Goal: Task Accomplishment & Management: Use online tool/utility

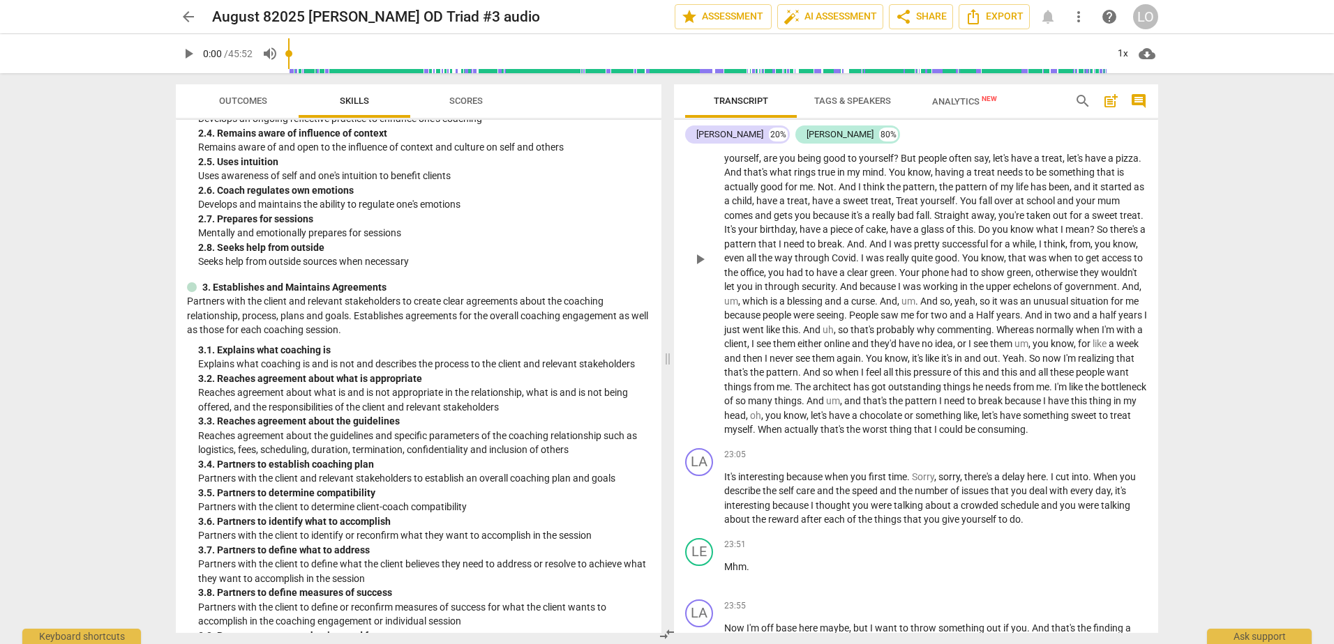
scroll to position [4534, 0]
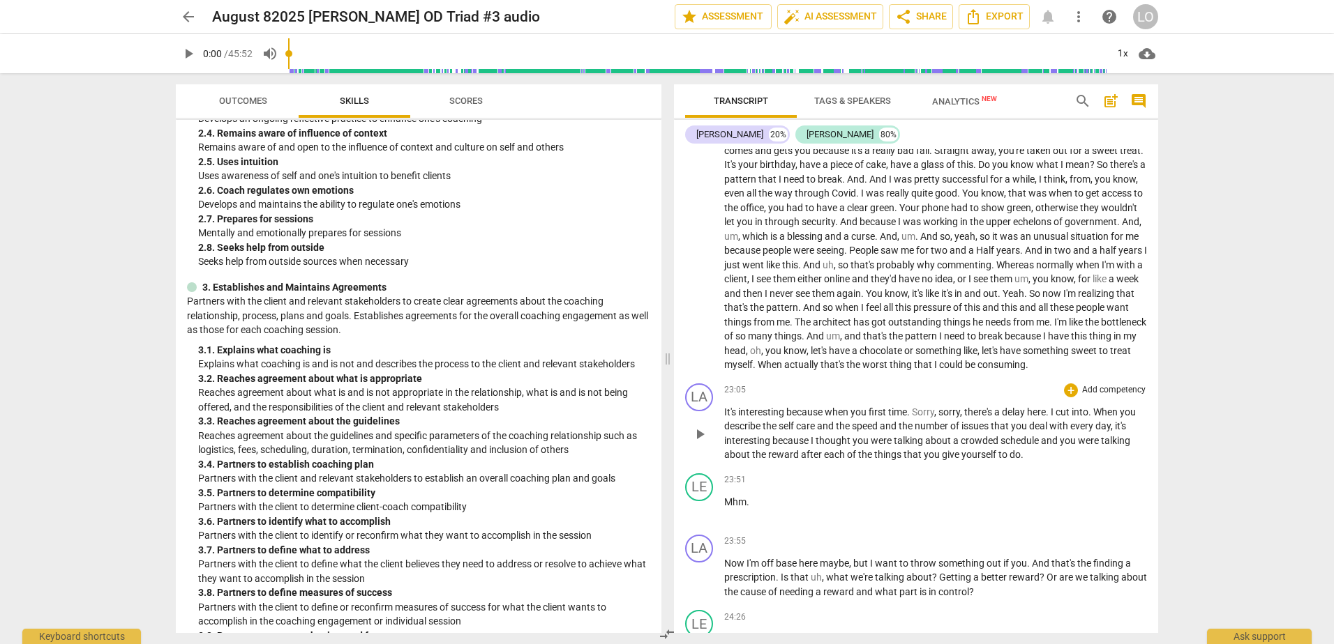
click at [1092, 418] on span "." at bounding box center [1090, 412] width 5 height 11
click at [912, 418] on span "." at bounding box center [909, 412] width 5 height 11
click at [1054, 418] on span "." at bounding box center [1051, 412] width 5 height 11
click at [1057, 418] on span ".)" at bounding box center [1053, 412] width 8 height 11
click at [1095, 418] on span "." at bounding box center [1094, 412] width 5 height 11
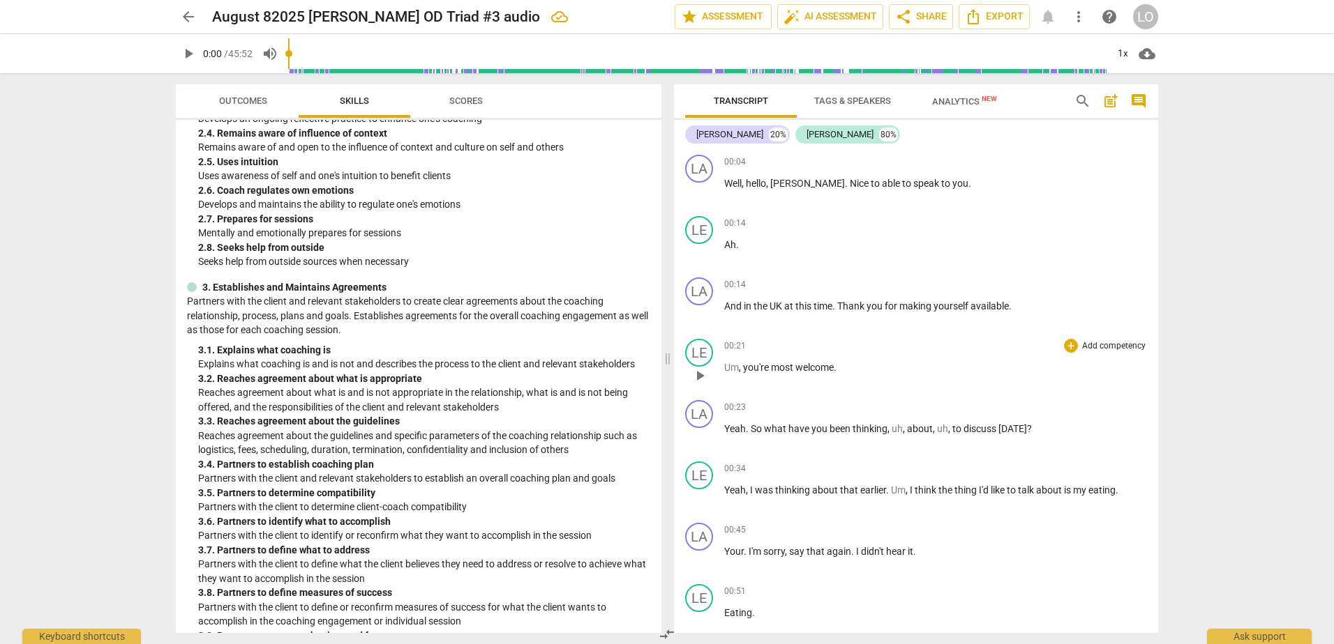
scroll to position [70, 0]
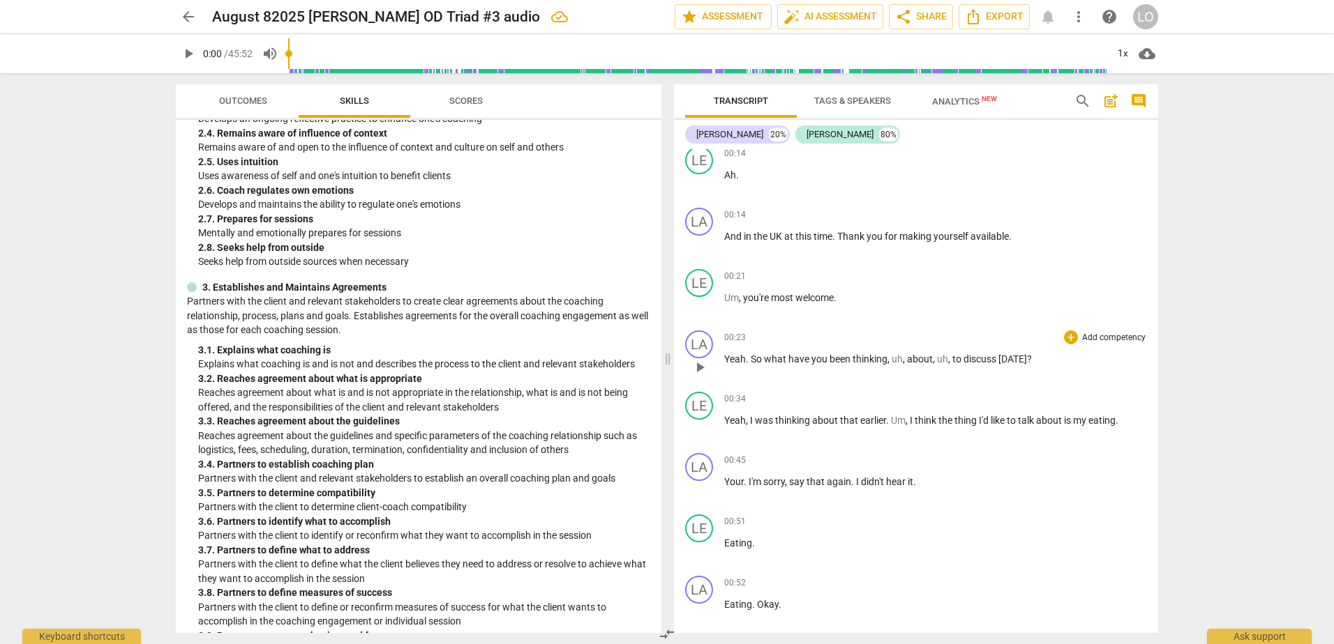
click at [949, 357] on span "," at bounding box center [950, 359] width 4 height 11
click at [905, 359] on span "," at bounding box center [905, 359] width 4 height 11
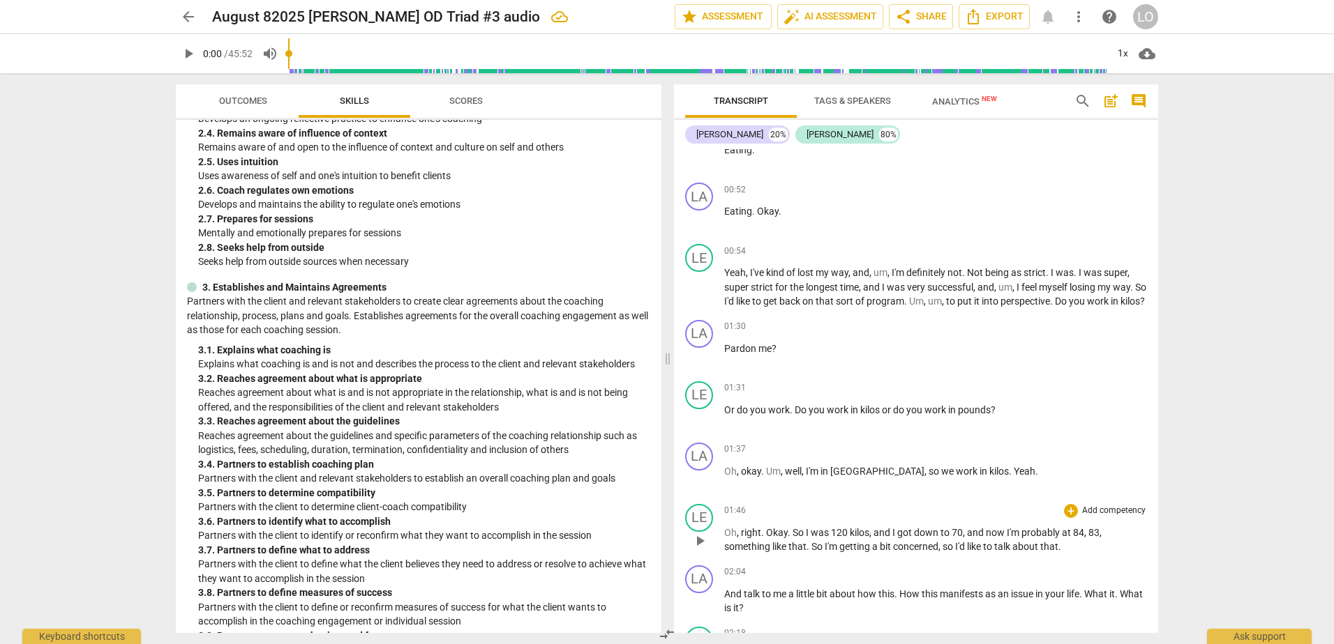
scroll to position [488, 0]
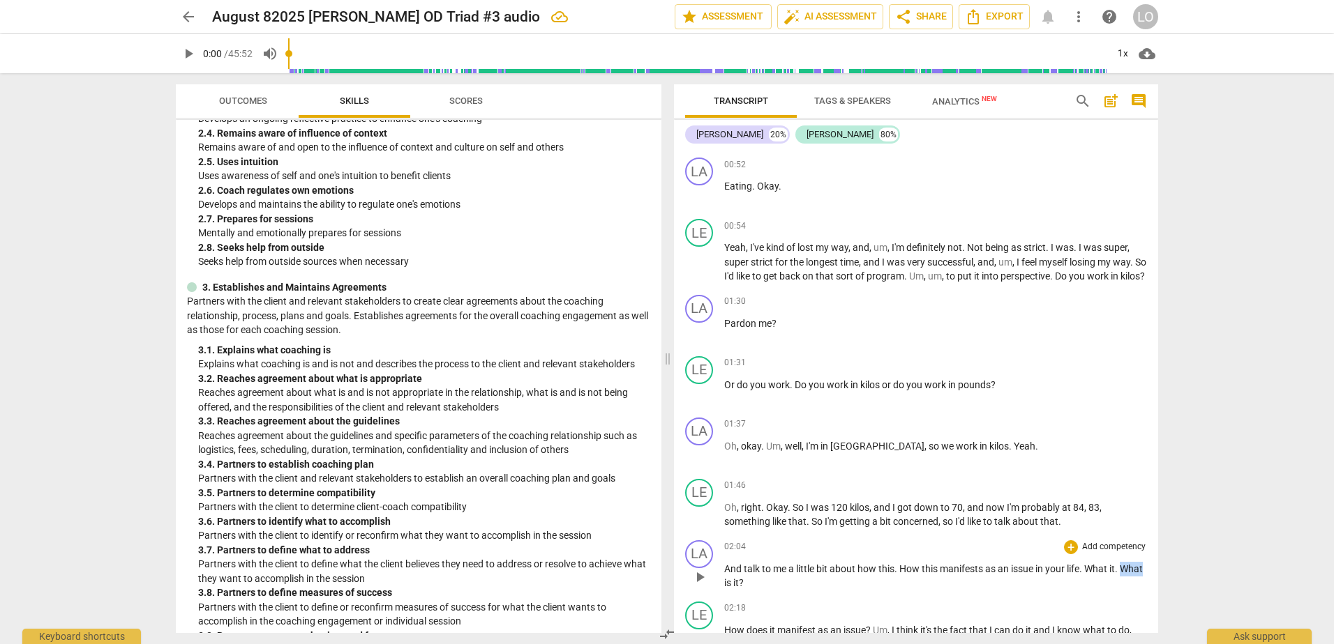
drag, startPoint x: 748, startPoint y: 596, endPoint x: 743, endPoint y: 610, distance: 14.8
click at [721, 594] on div "LA play_arrow pause 02:04 + Add competency keyboard_arrow_right And talk to me …" at bounding box center [916, 565] width 484 height 61
click at [1119, 575] on span "." at bounding box center [1117, 569] width 5 height 11
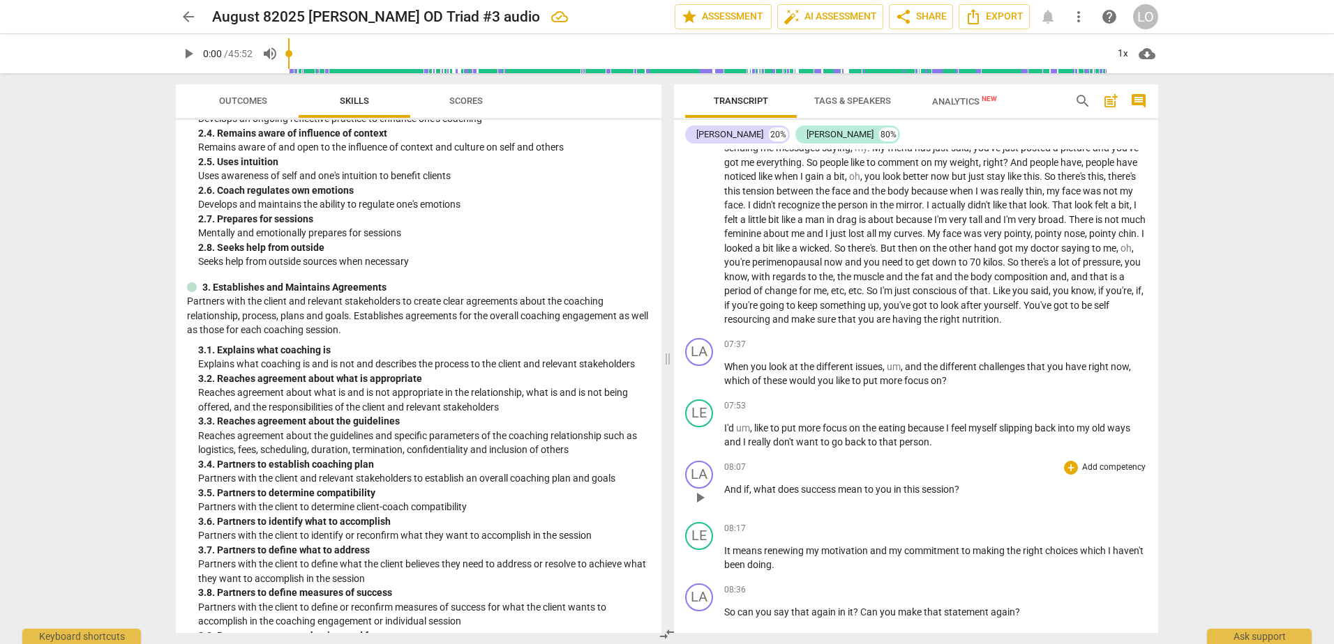
scroll to position [1465, 0]
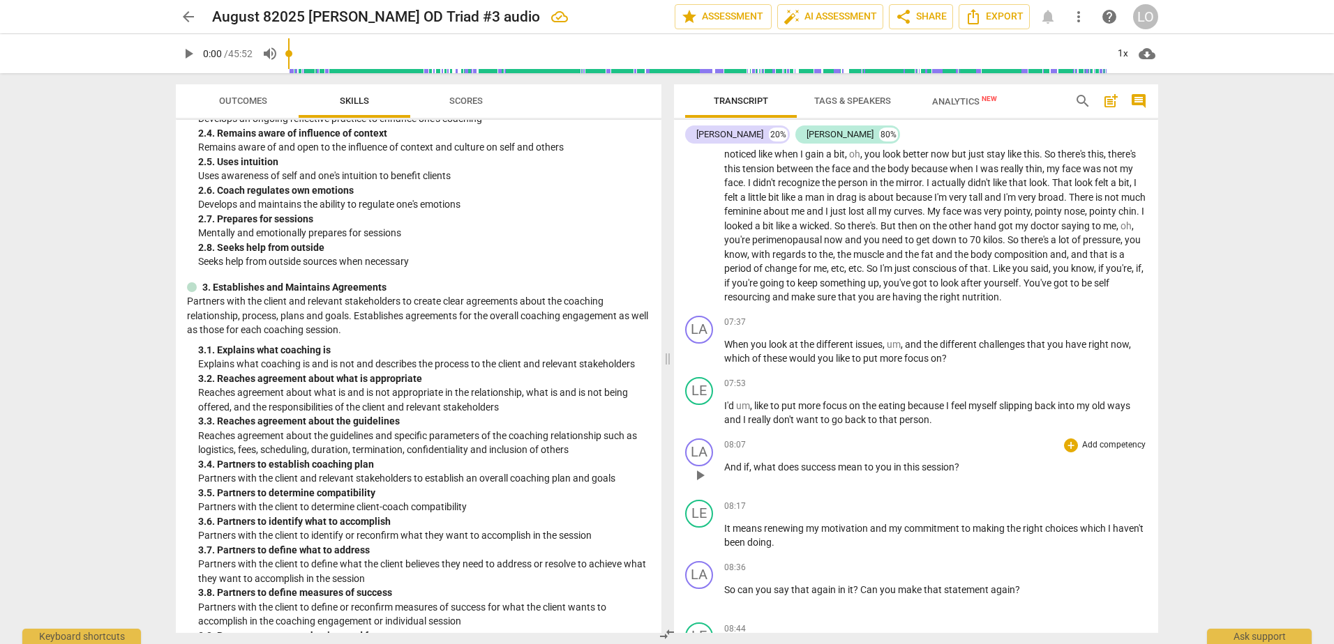
click at [755, 473] on span "what" at bounding box center [765, 467] width 24 height 11
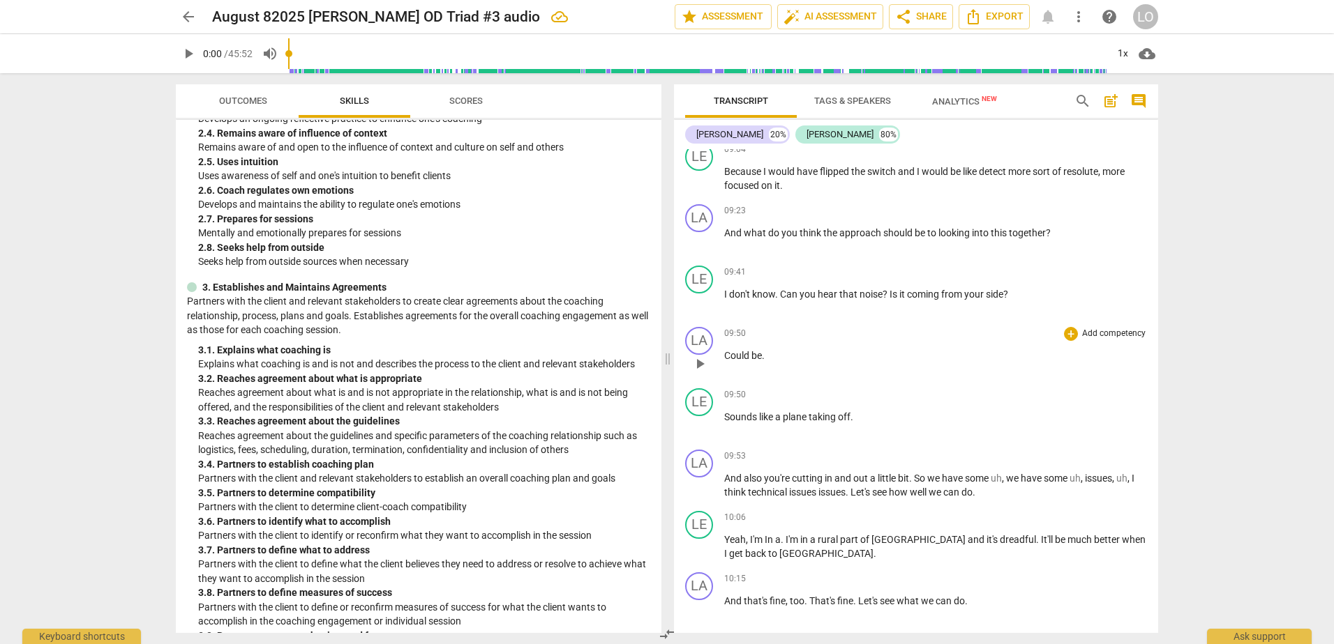
scroll to position [2092, 0]
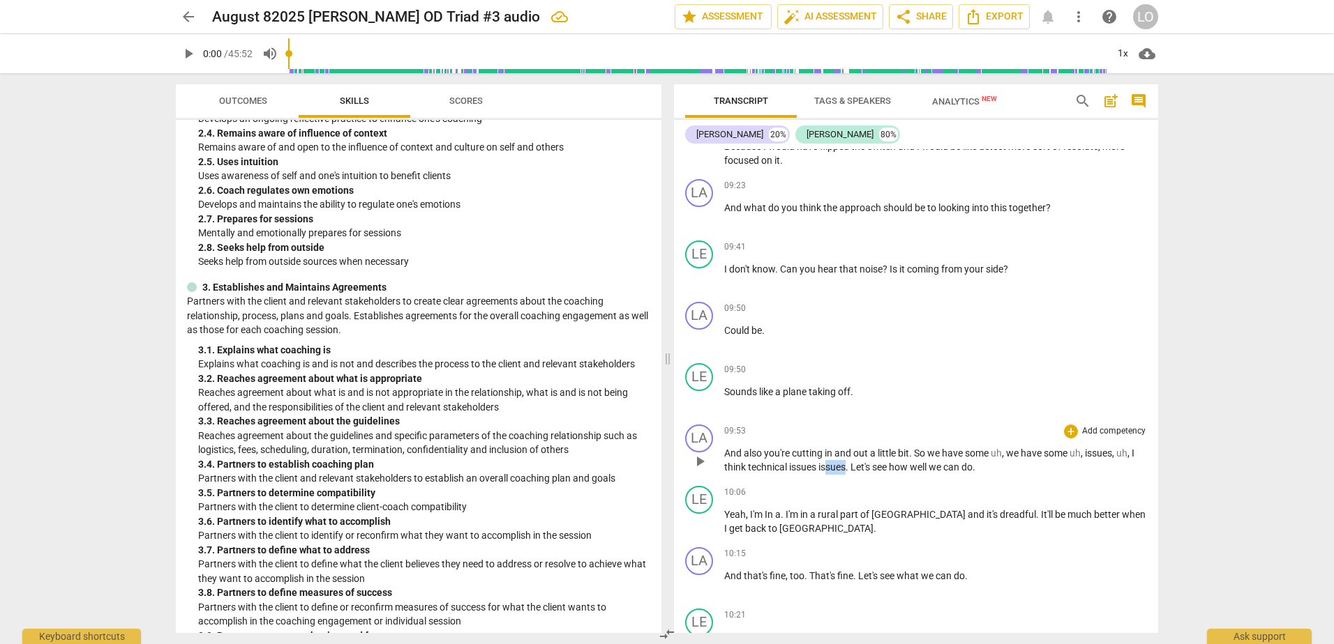
drag, startPoint x: 848, startPoint y: 478, endPoint x: 827, endPoint y: 477, distance: 21.6
click at [827, 475] on p "And also you're cutting in and out a little bit . So we have some uh , we have …" at bounding box center [935, 460] width 423 height 29
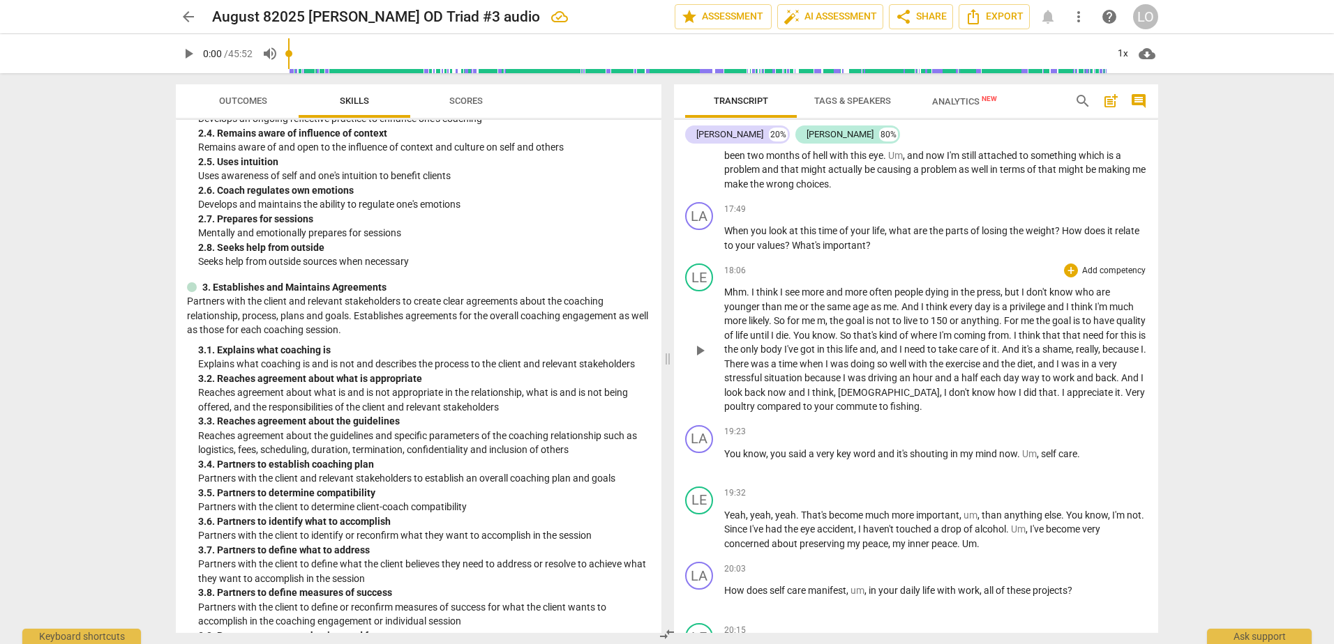
scroll to position [3906, 0]
drag, startPoint x: 950, startPoint y: 463, endPoint x: 907, endPoint y: 464, distance: 43.2
click at [907, 459] on p "You know , you said a very key word and it's shouting in my mind now . Um , sel…" at bounding box center [935, 451] width 423 height 15
click at [992, 473] on div "19:23 + Add competency keyboard_arrow_right You know , you said a very key word…" at bounding box center [935, 448] width 423 height 50
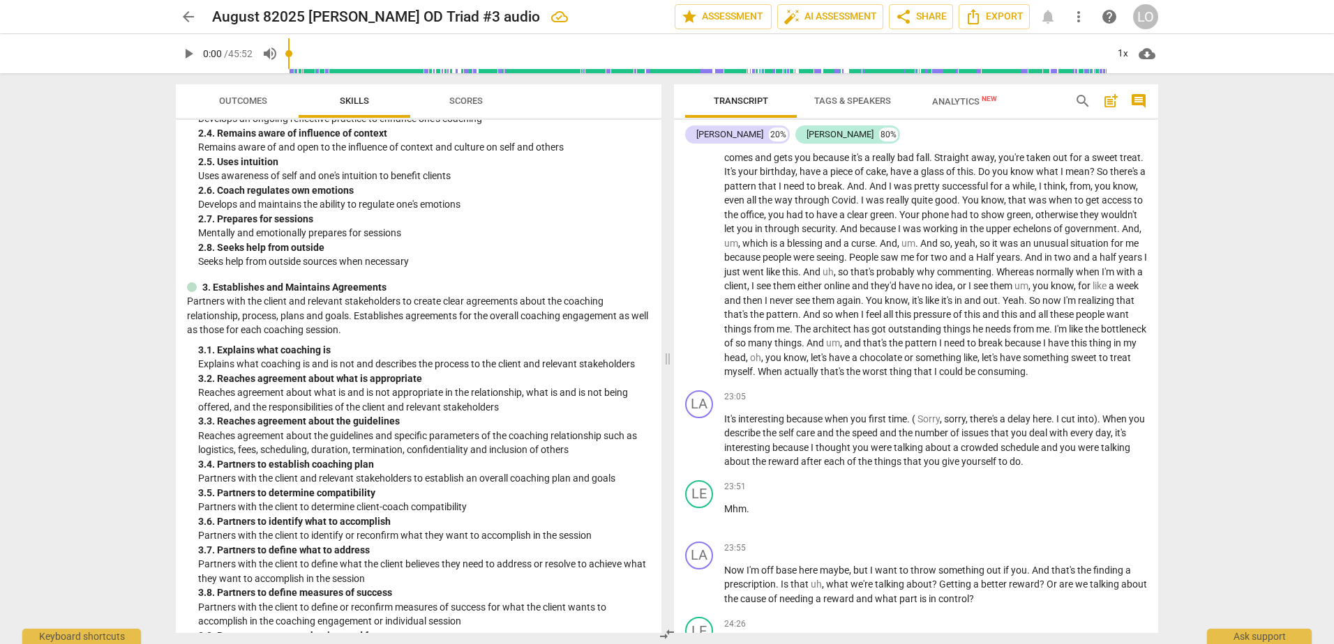
scroll to position [4534, 0]
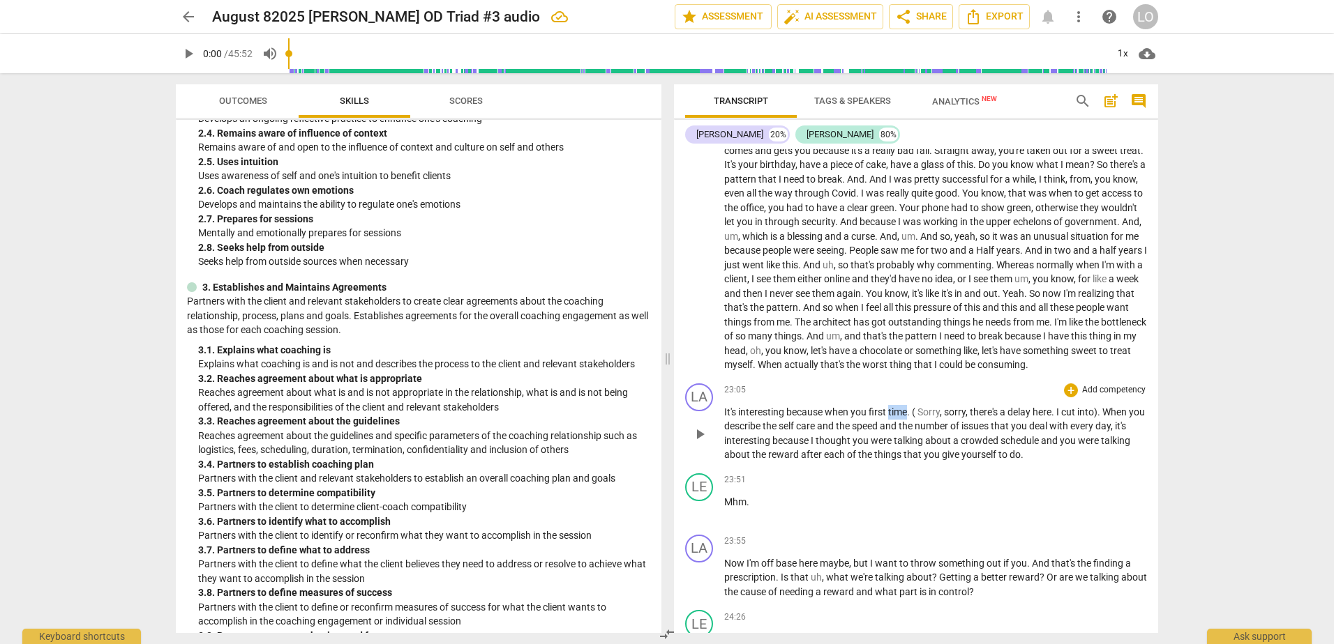
drag, startPoint x: 907, startPoint y: 423, endPoint x: 889, endPoint y: 425, distance: 19.0
click at [889, 418] on span "time" at bounding box center [897, 412] width 19 height 11
click at [1084, 418] on span "When" at bounding box center [1094, 412] width 27 height 11
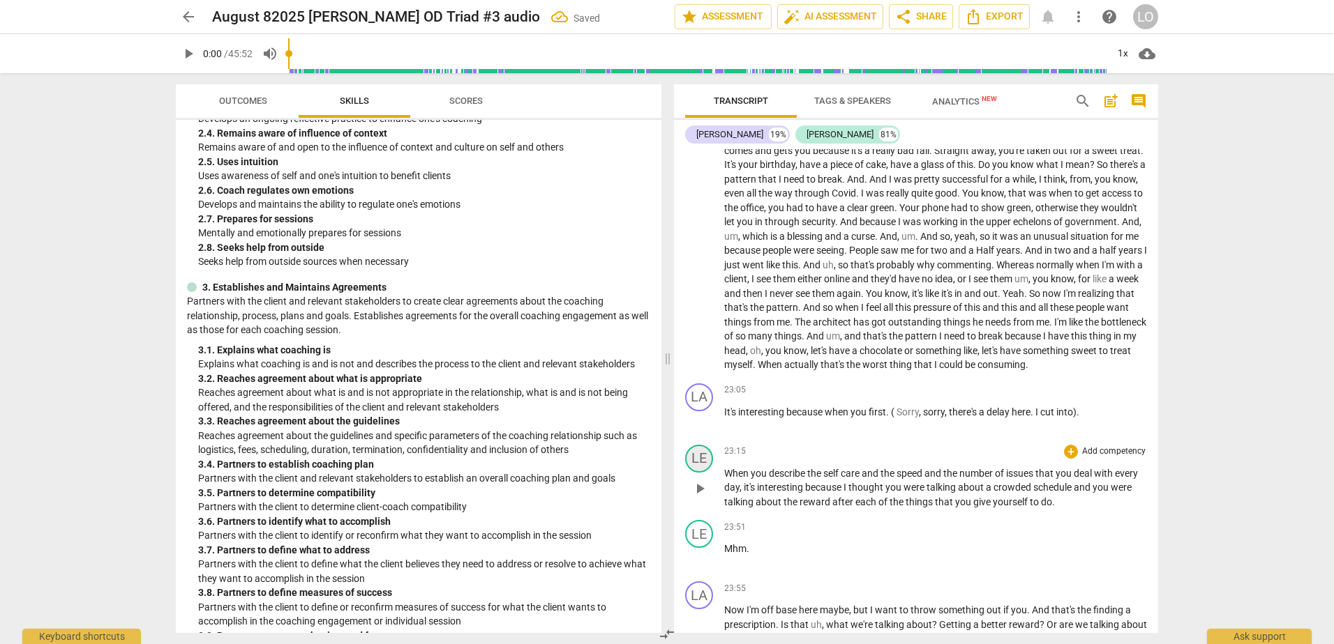
click at [698, 465] on div "LE" at bounding box center [699, 459] width 28 height 28
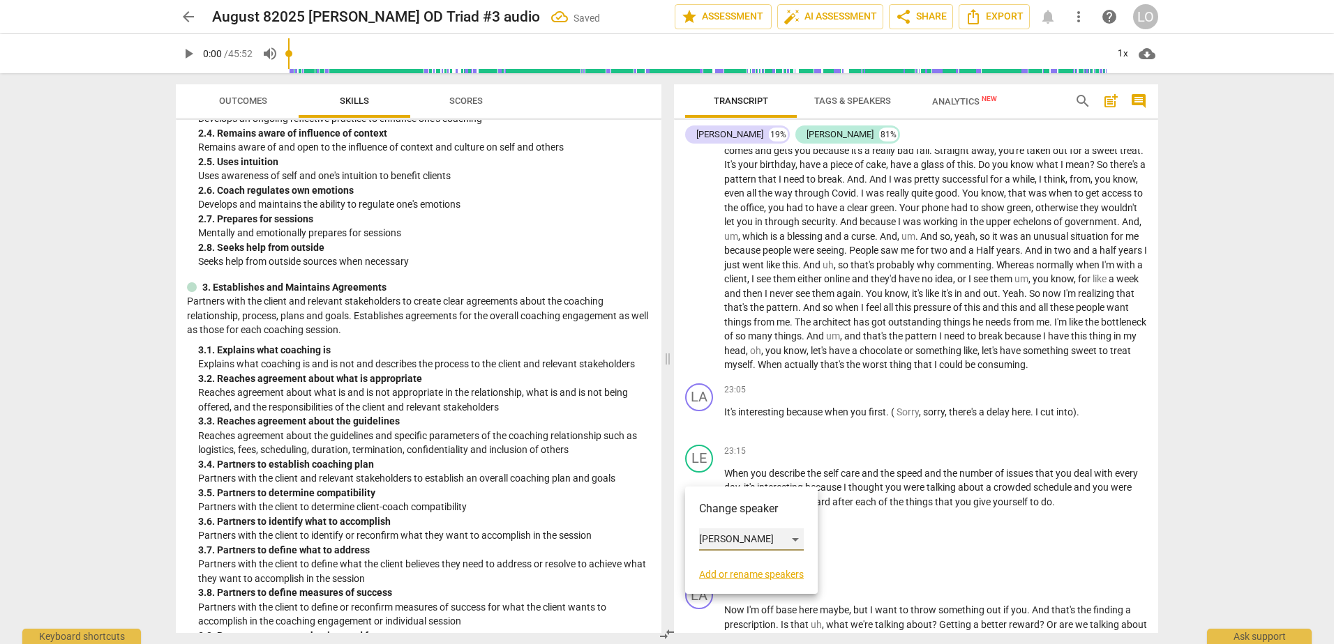
click at [796, 536] on div "[PERSON_NAME]" at bounding box center [751, 540] width 105 height 22
drag, startPoint x: 720, startPoint y: 510, endPoint x: 794, endPoint y: 521, distance: 75.5
click at [721, 510] on li "[PERSON_NAME]" at bounding box center [752, 513] width 106 height 27
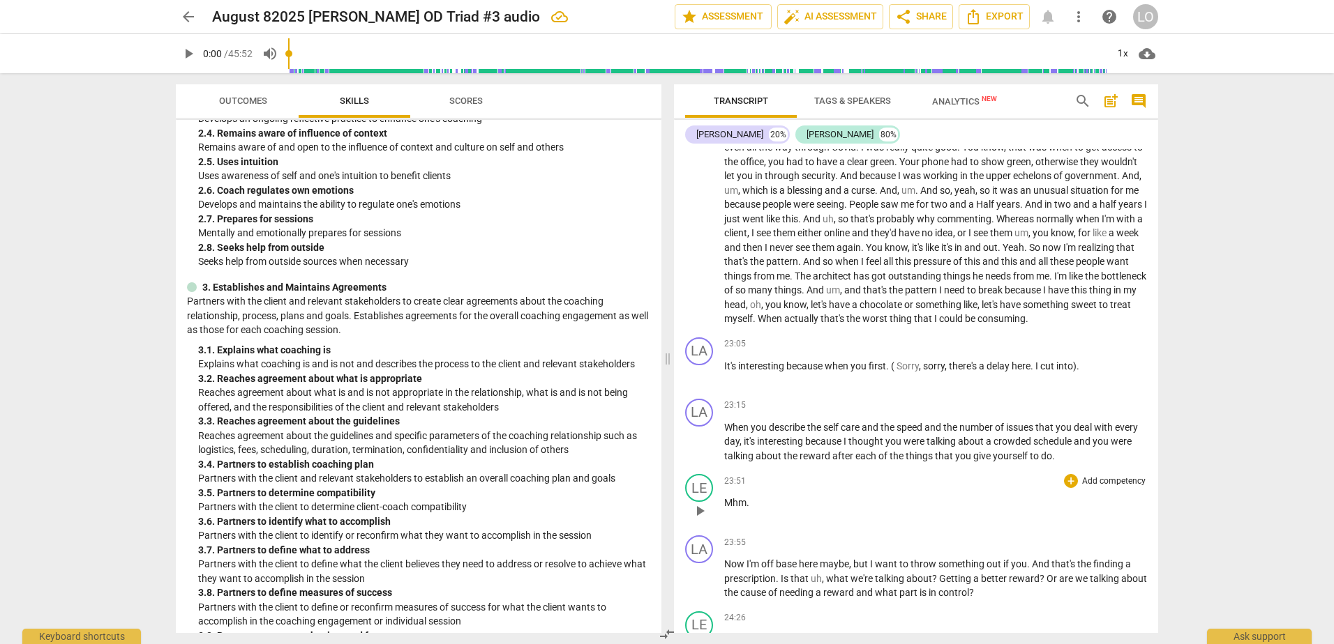
scroll to position [4603, 0]
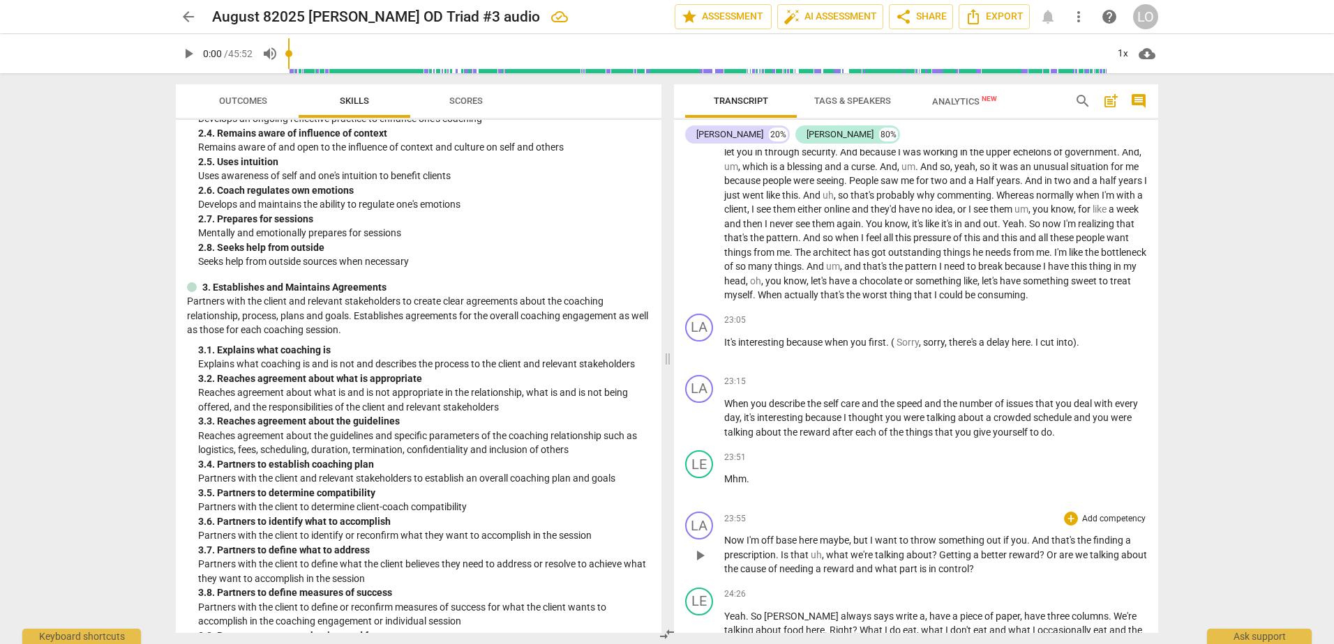
click at [1009, 546] on span "if" at bounding box center [1007, 540] width 8 height 11
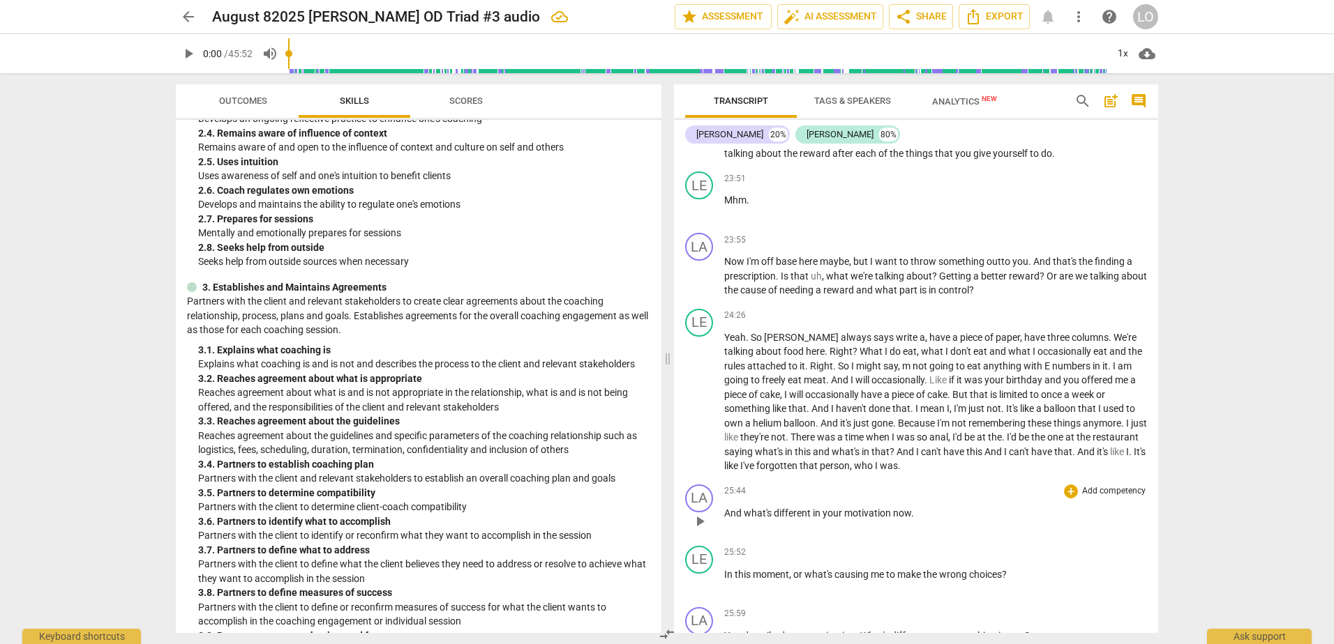
scroll to position [4952, 0]
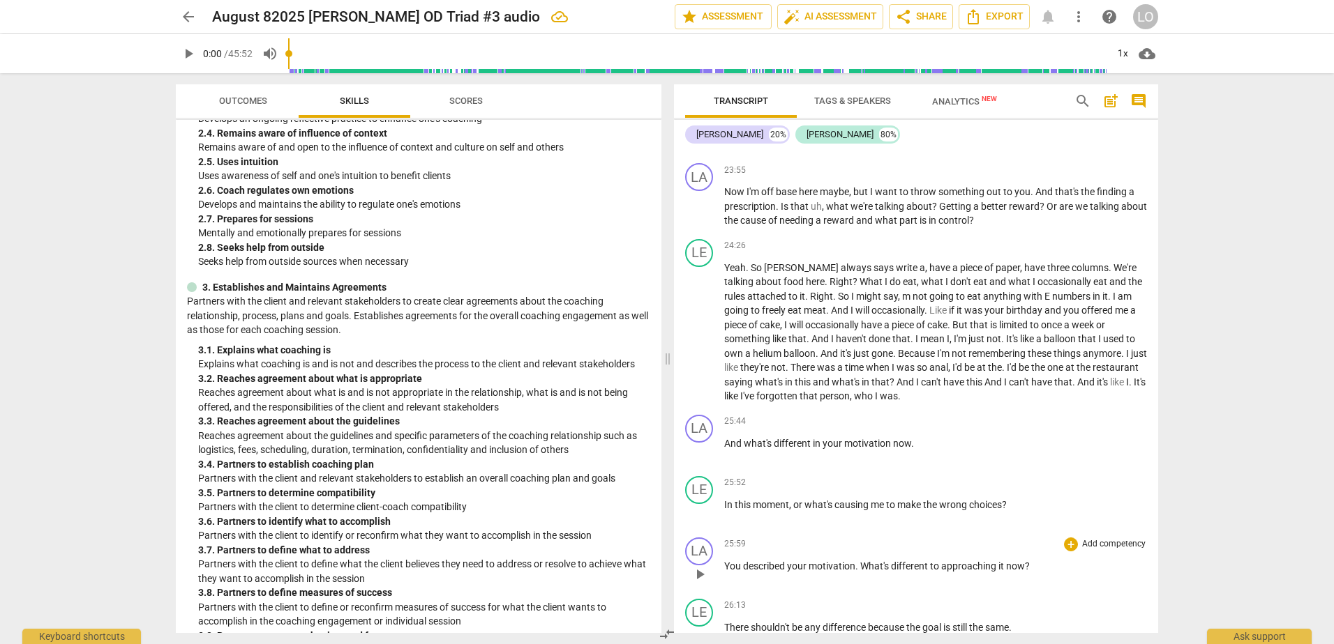
click at [942, 572] on span "approaching" at bounding box center [969, 566] width 57 height 11
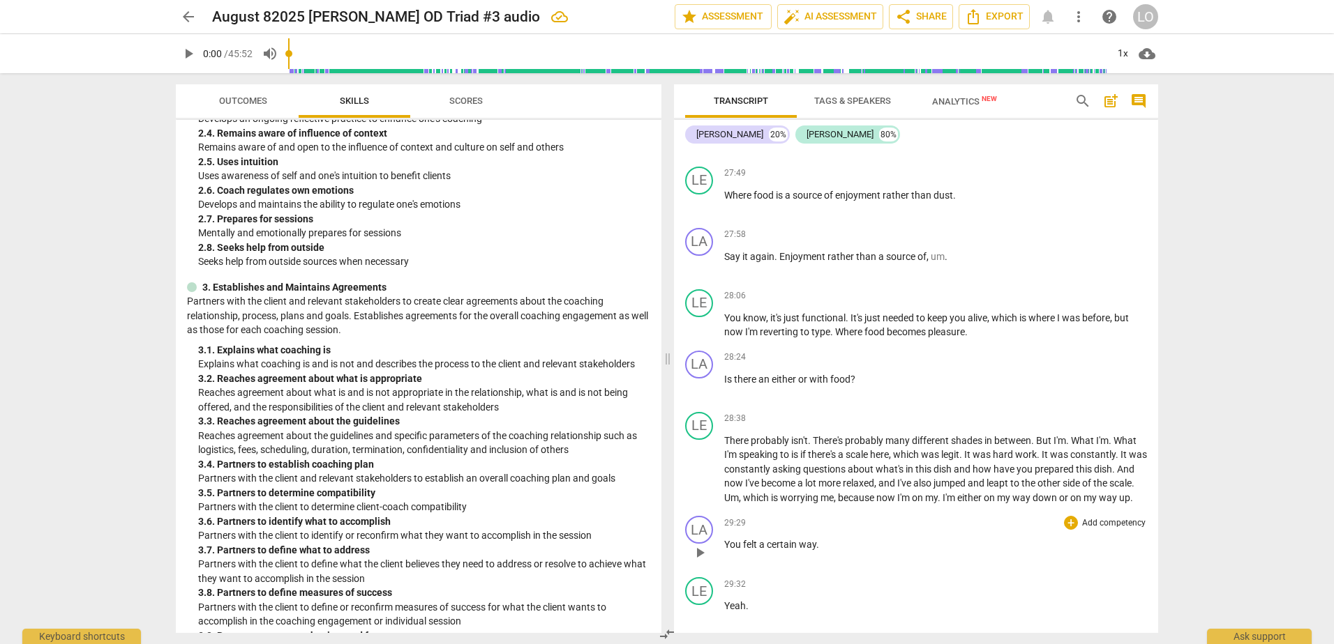
scroll to position [6068, 0]
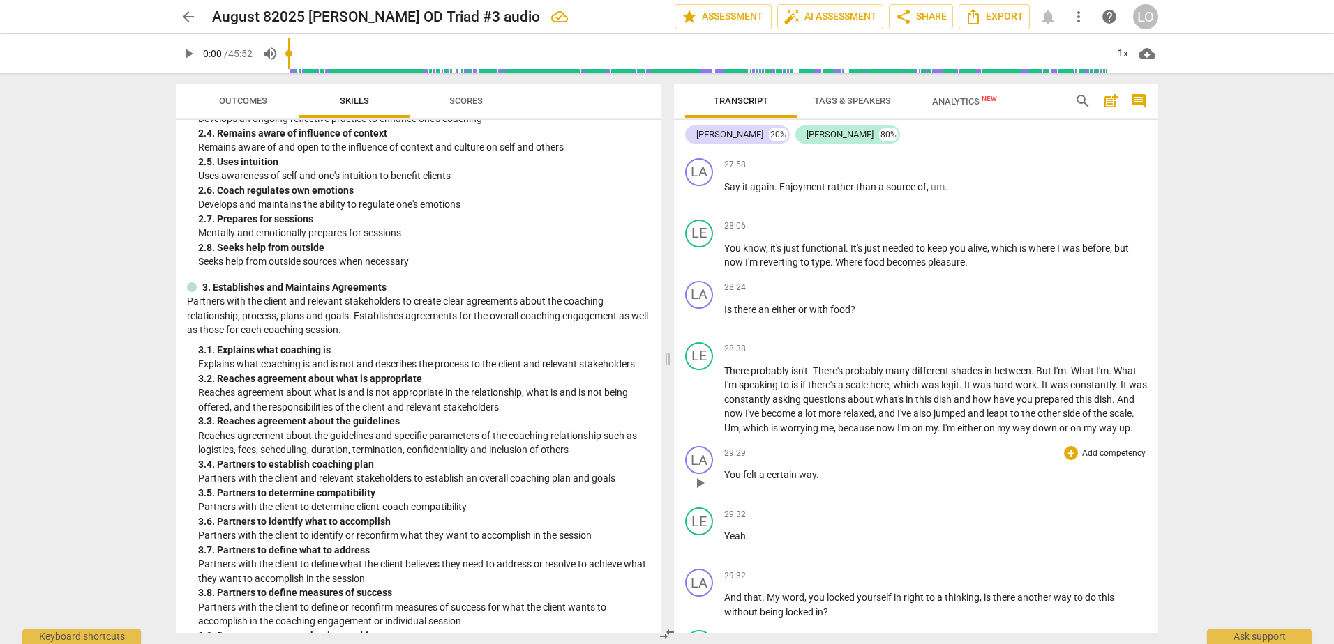
click at [817, 481] on span "." at bounding box center [817, 474] width 3 height 11
click at [819, 481] on span "." at bounding box center [817, 474] width 3 height 11
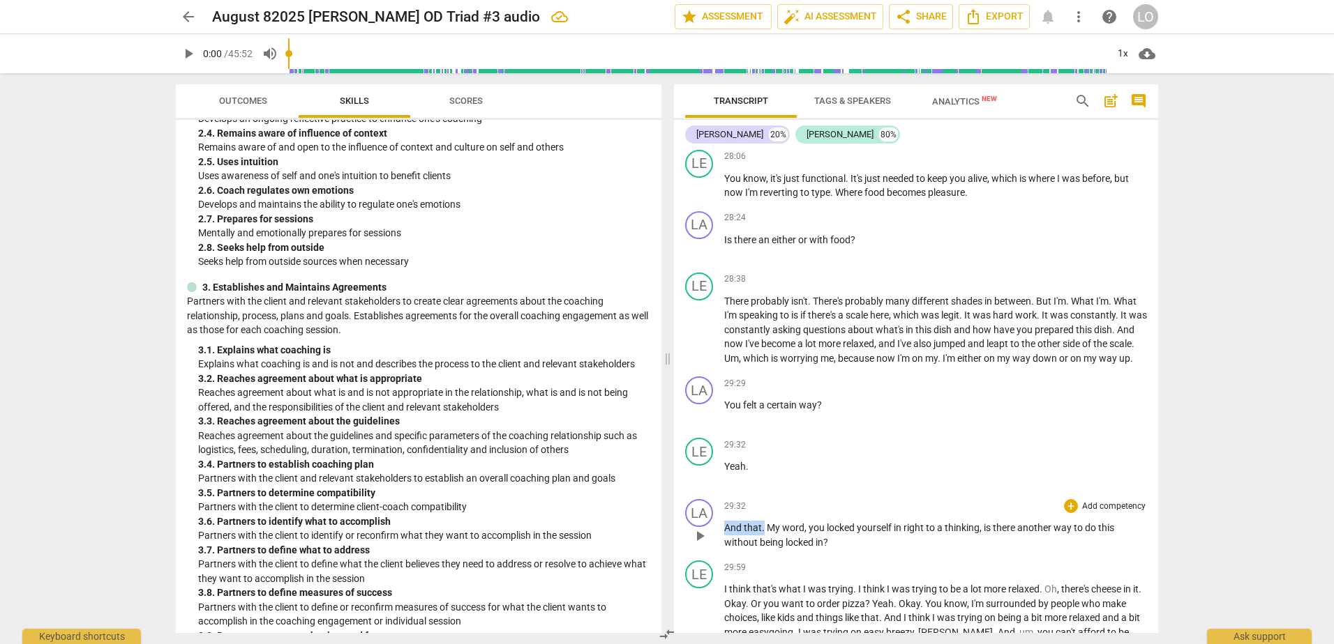
drag, startPoint x: 764, startPoint y: 554, endPoint x: 734, endPoint y: 556, distance: 30.8
click at [723, 555] on div "LA play_arrow pause 29:32 + Add competency keyboard_arrow_right And that . My w…" at bounding box center [916, 524] width 484 height 61
click at [765, 534] on span "," at bounding box center [766, 527] width 4 height 11
click at [948, 534] on span "," at bounding box center [946, 527] width 4 height 11
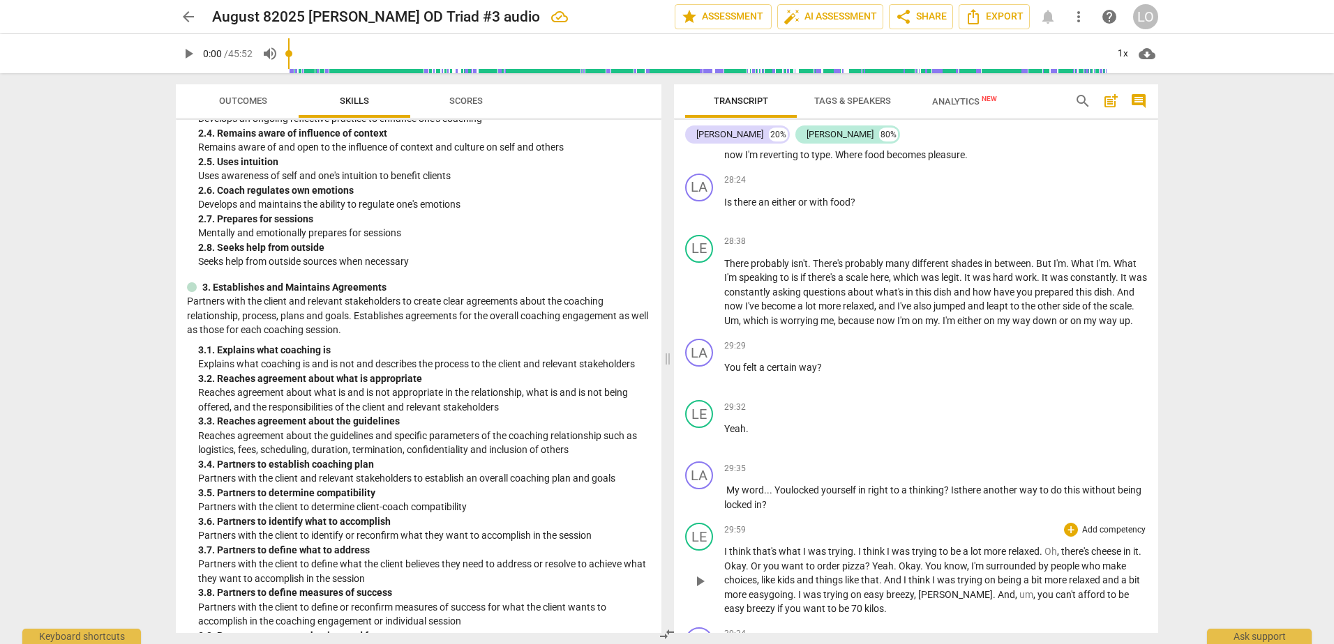
scroll to position [6208, 0]
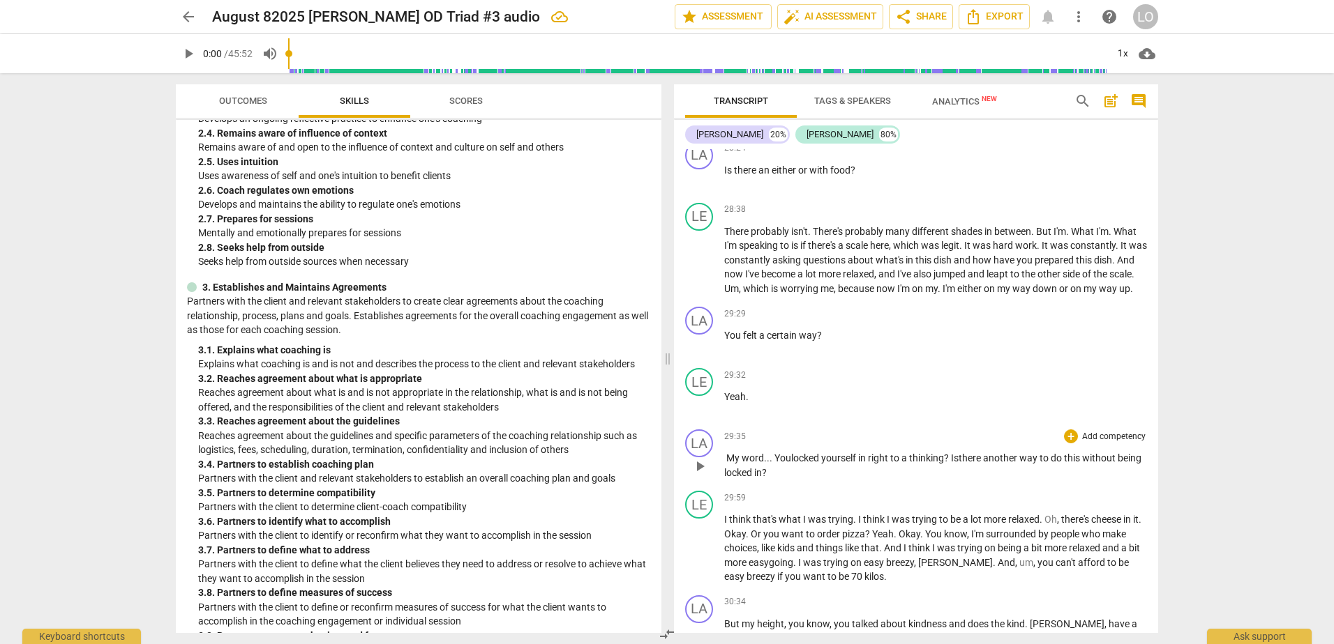
click at [890, 464] on span "right" at bounding box center [879, 458] width 22 height 11
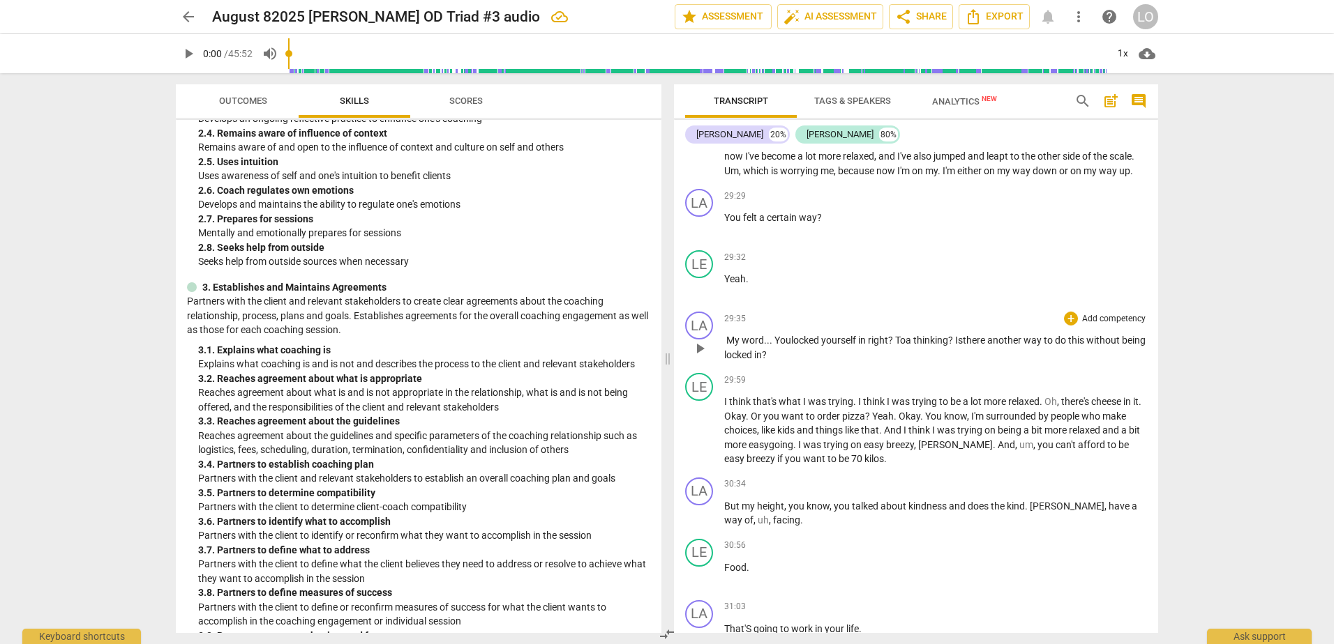
scroll to position [6347, 0]
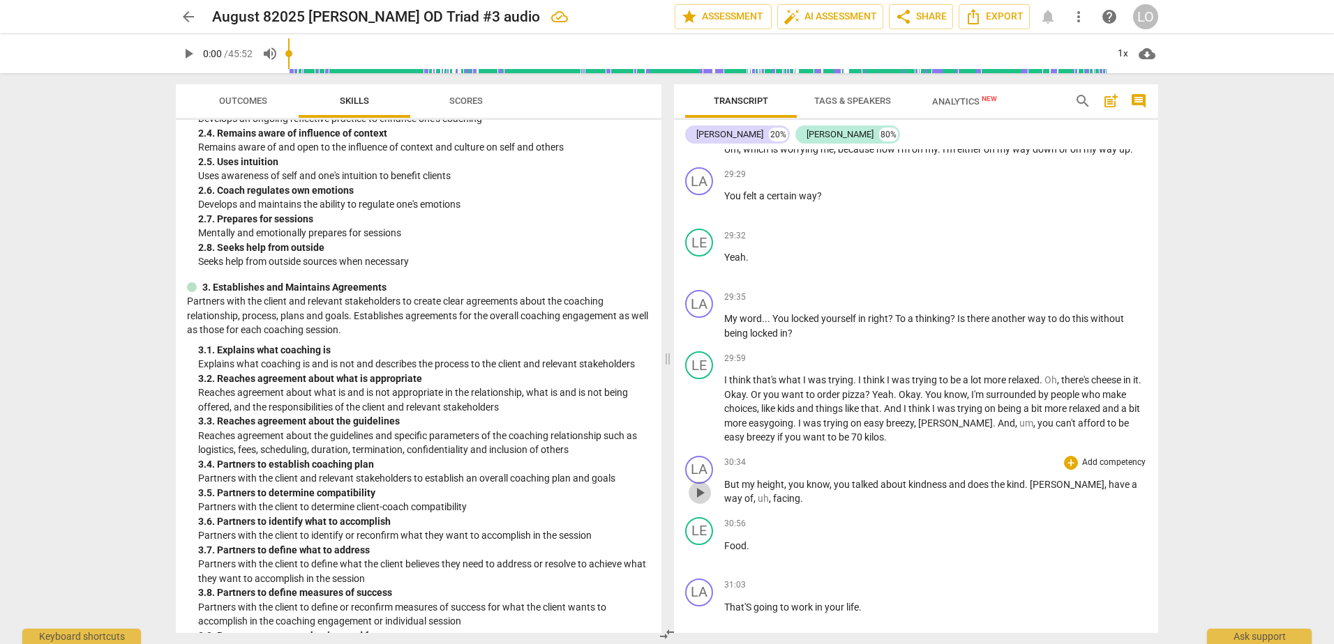
click at [697, 501] on span "play_arrow" at bounding box center [699, 493] width 17 height 17
click at [838, 506] on p "But my height , you know , you talked about kindness and does the kind . [PERSO…" at bounding box center [935, 492] width 423 height 29
click at [726, 490] on span "But" at bounding box center [732, 484] width 17 height 11
click at [700, 501] on span "pause" at bounding box center [699, 493] width 17 height 17
click at [725, 490] on span "But" at bounding box center [732, 484] width 17 height 11
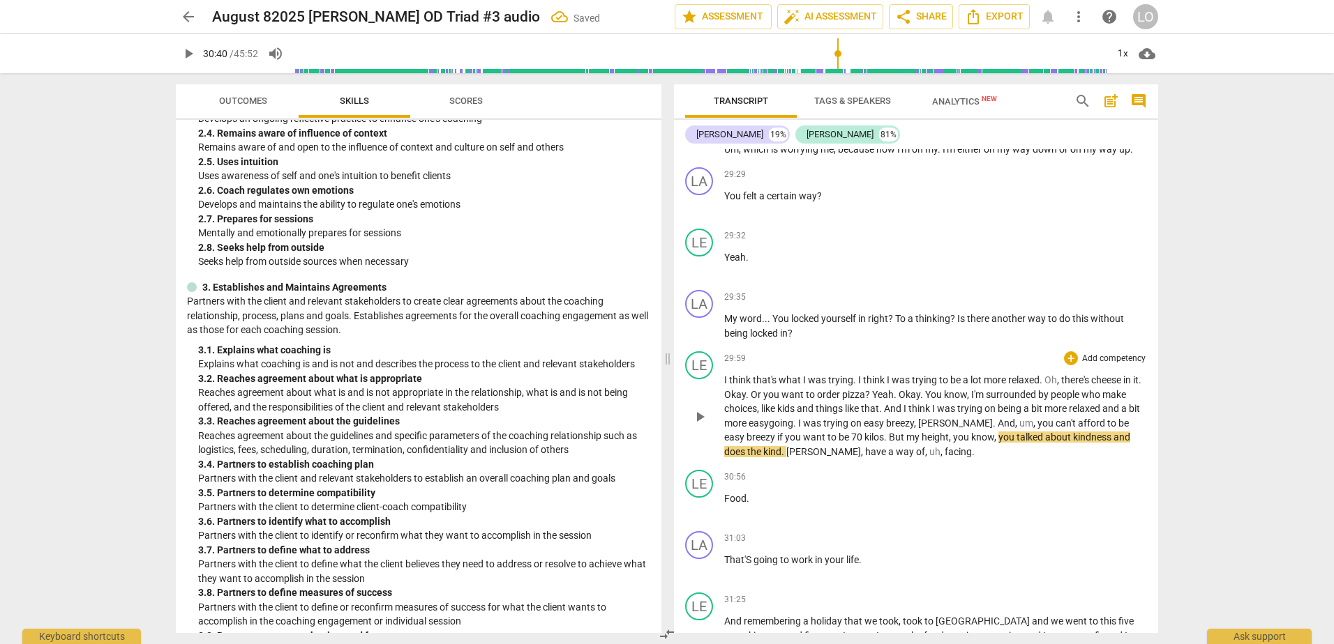
click at [998, 443] on span "you" at bounding box center [1007, 437] width 18 height 11
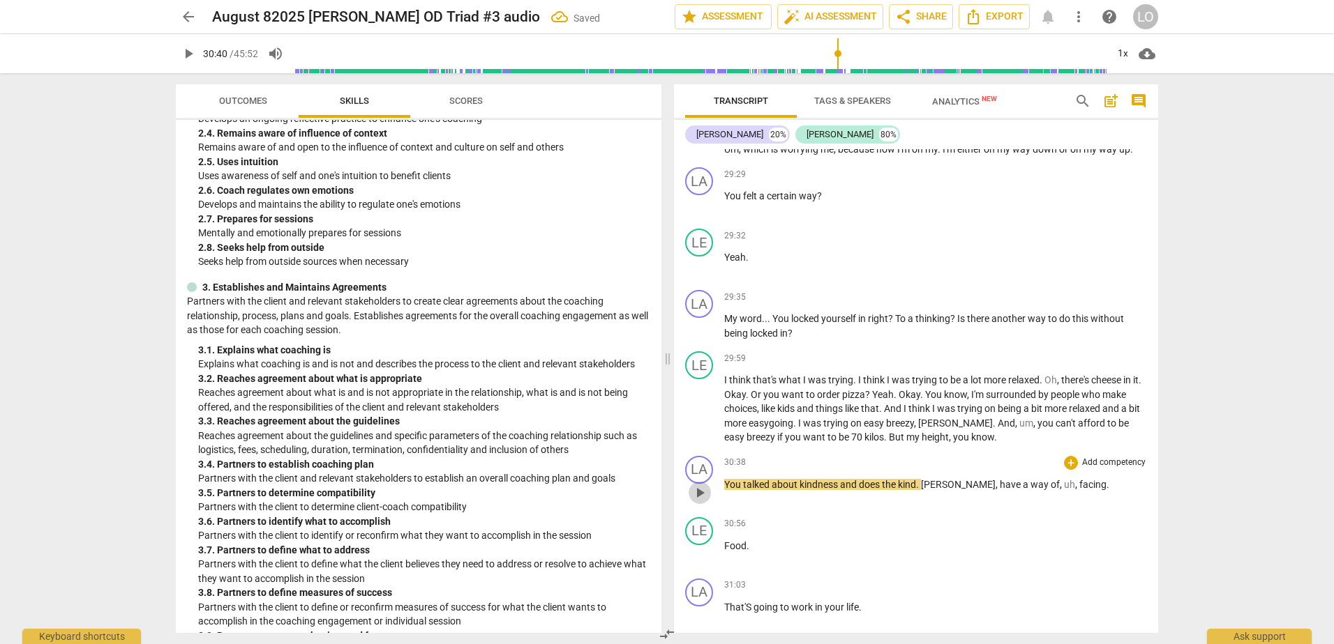
click at [695, 501] on span "play_arrow" at bounding box center [699, 493] width 17 height 17
click at [724, 552] on span "Food" at bounding box center [735, 546] width 22 height 11
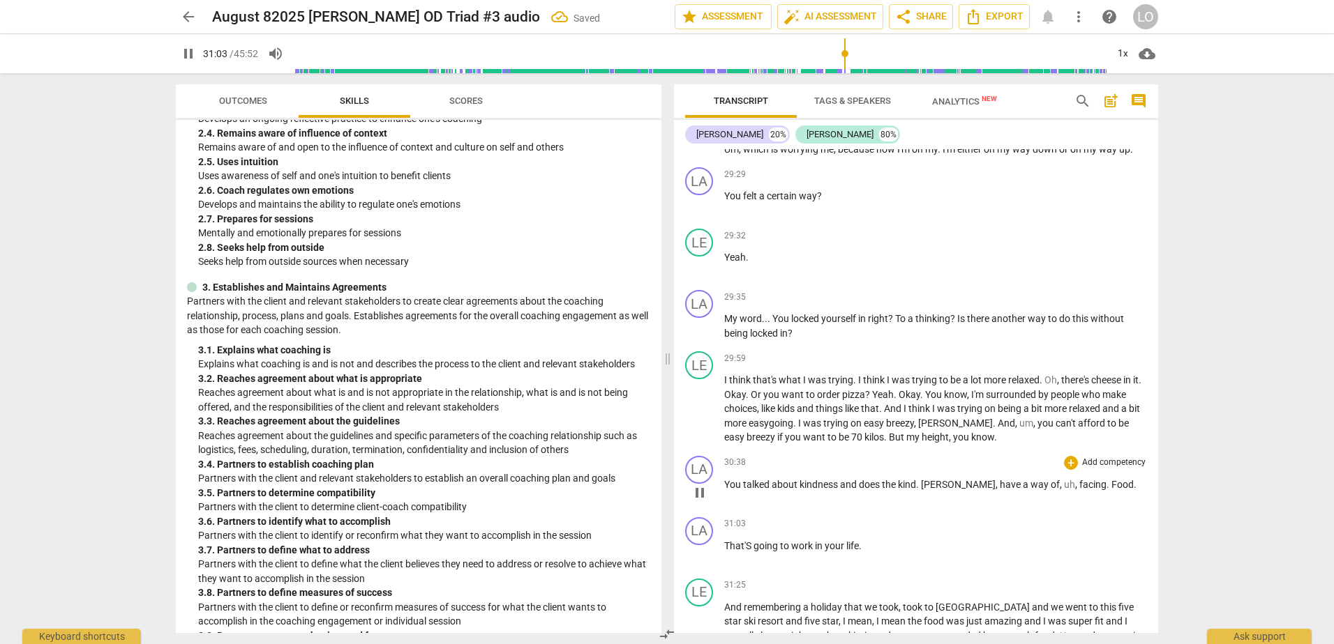
click at [1111, 490] on span "Food" at bounding box center [1122, 484] width 22 height 11
type input "1864"
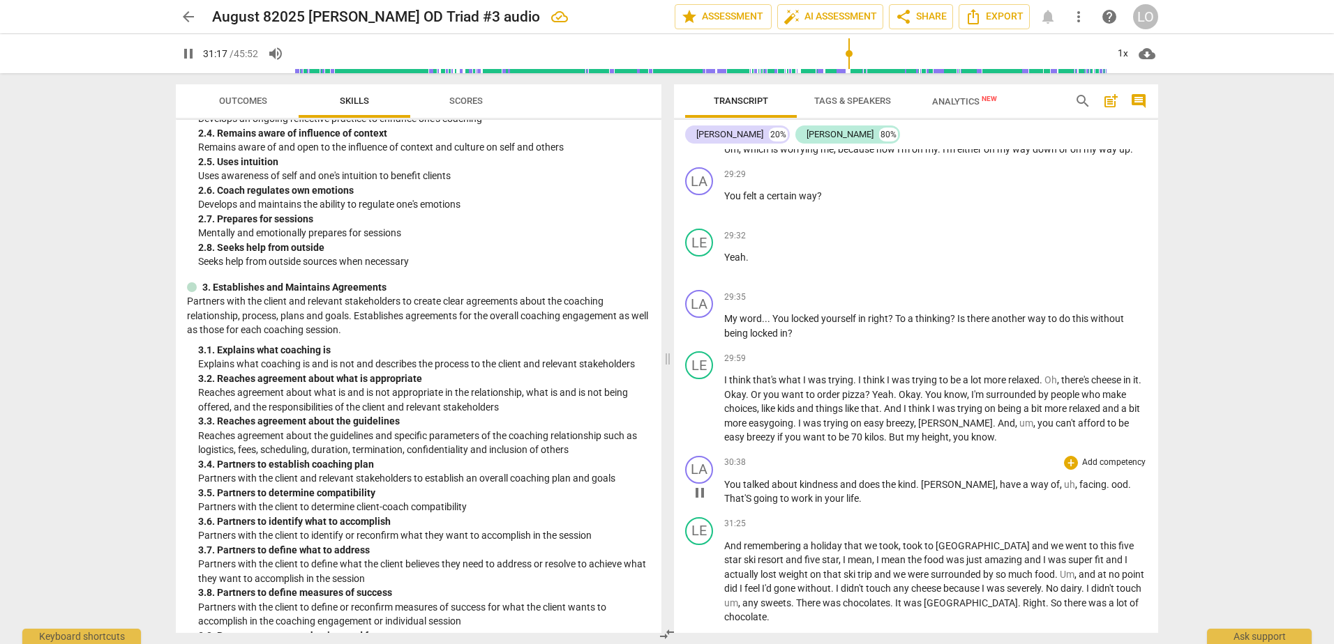
click at [921, 490] on span "." at bounding box center [918, 484] width 5 height 11
click at [923, 490] on span "[PERSON_NAME]" at bounding box center [958, 484] width 75 height 11
type input "1879"
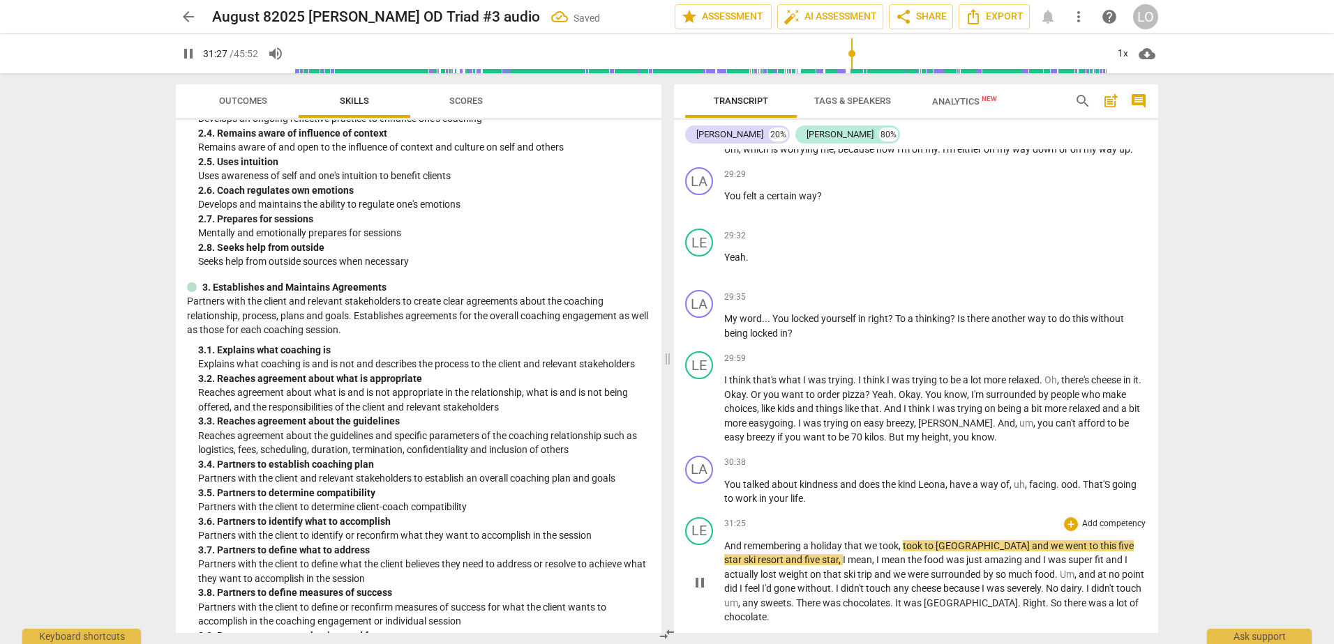
drag, startPoint x: 697, startPoint y: 603, endPoint x: 799, endPoint y: 576, distance: 105.2
click at [697, 591] on span "pause" at bounding box center [699, 583] width 17 height 17
type input "1888"
click at [1072, 490] on span "," at bounding box center [1074, 484] width 4 height 11
click at [797, 506] on p "You talked about kindness and does the kind [PERSON_NAME] , have a way of facin…" at bounding box center [935, 492] width 423 height 29
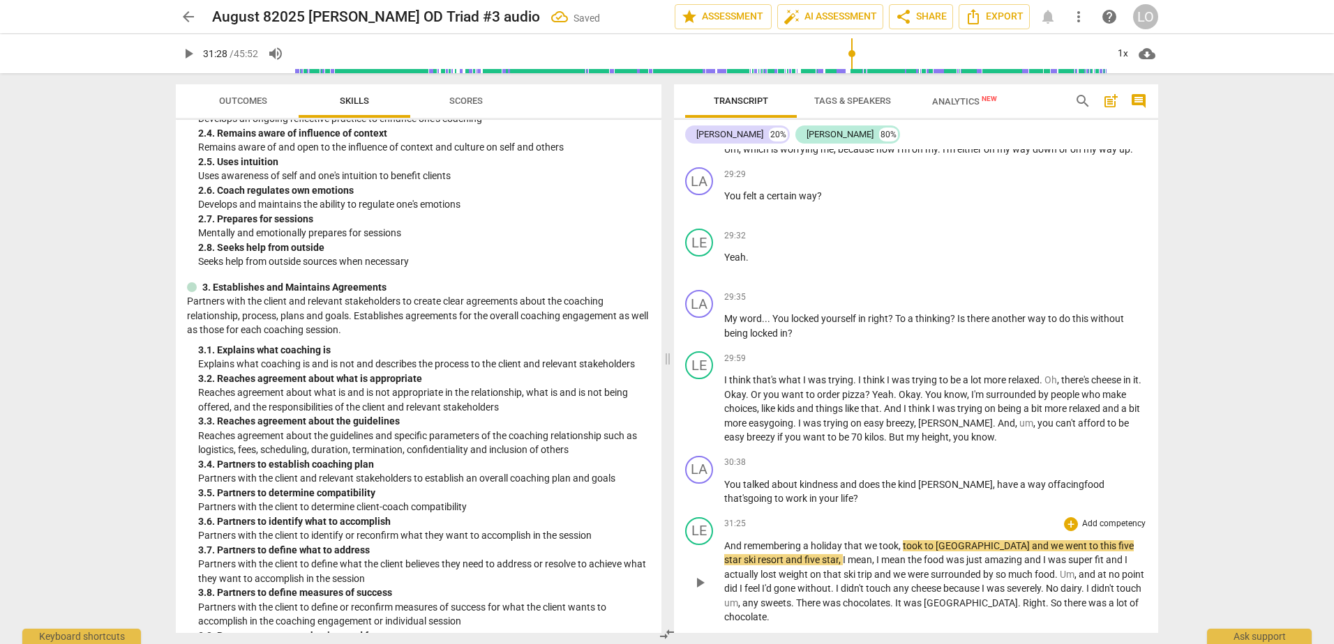
click at [697, 591] on span "play_arrow" at bounding box center [699, 583] width 17 height 17
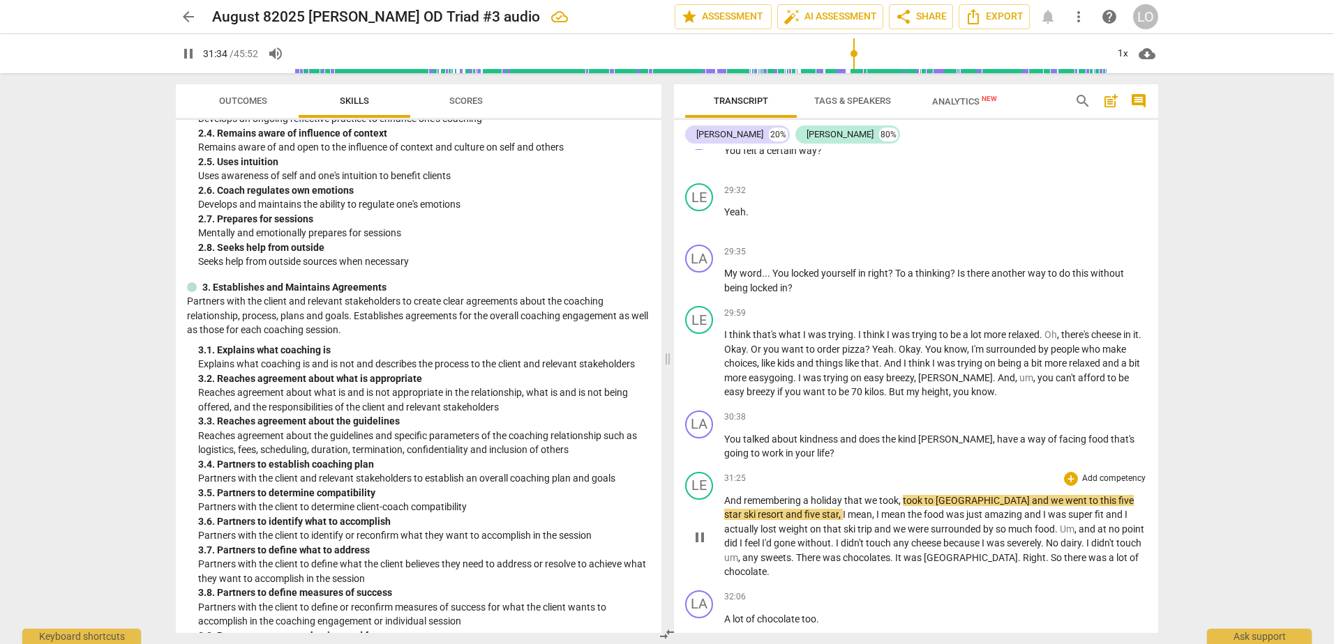
scroll to position [6417, 0]
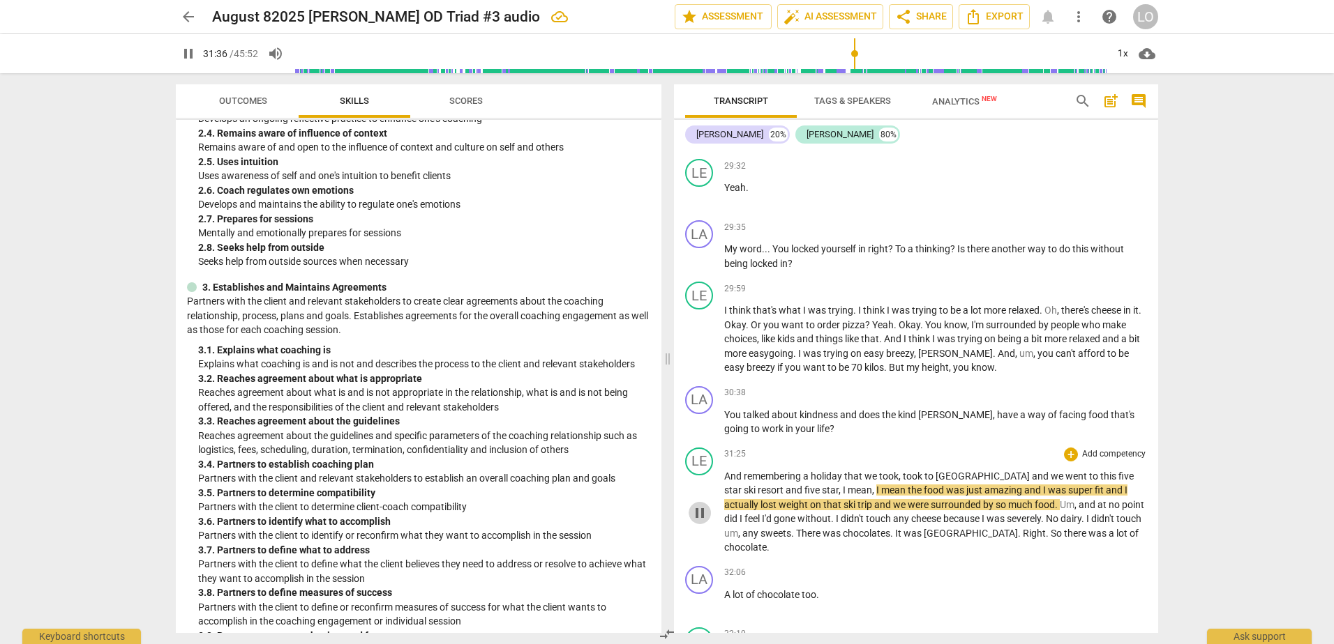
click at [697, 522] on span "pause" at bounding box center [699, 513] width 17 height 17
type input "1897"
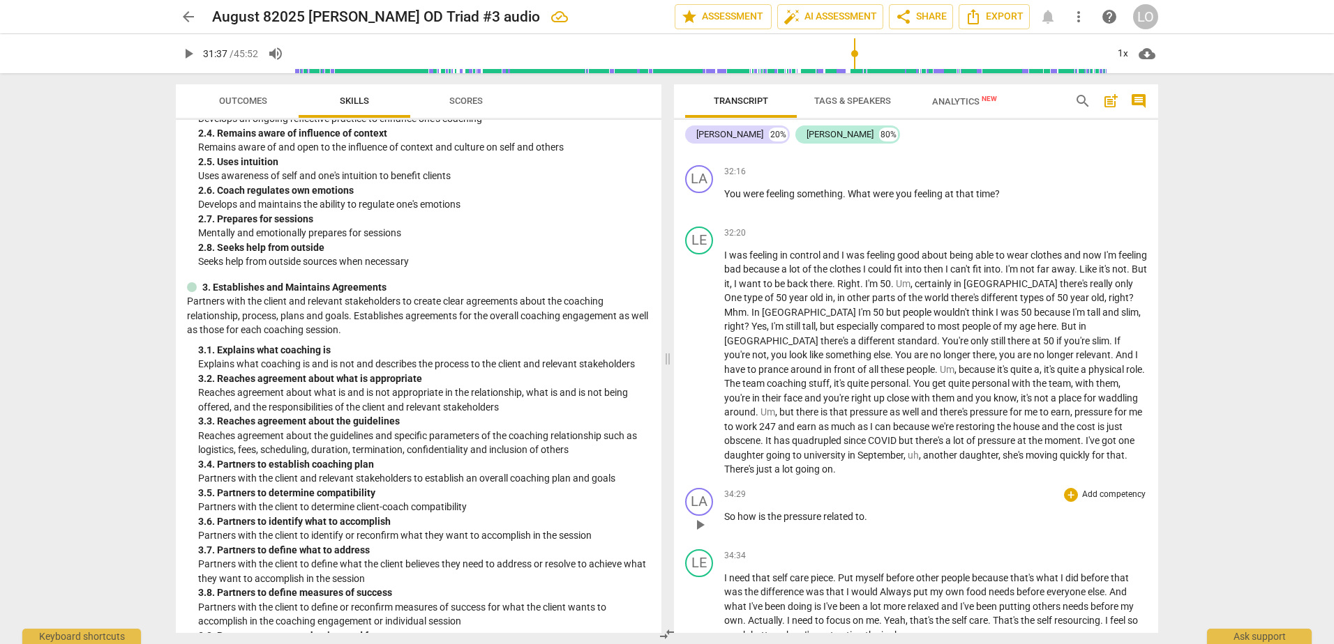
scroll to position [6975, 0]
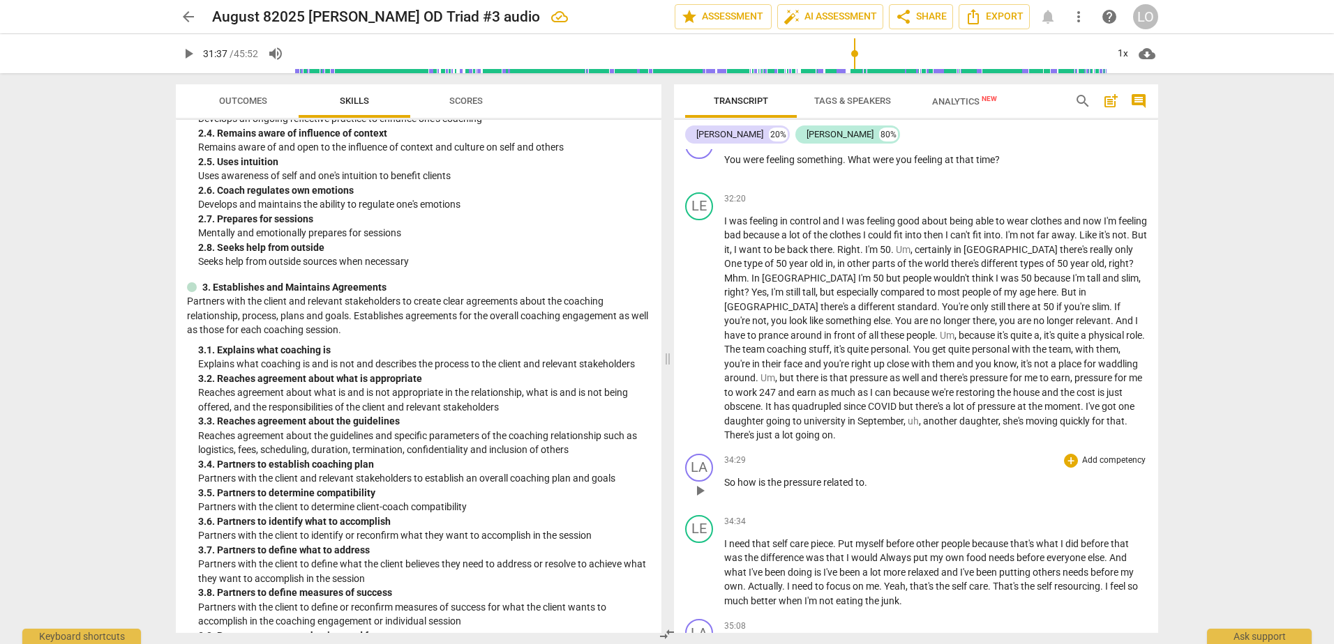
click at [864, 481] on span "to" at bounding box center [859, 482] width 9 height 11
click at [870, 481] on p "So how is the pressure related to ." at bounding box center [935, 483] width 423 height 15
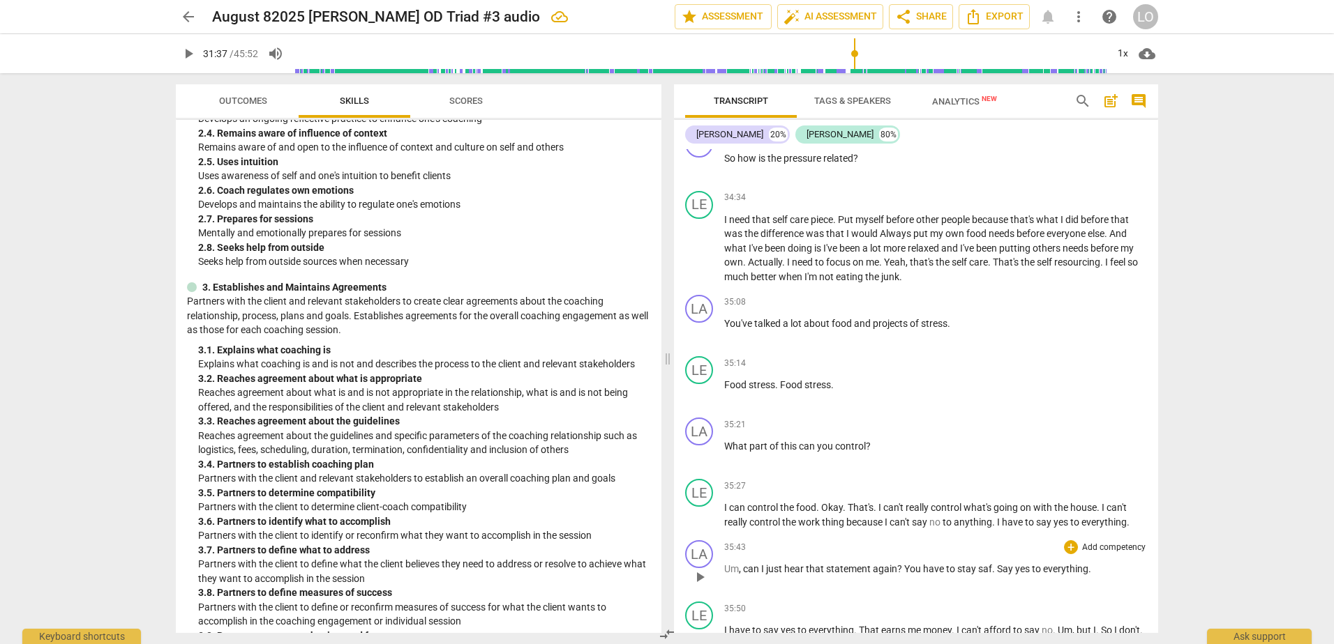
scroll to position [7324, 0]
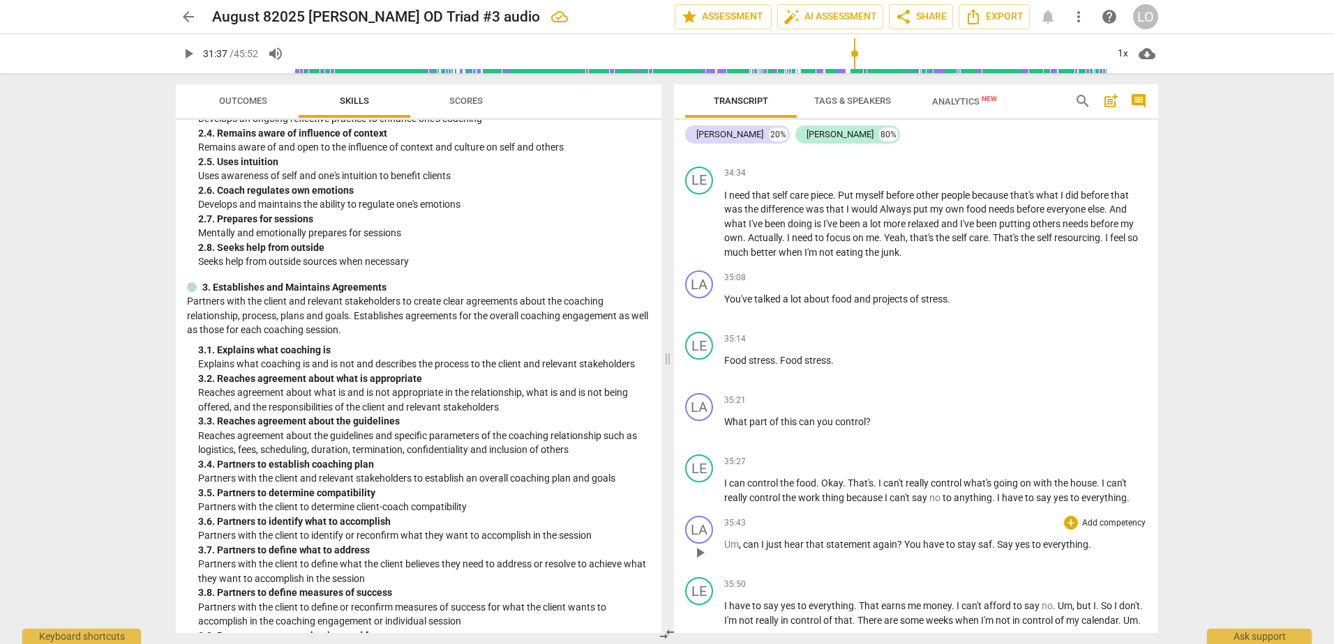
click at [995, 543] on span "." at bounding box center [994, 544] width 5 height 11
click at [697, 550] on span "play_arrow" at bounding box center [699, 553] width 17 height 17
drag, startPoint x: 993, startPoint y: 541, endPoint x: 905, endPoint y: 541, distance: 87.9
click at [905, 541] on p "Um , can I just hear that statement again ? You have to stay saf . Say yes to e…" at bounding box center [935, 545] width 423 height 15
type input "2155"
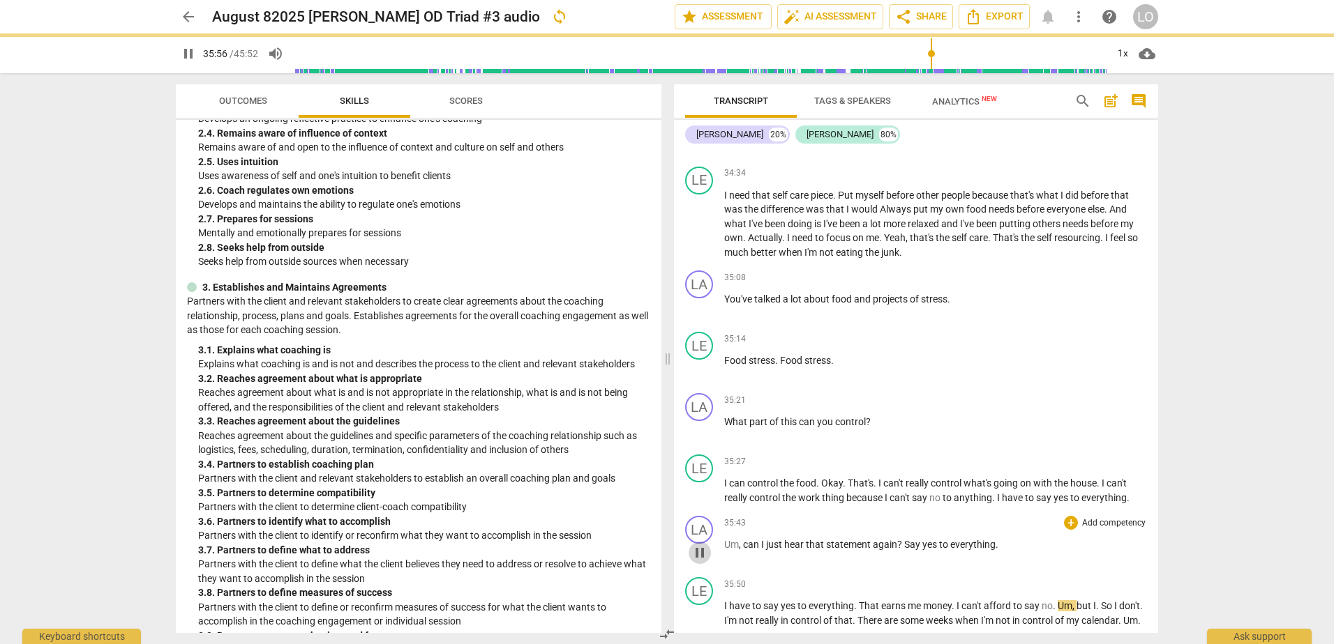
click at [701, 554] on span "pause" at bounding box center [699, 553] width 17 height 17
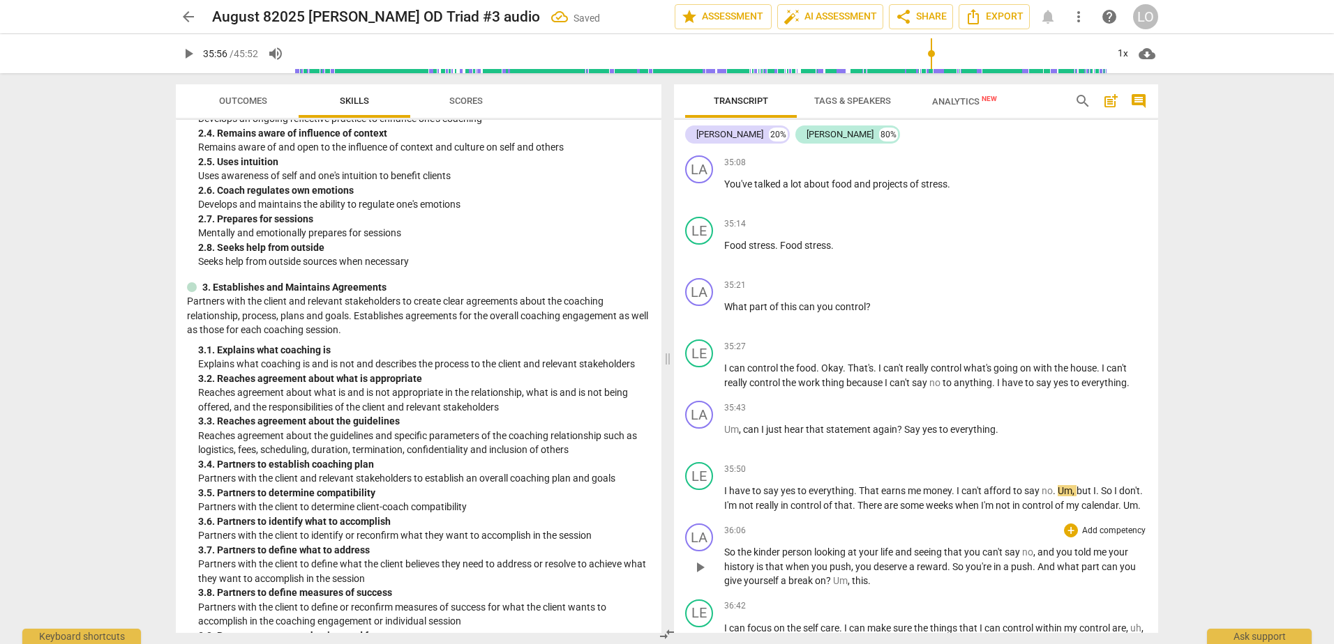
scroll to position [7463, 0]
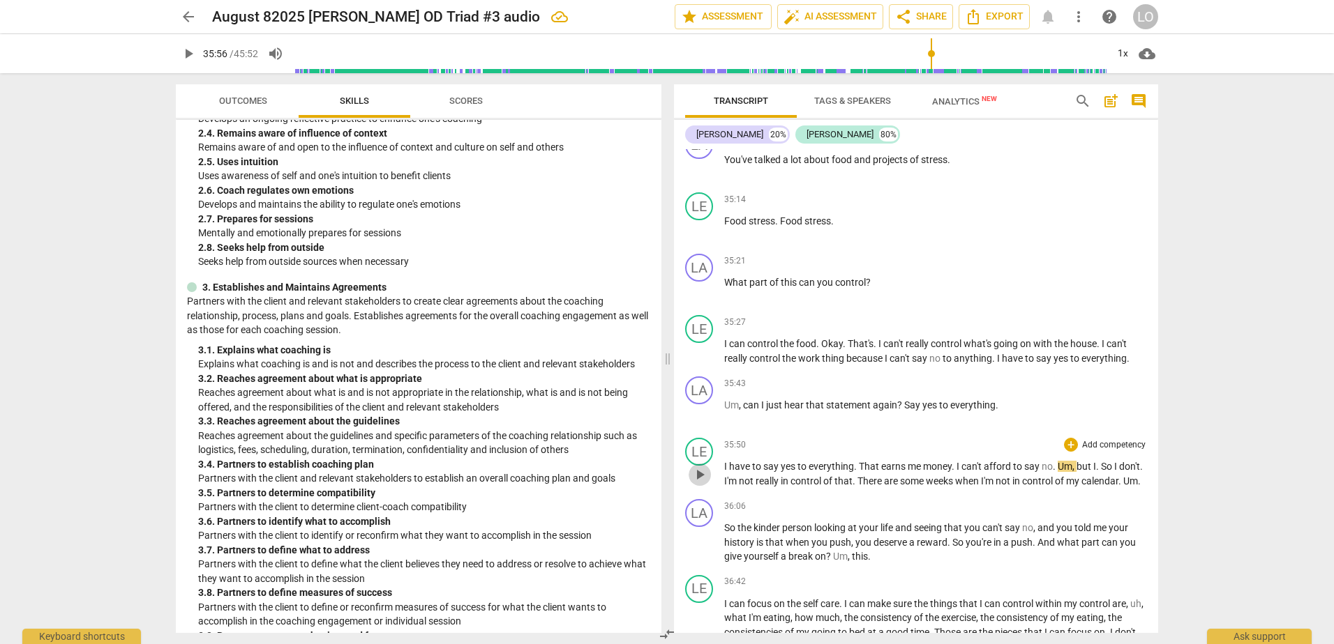
click at [696, 478] on span "play_arrow" at bounding box center [699, 475] width 17 height 17
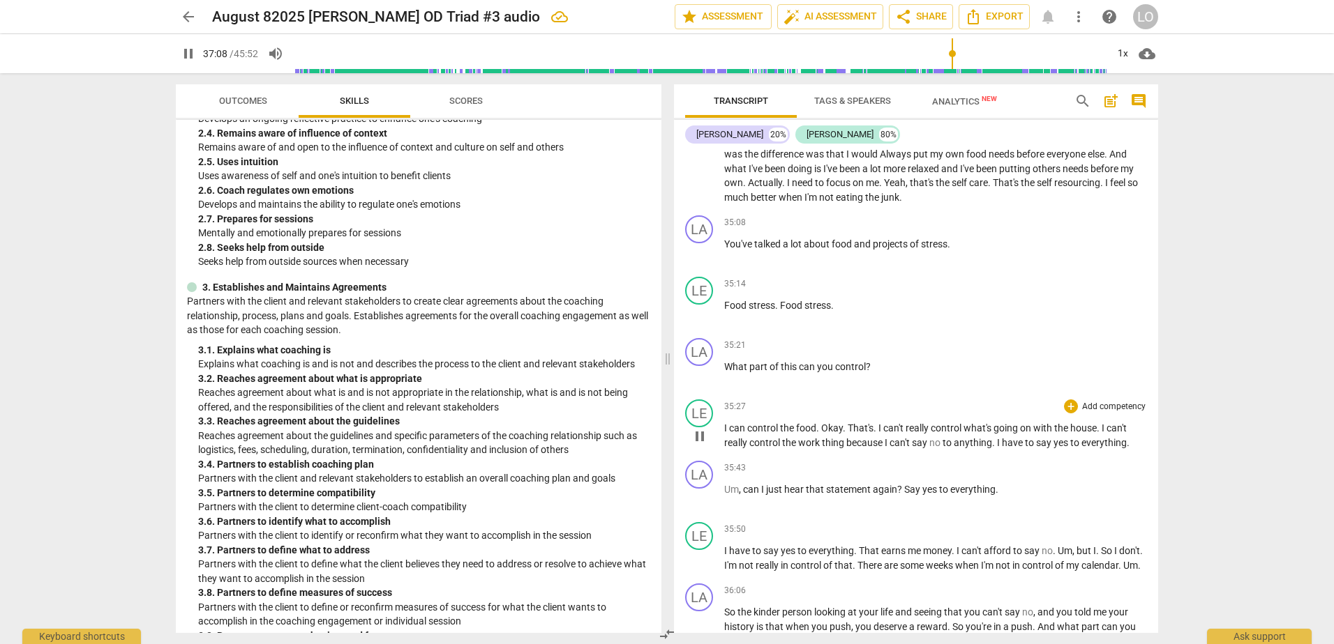
scroll to position [7254, 0]
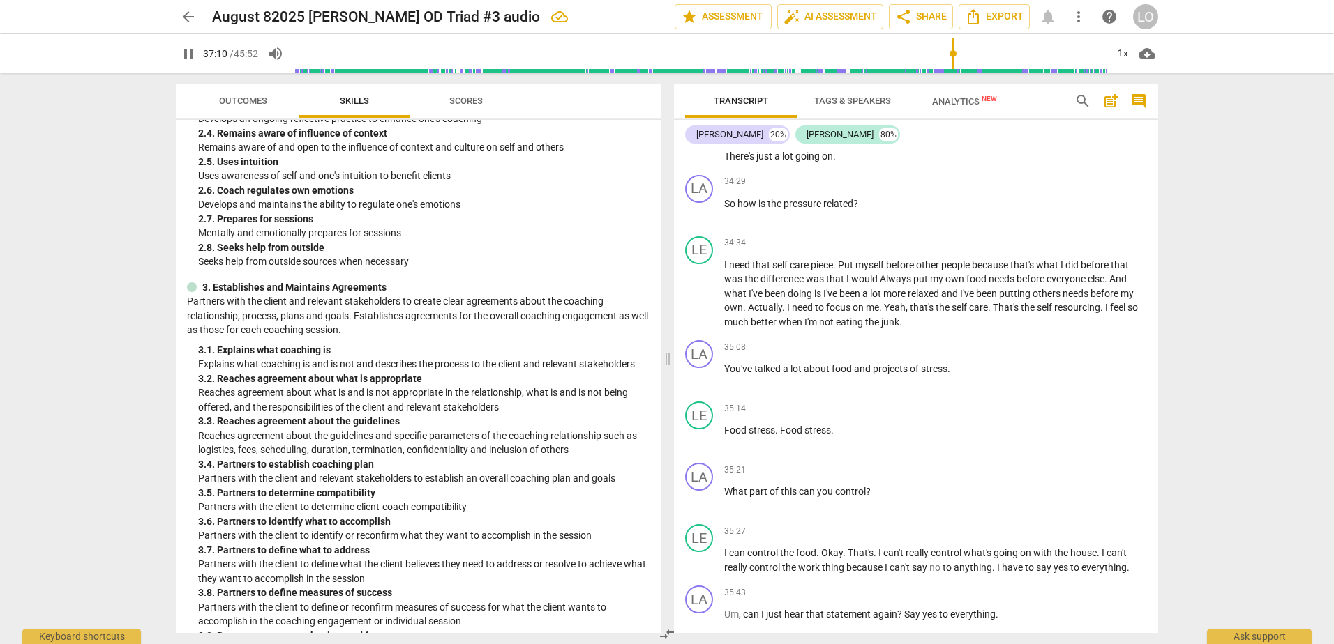
type input "2231"
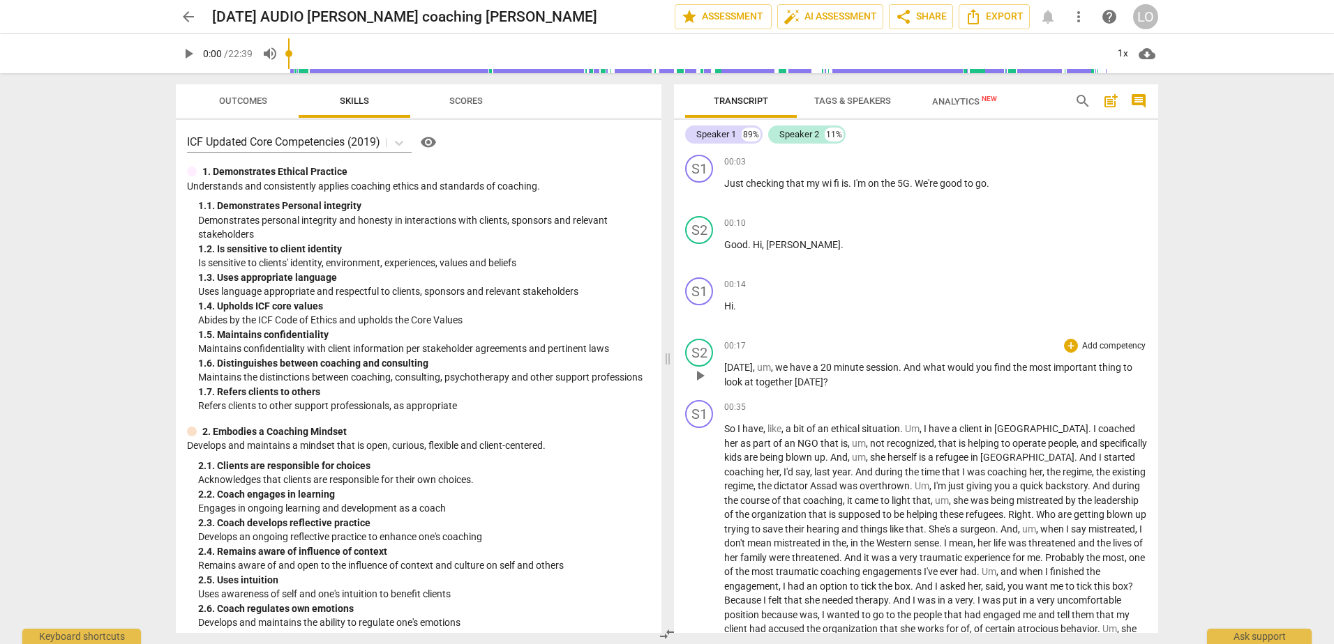
click at [775, 365] on span "we" at bounding box center [782, 367] width 15 height 11
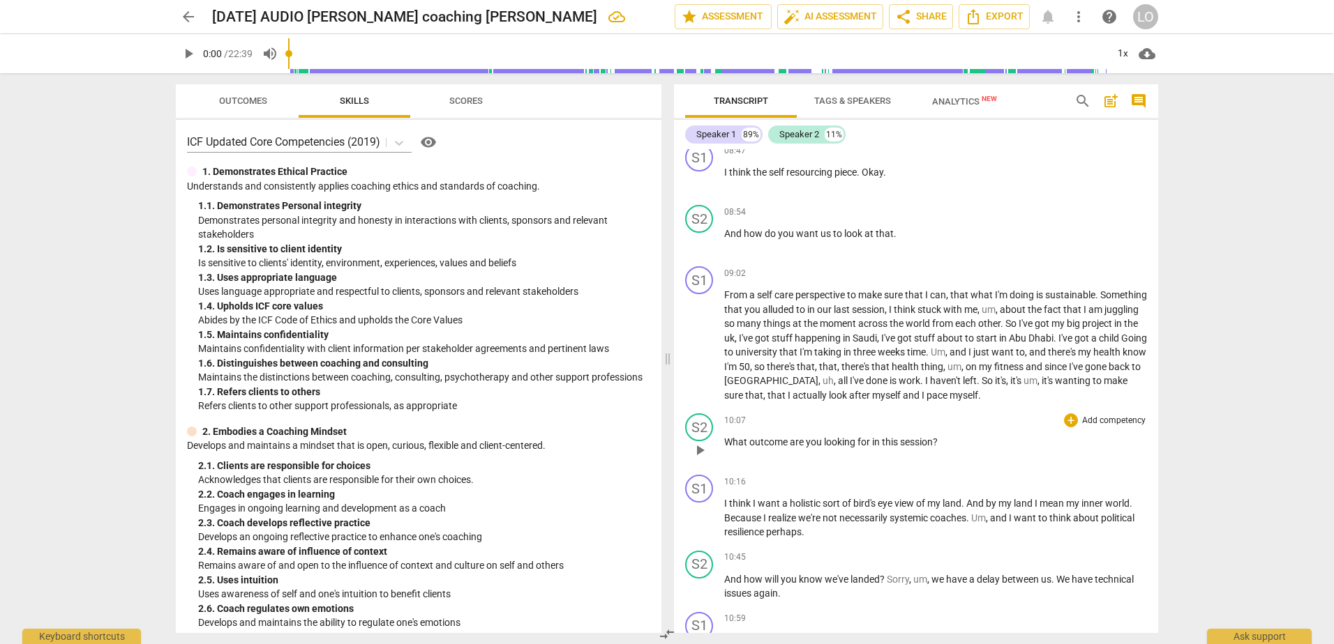
scroll to position [1674, 0]
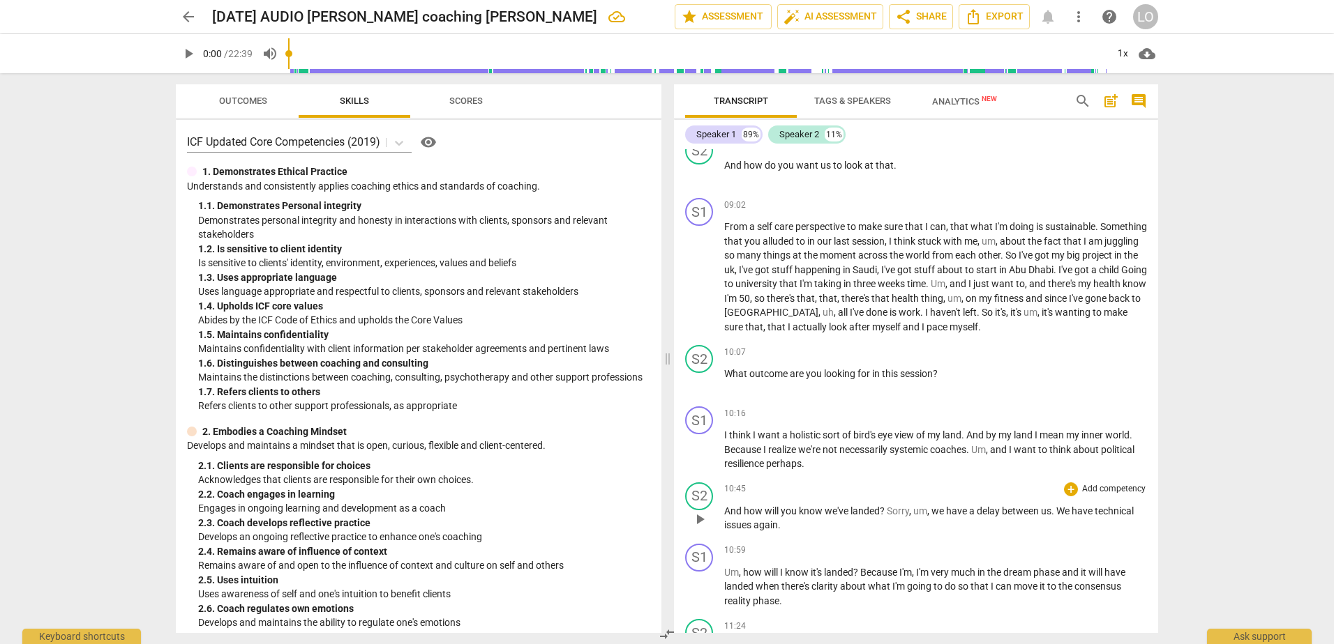
click at [888, 509] on span "Sorry" at bounding box center [898, 511] width 22 height 11
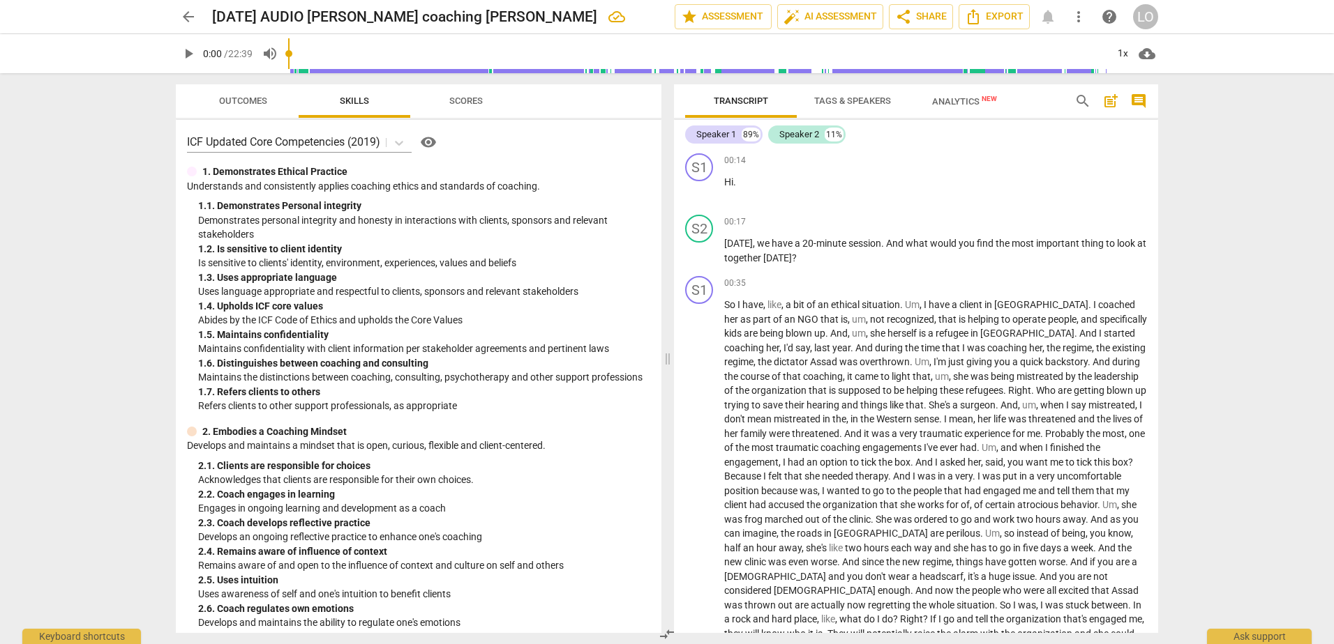
scroll to position [0, 0]
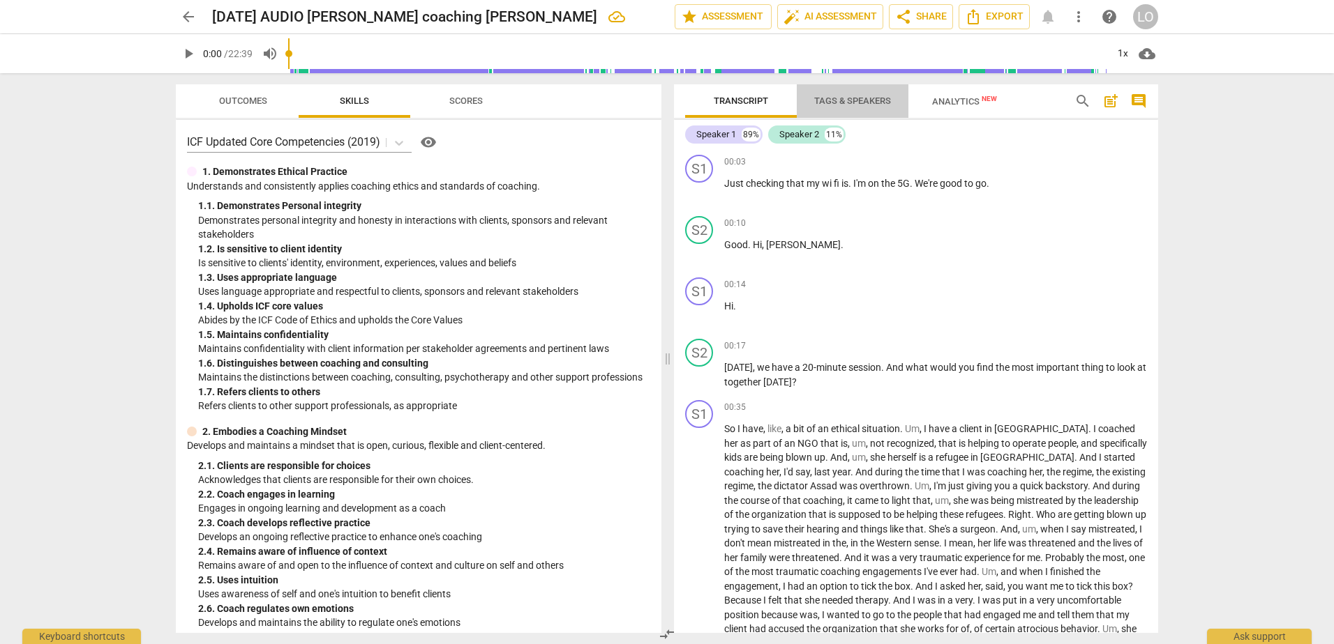
click at [850, 101] on span "Tags & Speakers" at bounding box center [852, 101] width 77 height 10
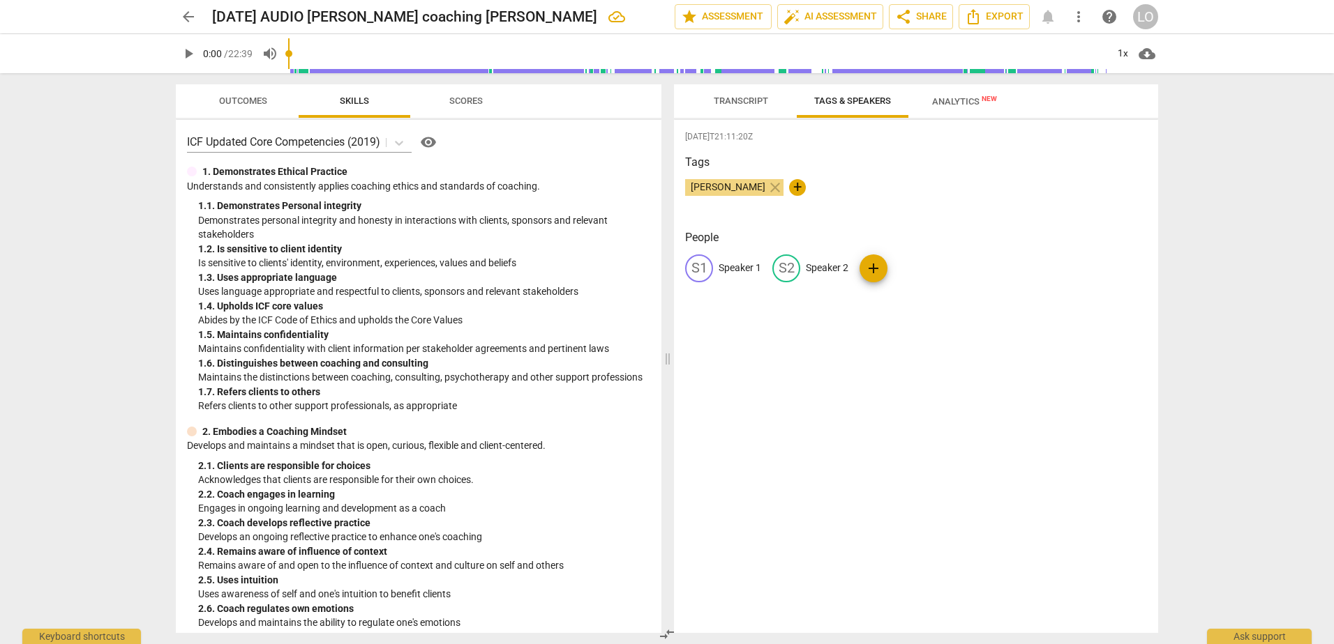
click at [729, 262] on p "Speaker 1" at bounding box center [739, 268] width 43 height 15
type input "[PERSON_NAME]"
click at [911, 266] on p "Speaker 2" at bounding box center [917, 268] width 43 height 15
type input "[PERSON_NAME]"
click at [822, 369] on div "2025-08-22T21:11:20Z Tags Laurie O'Donnell close + People LA Laurie edit Leona …" at bounding box center [916, 376] width 484 height 513
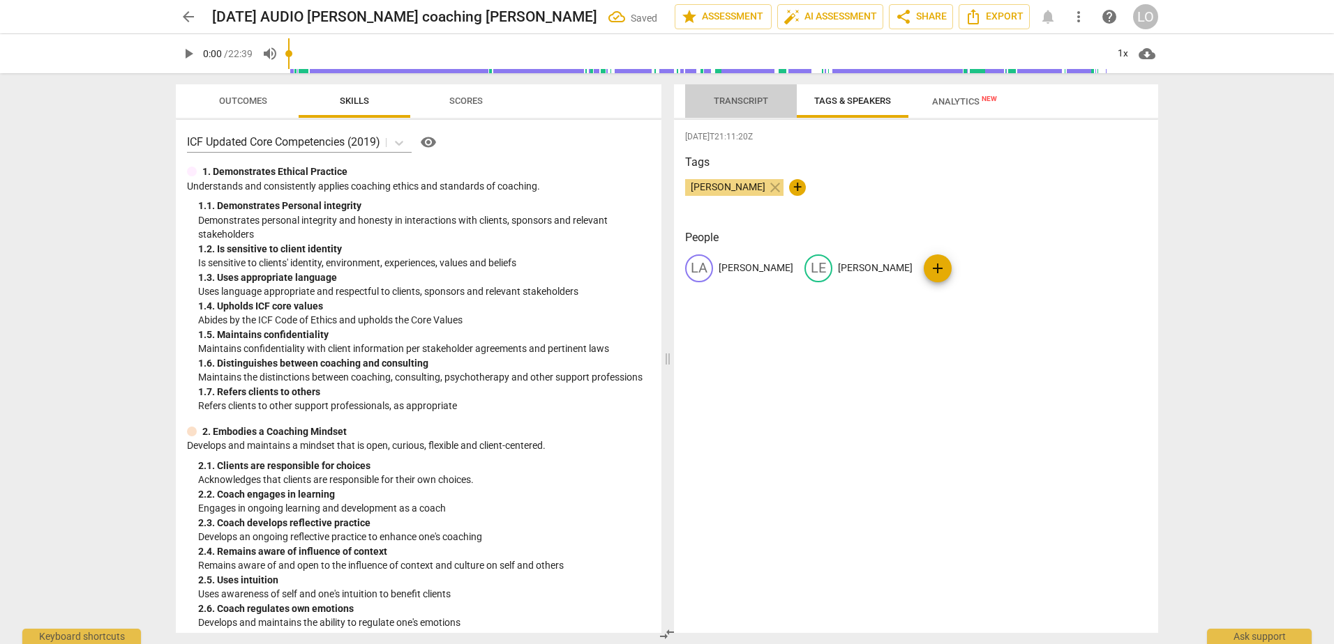
click at [748, 99] on span "Transcript" at bounding box center [741, 101] width 54 height 10
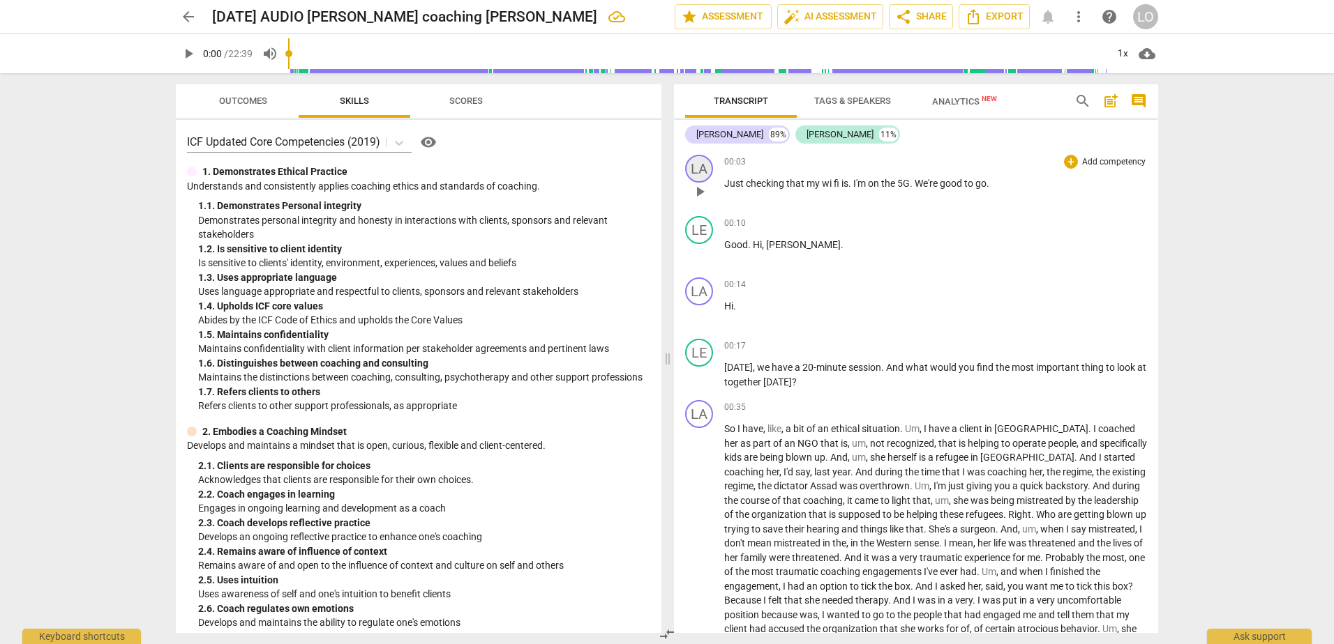
click at [699, 167] on div "LA" at bounding box center [699, 169] width 28 height 28
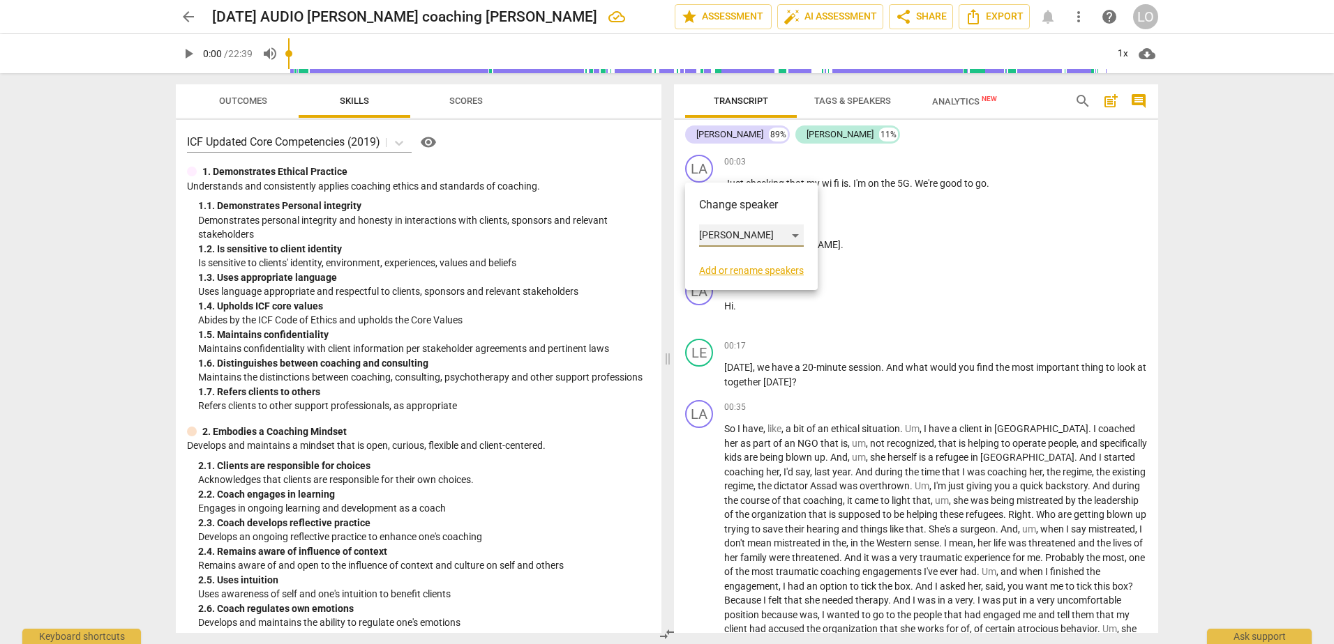
click at [794, 233] on div "[PERSON_NAME]" at bounding box center [751, 236] width 105 height 22
drag, startPoint x: 729, startPoint y: 264, endPoint x: 755, endPoint y: 264, distance: 26.5
click at [734, 264] on li "[PERSON_NAME]" at bounding box center [752, 262] width 106 height 27
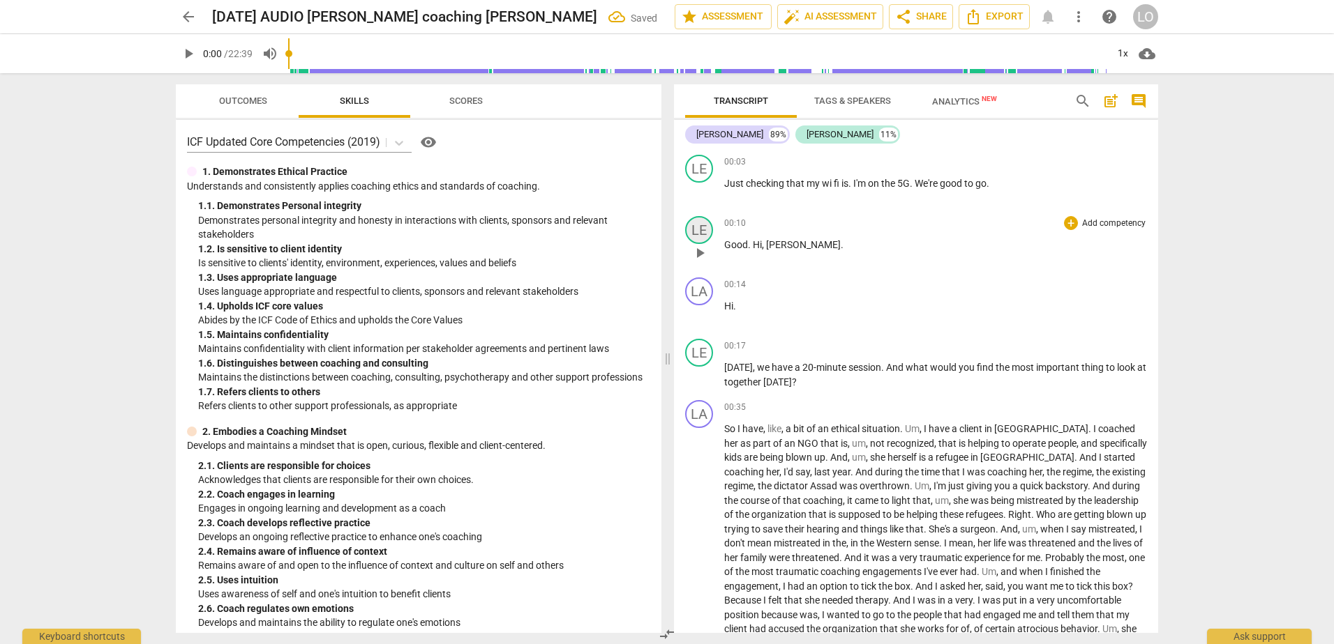
click at [700, 227] on div "LE" at bounding box center [699, 230] width 28 height 28
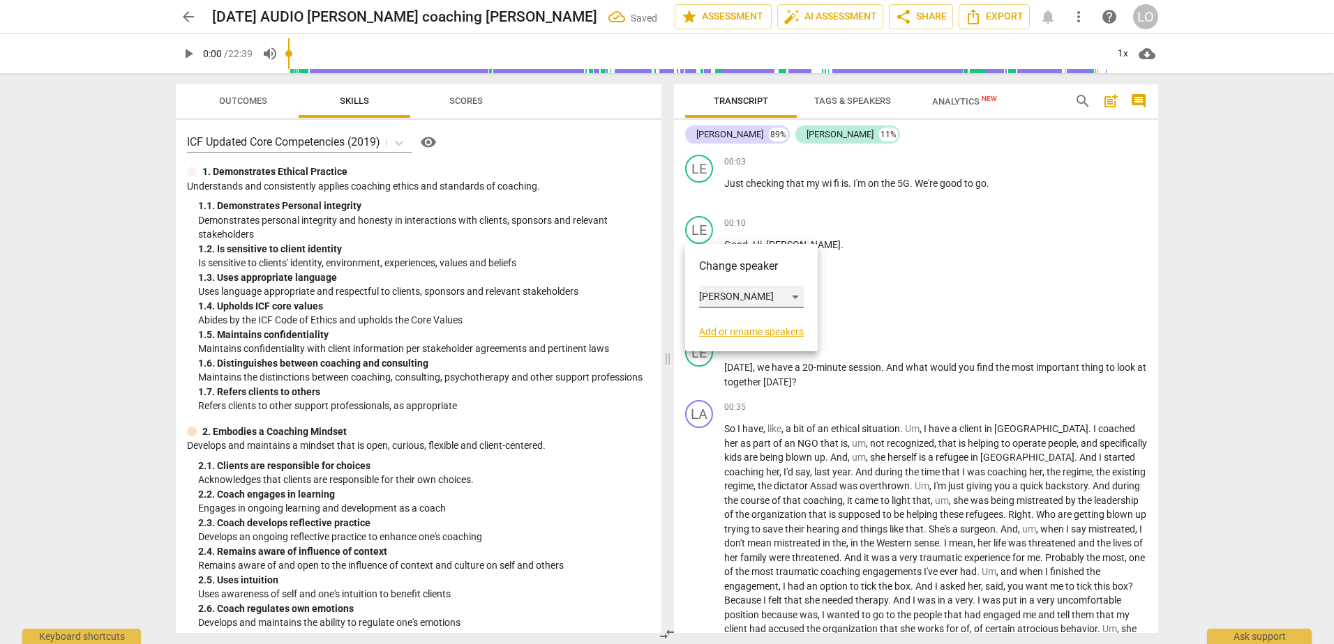
click at [799, 296] on div "[PERSON_NAME]" at bounding box center [751, 297] width 105 height 22
click at [721, 264] on li "[PERSON_NAME]" at bounding box center [752, 270] width 106 height 27
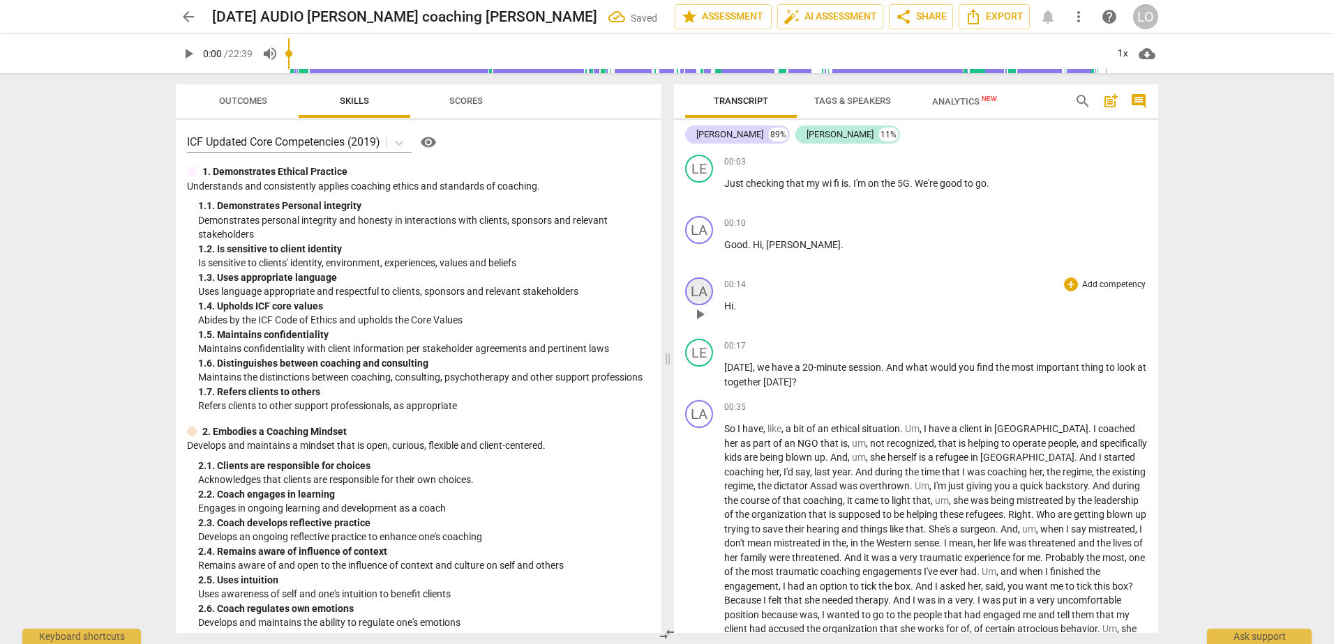
click at [699, 287] on div "LA" at bounding box center [699, 292] width 28 height 28
click at [794, 357] on div "[PERSON_NAME]" at bounding box center [751, 358] width 105 height 22
click at [732, 382] on li "[PERSON_NAME]" at bounding box center [752, 385] width 106 height 27
click at [835, 262] on div "00:10 + Add competency keyboard_arrow_right Good . Hi , Leona ." at bounding box center [935, 241] width 423 height 50
click at [707, 354] on div "LE" at bounding box center [699, 353] width 28 height 28
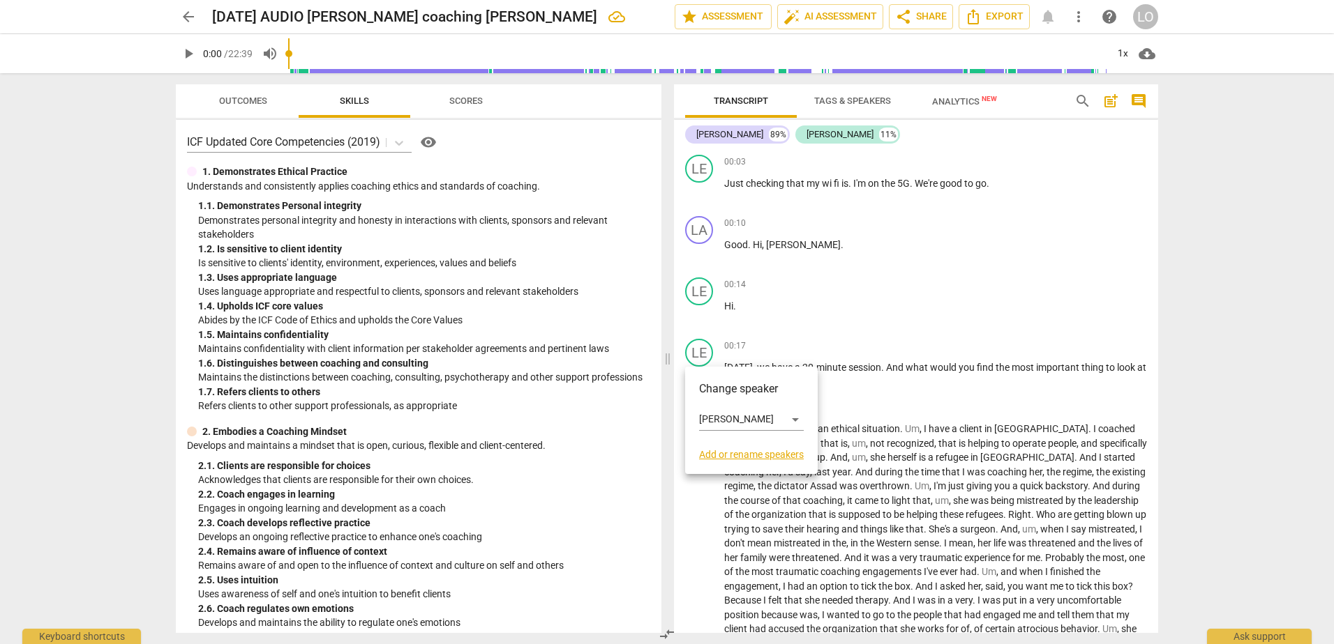
click at [784, 451] on link "Add or rename speakers" at bounding box center [751, 454] width 105 height 11
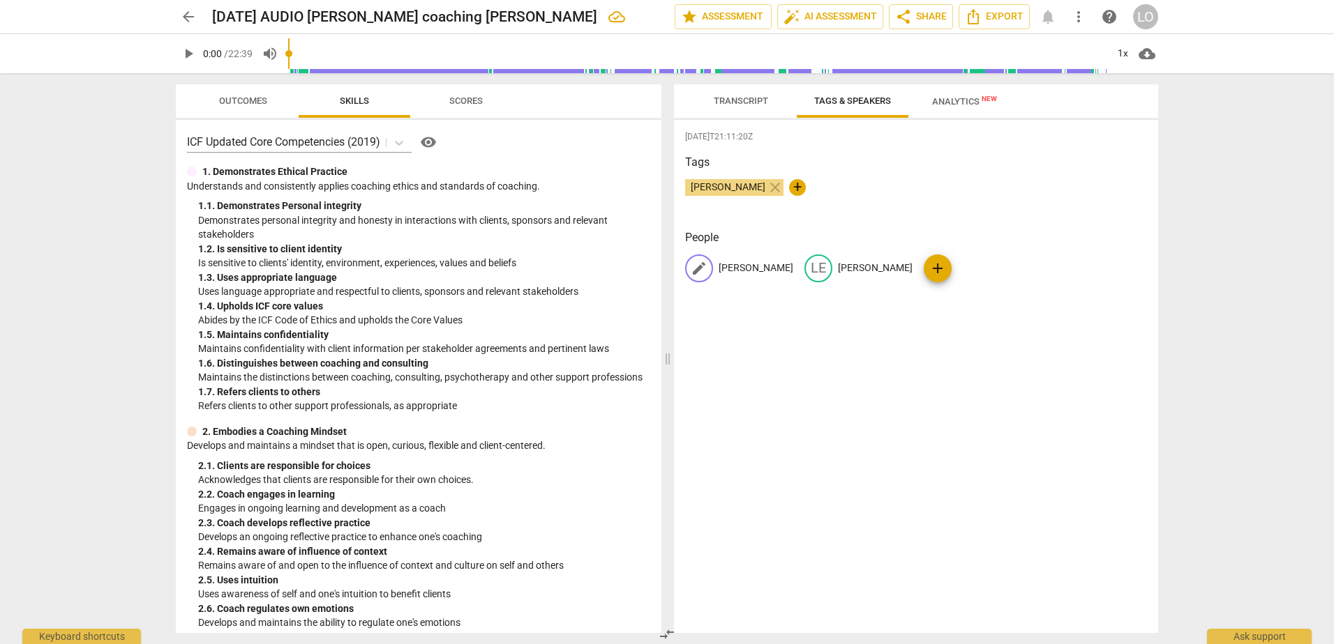
click at [699, 265] on span "edit" at bounding box center [699, 268] width 17 height 17
click at [695, 266] on span "edit" at bounding box center [699, 268] width 17 height 17
click at [734, 104] on span "Transcript" at bounding box center [741, 101] width 54 height 10
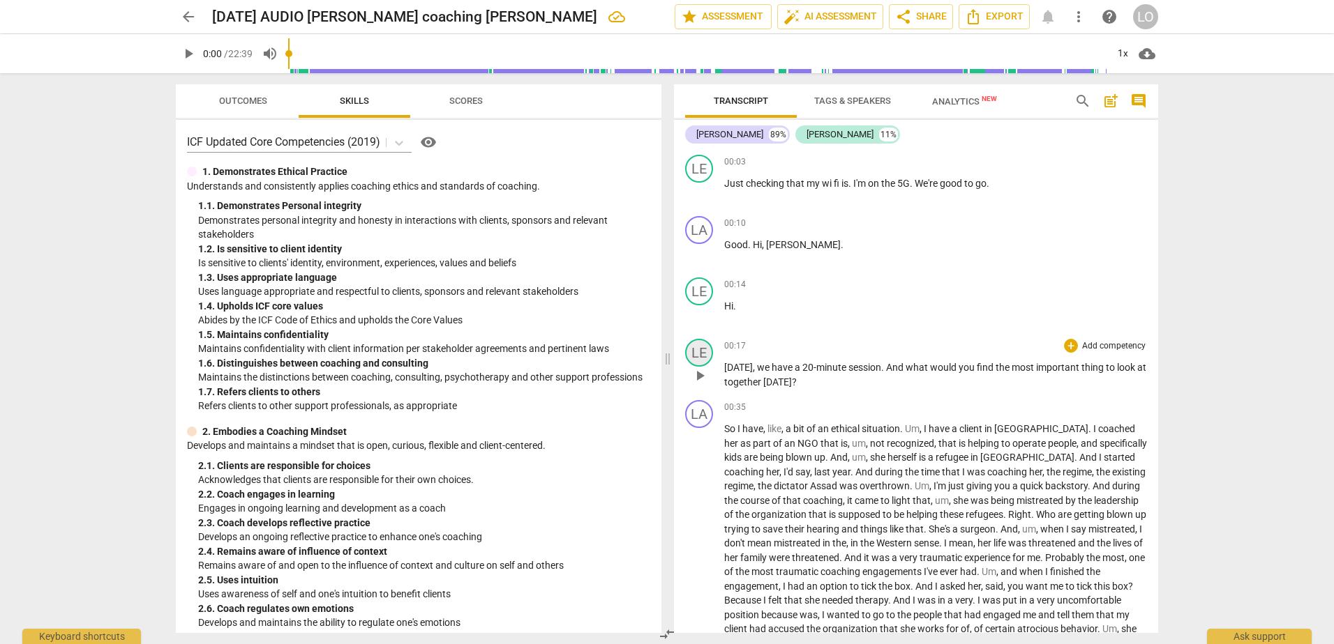
click at [698, 352] on div "LE" at bounding box center [699, 353] width 28 height 28
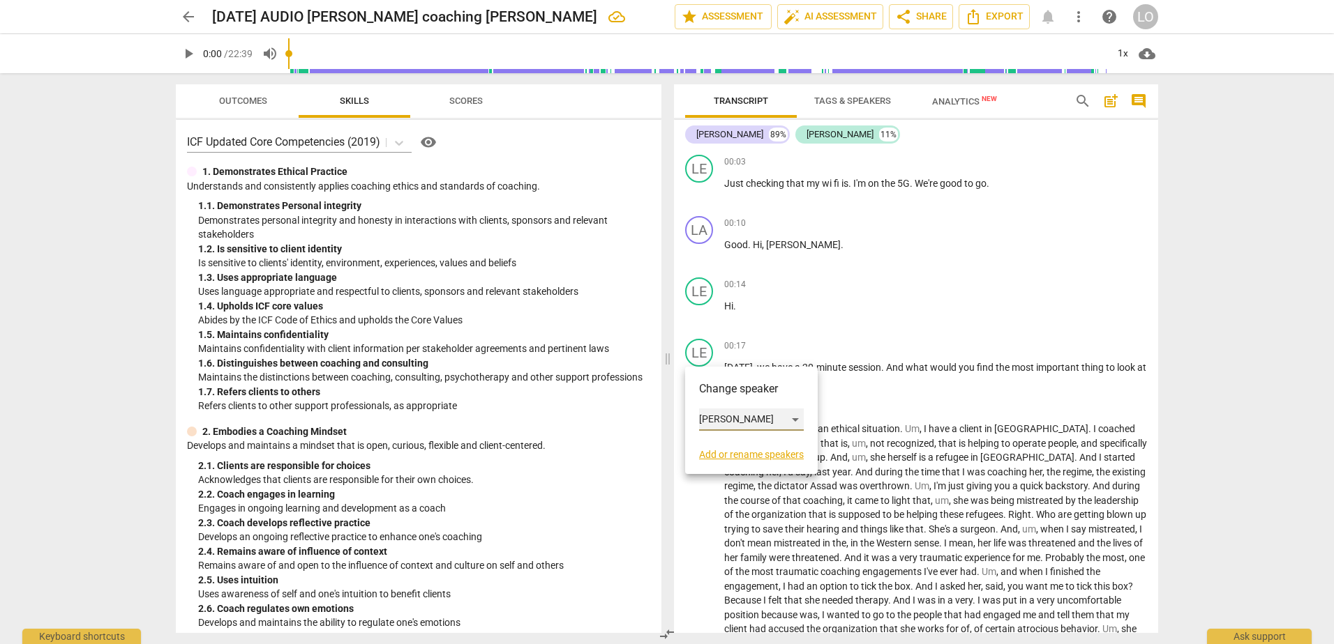
click at [797, 418] on div "[PERSON_NAME]" at bounding box center [751, 420] width 105 height 22
click at [721, 386] on li "[PERSON_NAME]" at bounding box center [752, 393] width 106 height 27
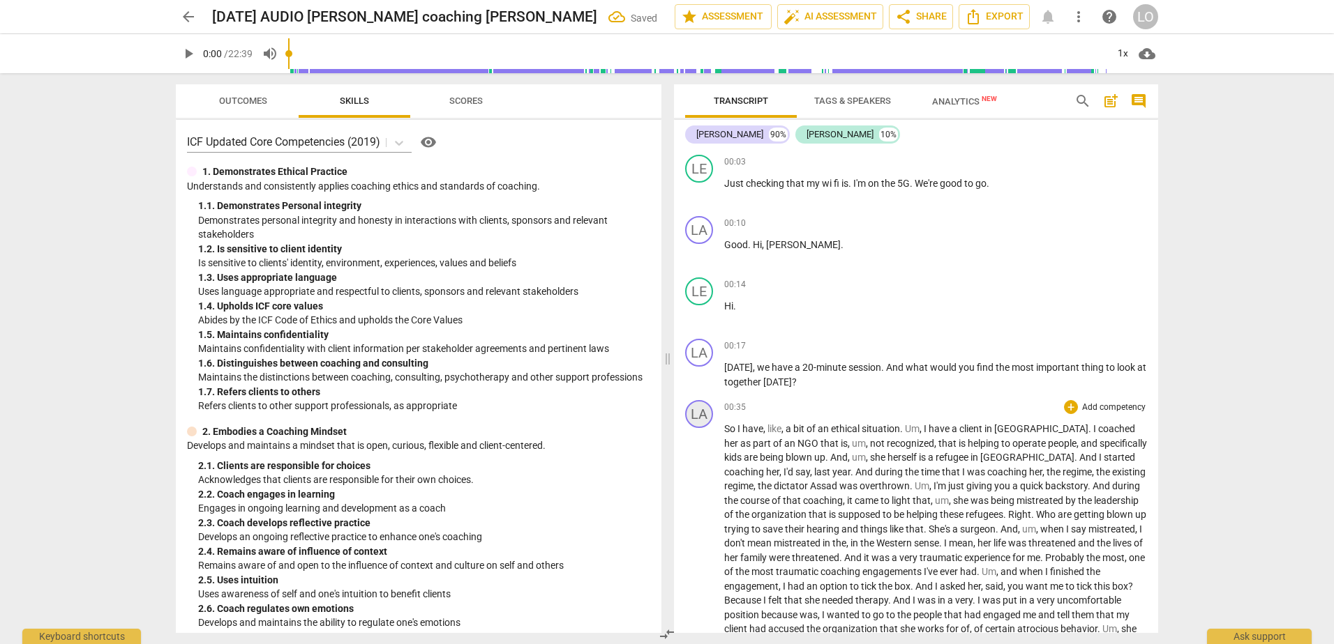
click at [702, 413] on div "LA" at bounding box center [699, 414] width 28 height 28
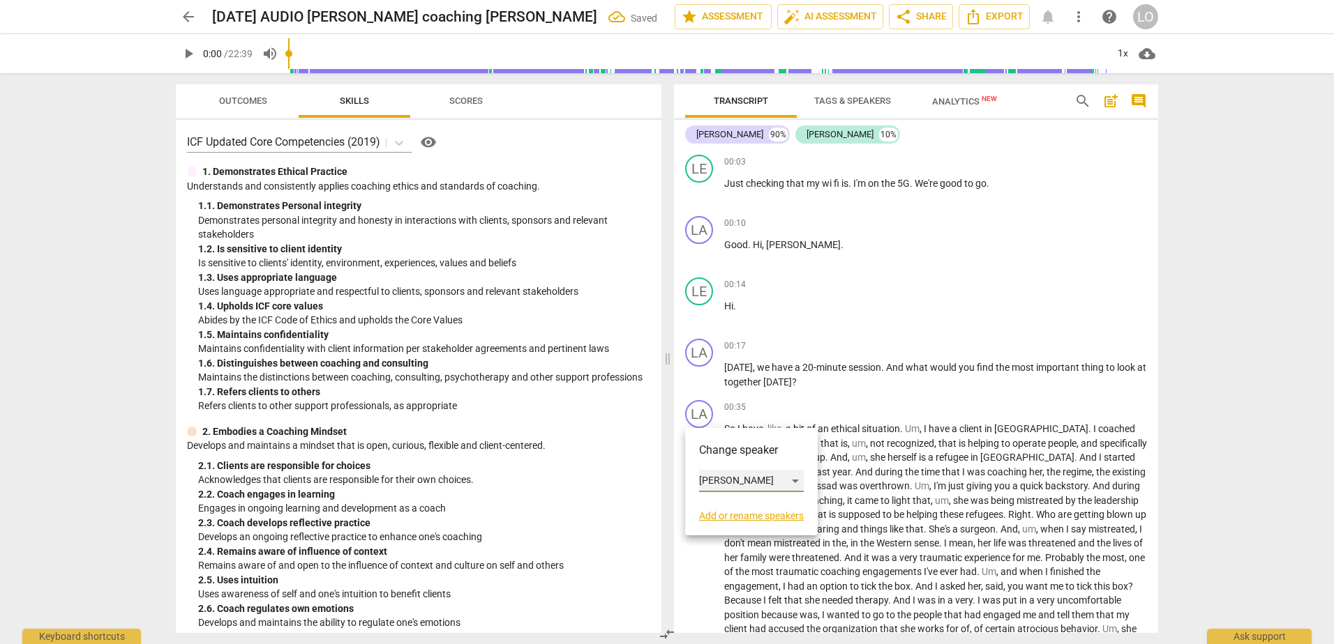
click at [798, 480] on div "[PERSON_NAME]" at bounding box center [751, 481] width 105 height 22
click at [730, 502] on li "[PERSON_NAME]" at bounding box center [752, 508] width 106 height 27
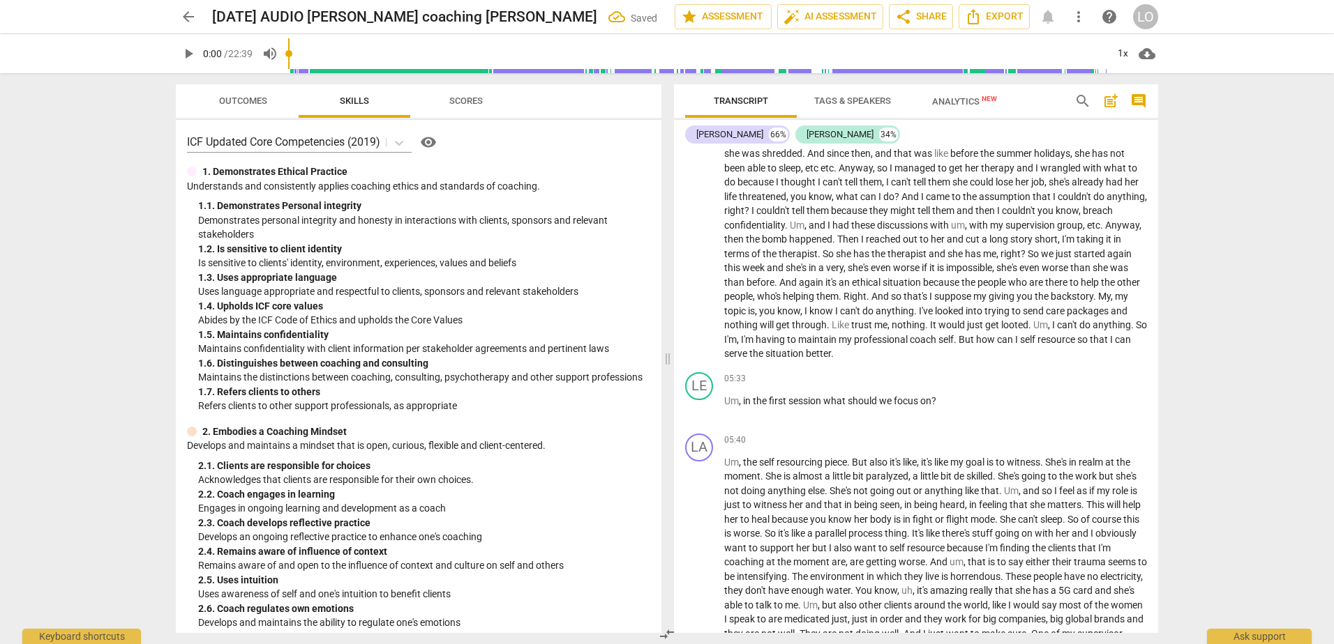
scroll to position [697, 0]
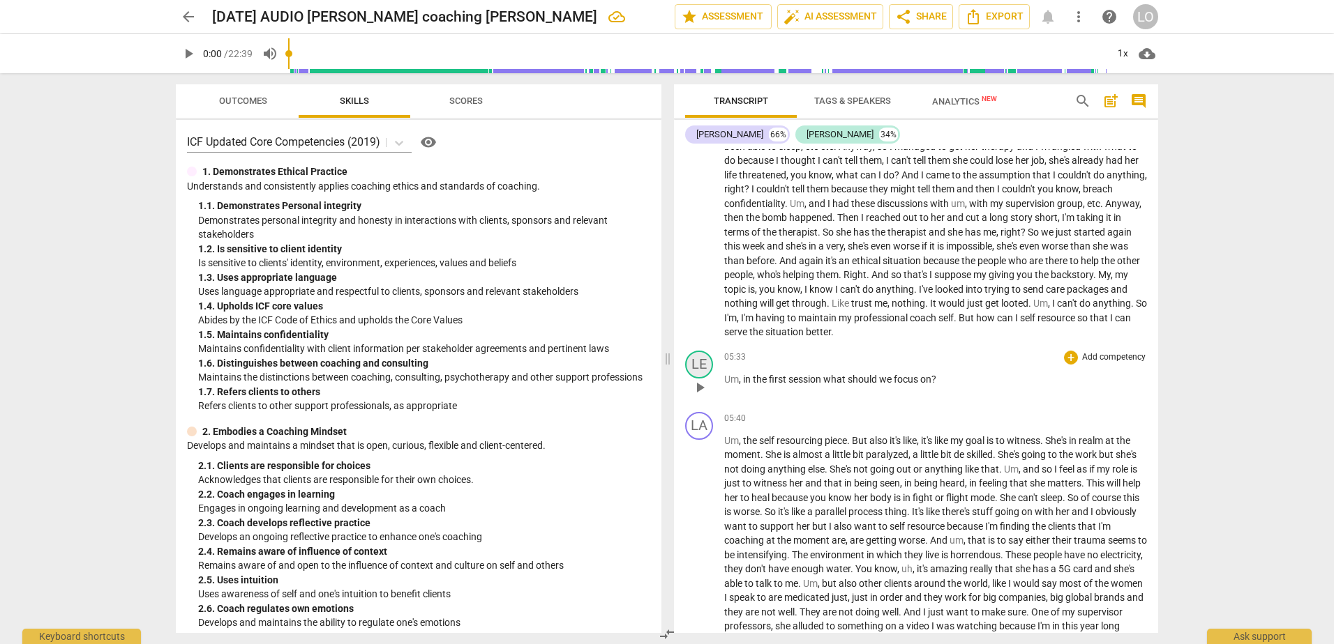
click at [700, 351] on div "LE" at bounding box center [699, 365] width 28 height 28
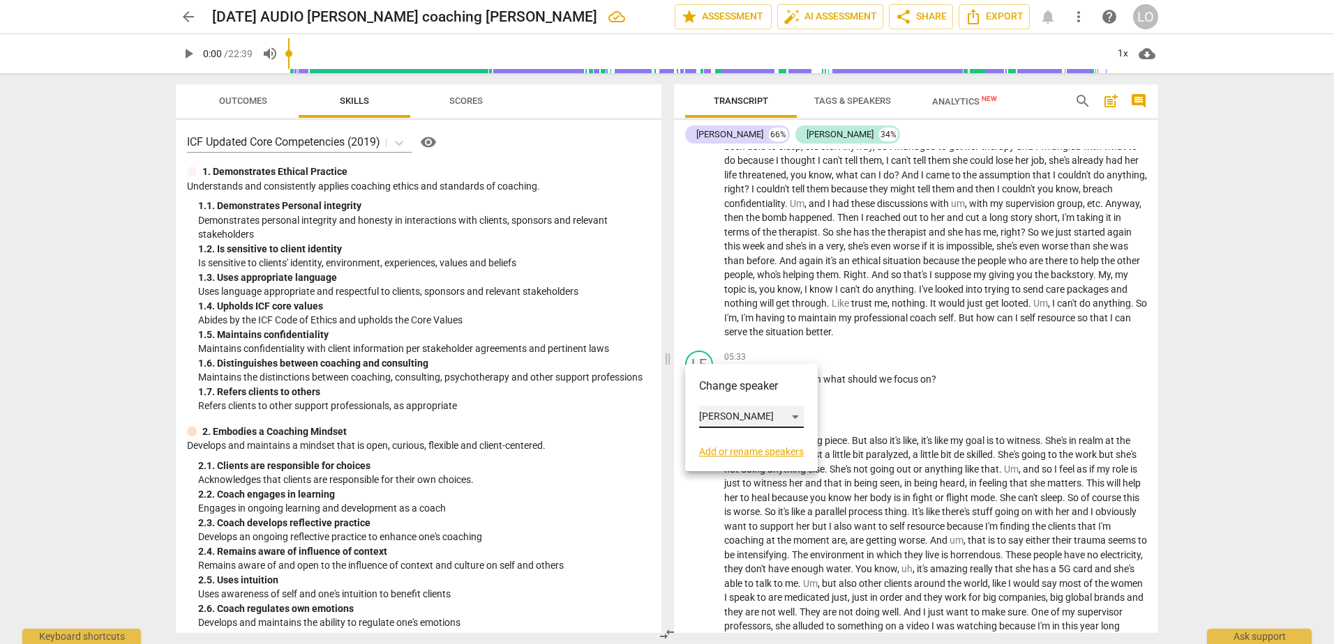
click at [793, 412] on div "[PERSON_NAME]" at bounding box center [751, 417] width 105 height 22
click at [716, 388] on li "[PERSON_NAME]" at bounding box center [752, 390] width 106 height 27
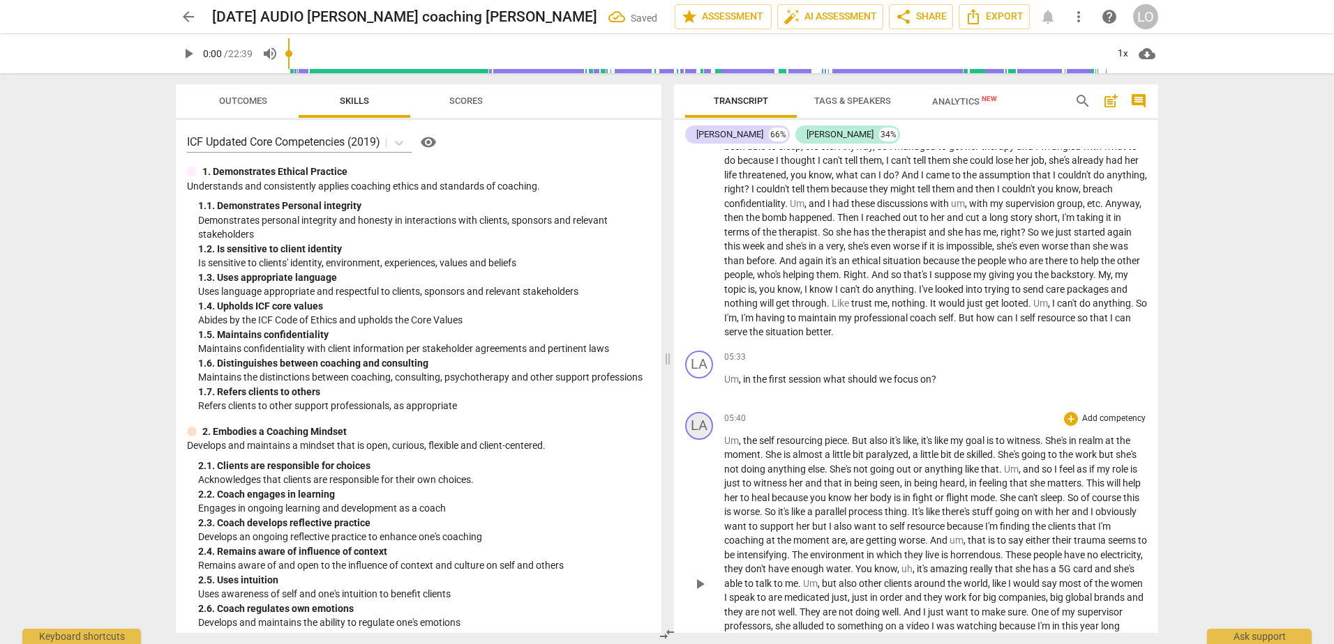
click at [699, 412] on div "LA" at bounding box center [699, 426] width 28 height 28
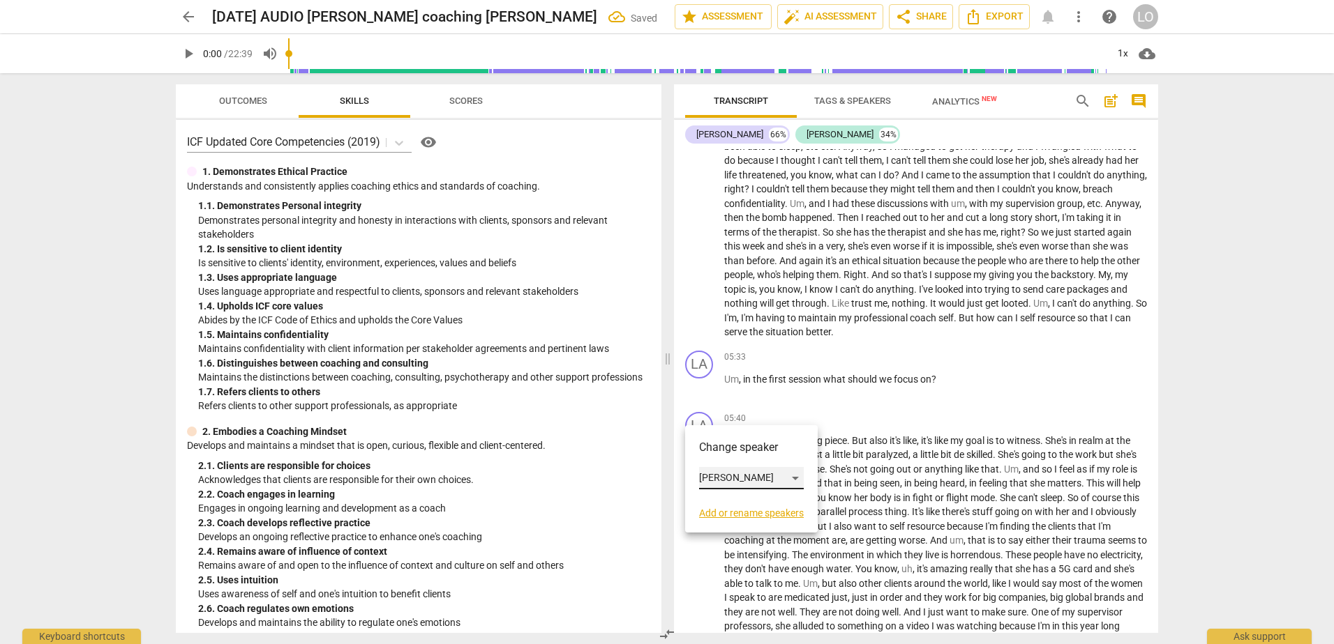
click at [797, 476] on div "[PERSON_NAME]" at bounding box center [751, 478] width 105 height 22
click at [734, 504] on li "[PERSON_NAME]" at bounding box center [752, 505] width 106 height 27
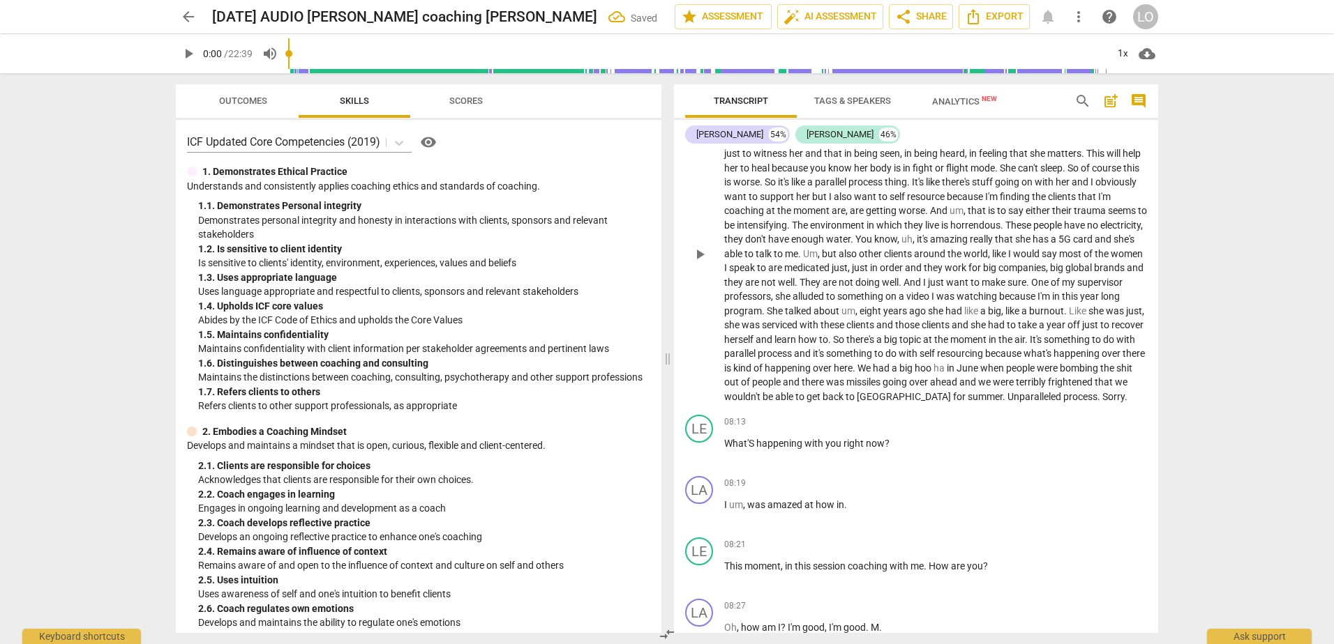
scroll to position [1046, 0]
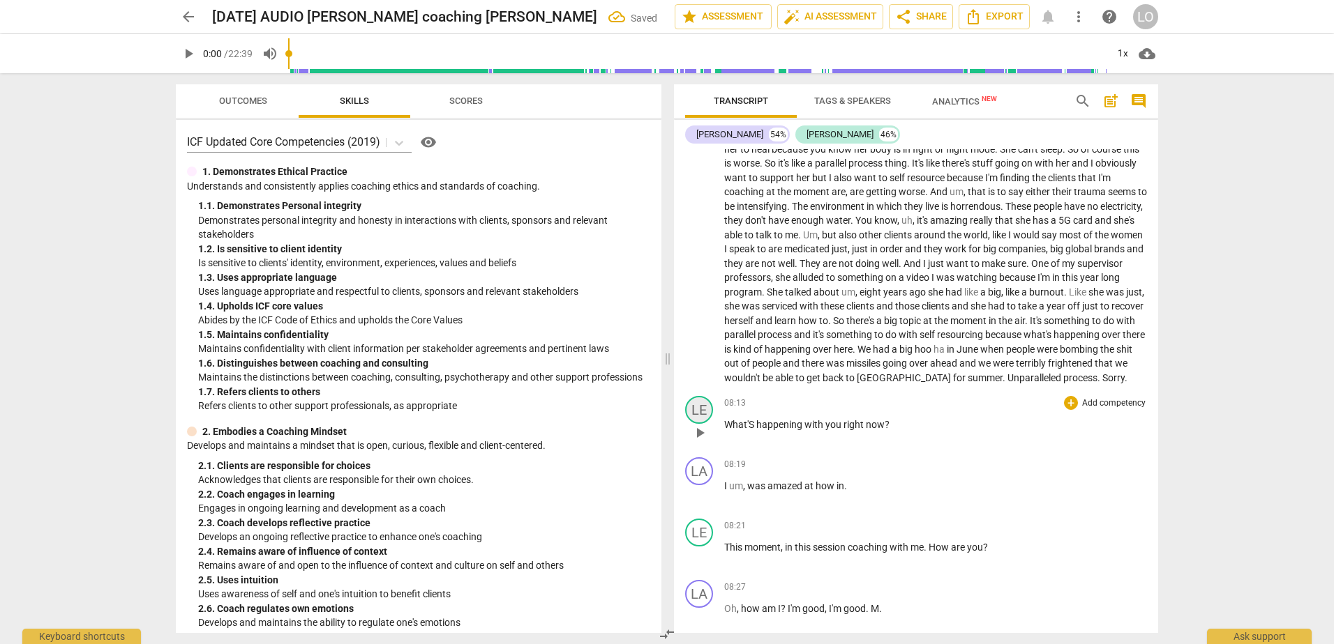
click at [697, 409] on div "LE" at bounding box center [699, 410] width 28 height 28
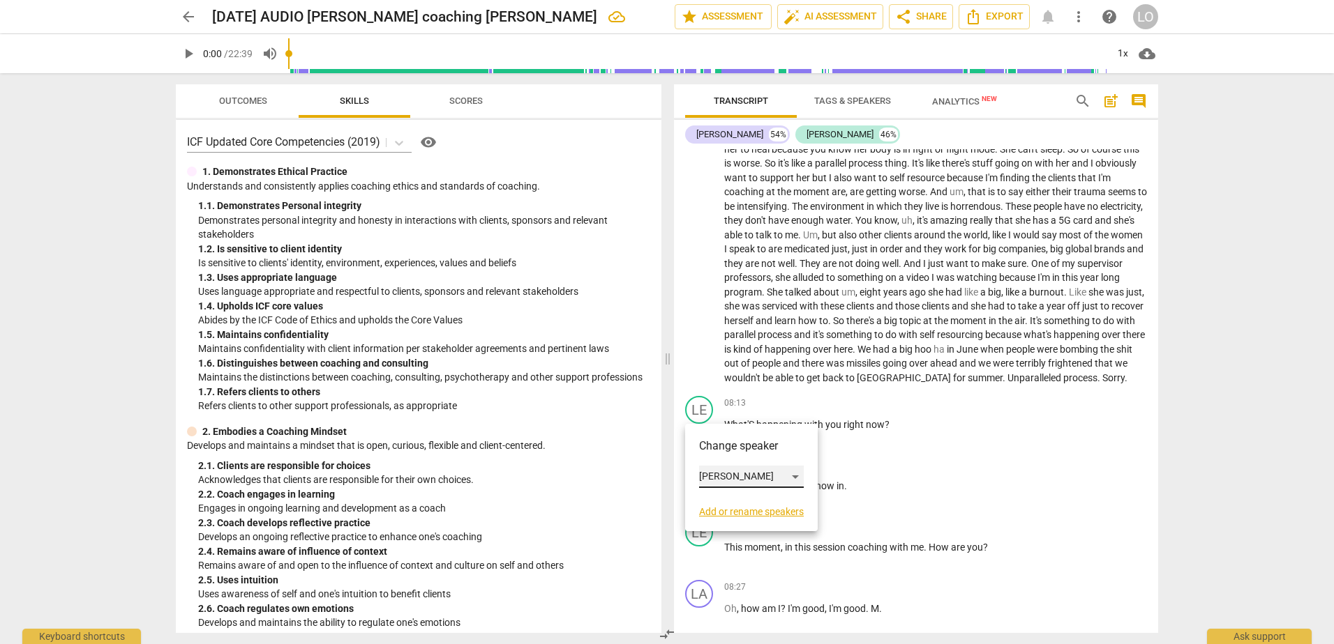
click at [793, 472] on div "[PERSON_NAME]" at bounding box center [751, 477] width 105 height 22
drag, startPoint x: 722, startPoint y: 442, endPoint x: 730, endPoint y: 444, distance: 8.6
click at [724, 442] on li "[PERSON_NAME]" at bounding box center [752, 450] width 106 height 27
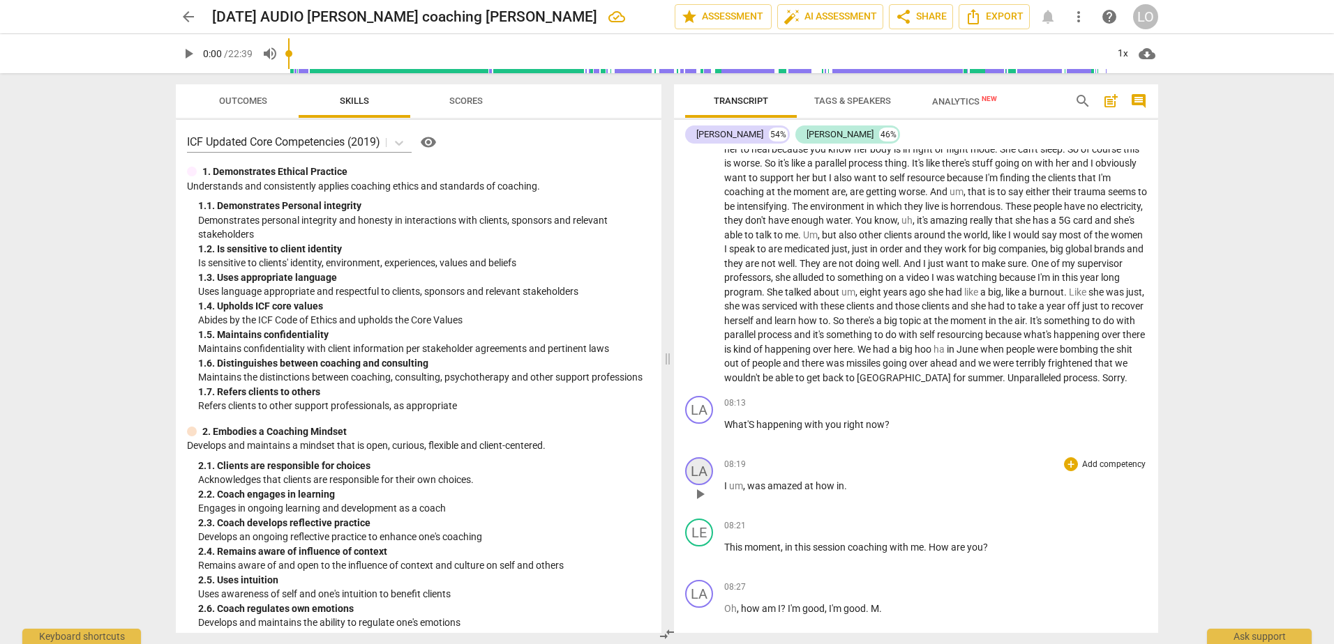
click at [699, 471] on div "LA" at bounding box center [699, 472] width 28 height 28
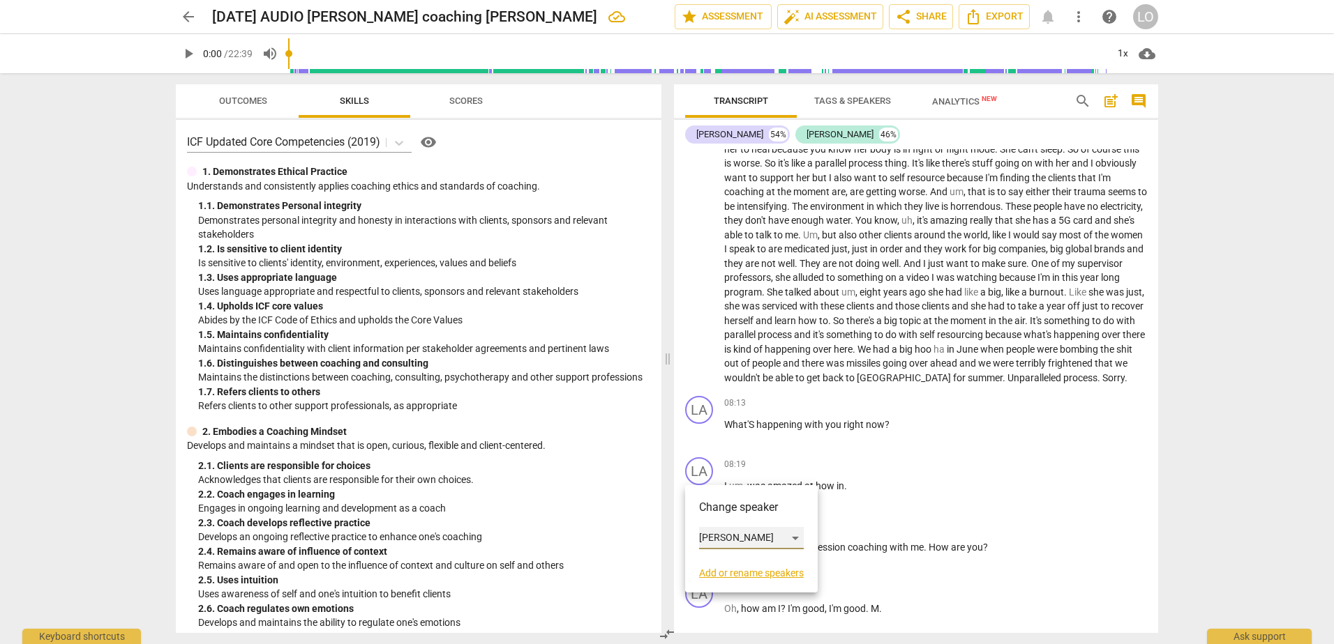
click at [799, 538] on div "[PERSON_NAME]" at bounding box center [751, 538] width 105 height 22
click at [718, 564] on li "[PERSON_NAME]" at bounding box center [752, 565] width 106 height 27
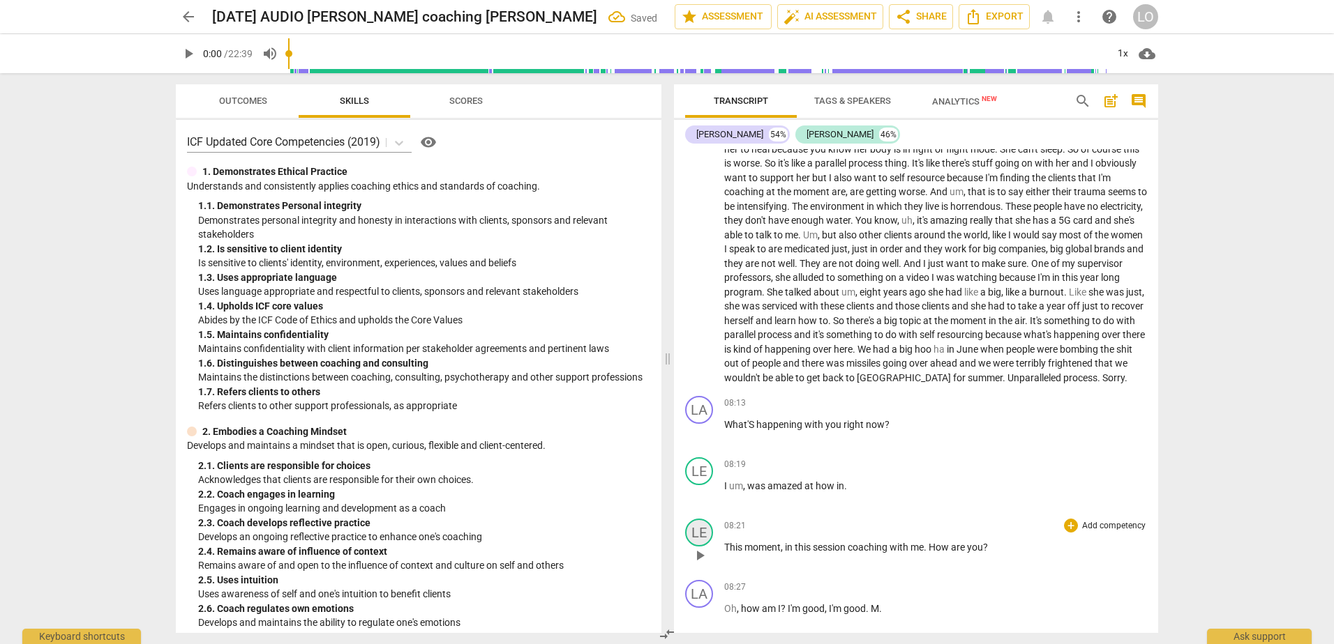
click at [700, 525] on div "LE" at bounding box center [699, 533] width 28 height 28
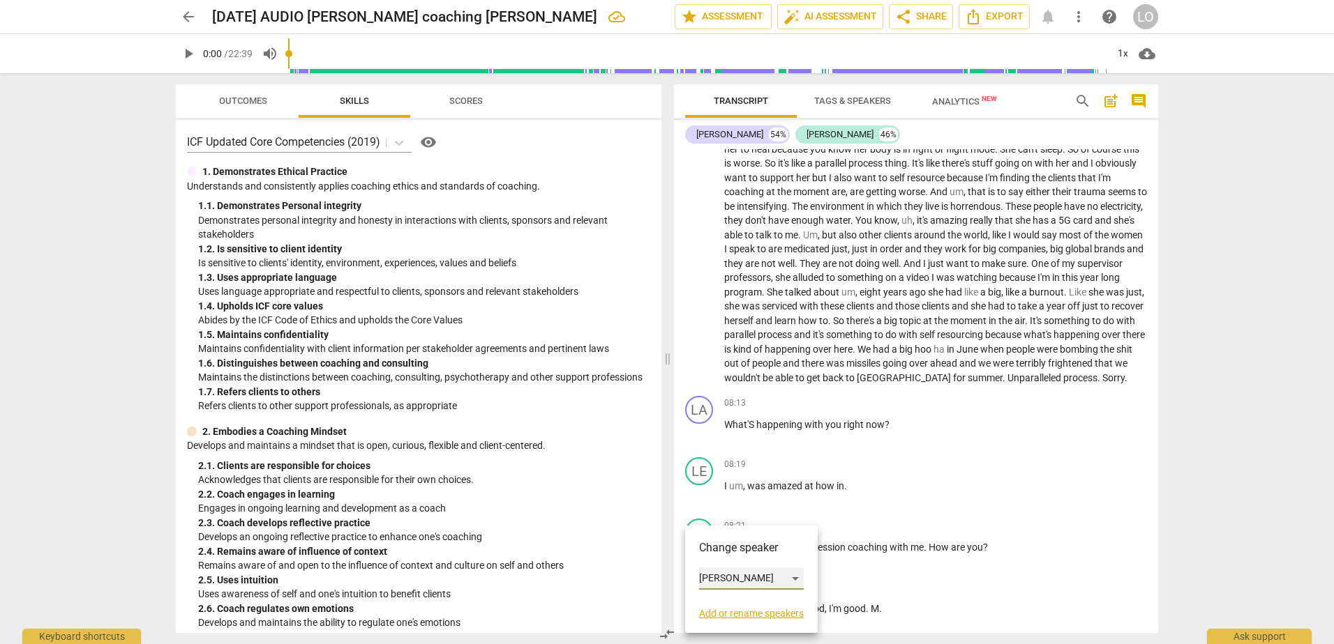
click at [797, 578] on div "[PERSON_NAME]" at bounding box center [751, 579] width 105 height 22
drag, startPoint x: 731, startPoint y: 549, endPoint x: 804, endPoint y: 554, distance: 73.4
click at [732, 549] on li "[PERSON_NAME]" at bounding box center [752, 552] width 106 height 27
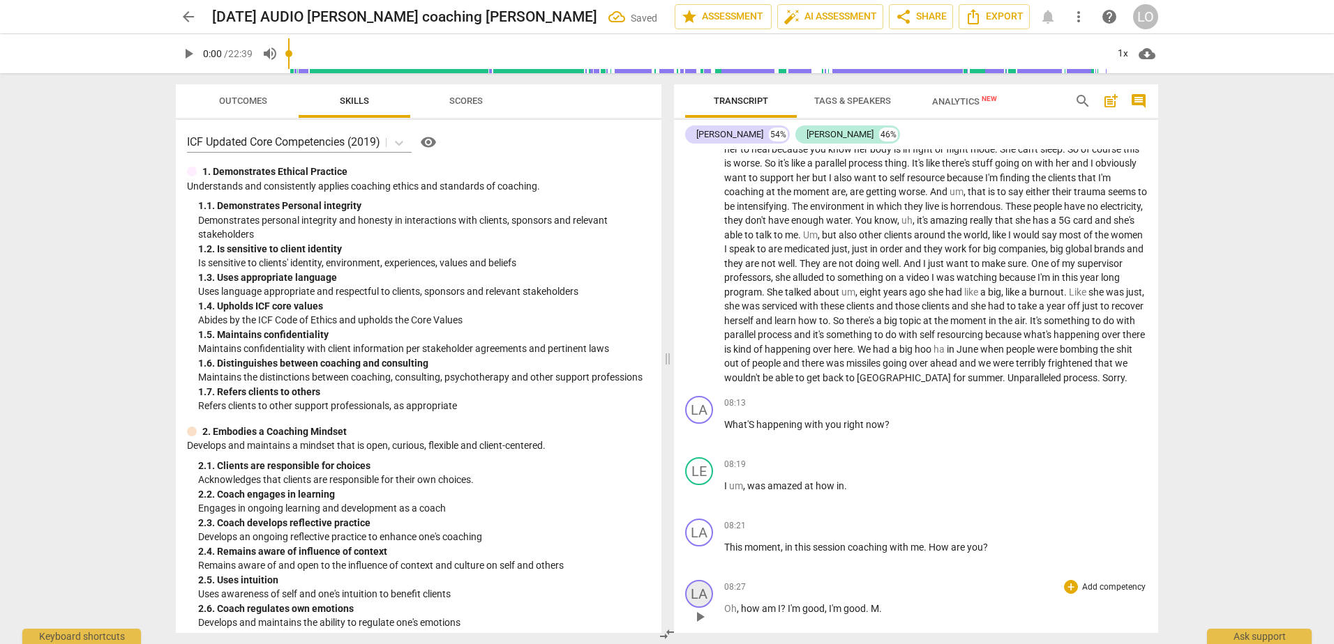
click at [699, 591] on div "LA" at bounding box center [699, 594] width 28 height 28
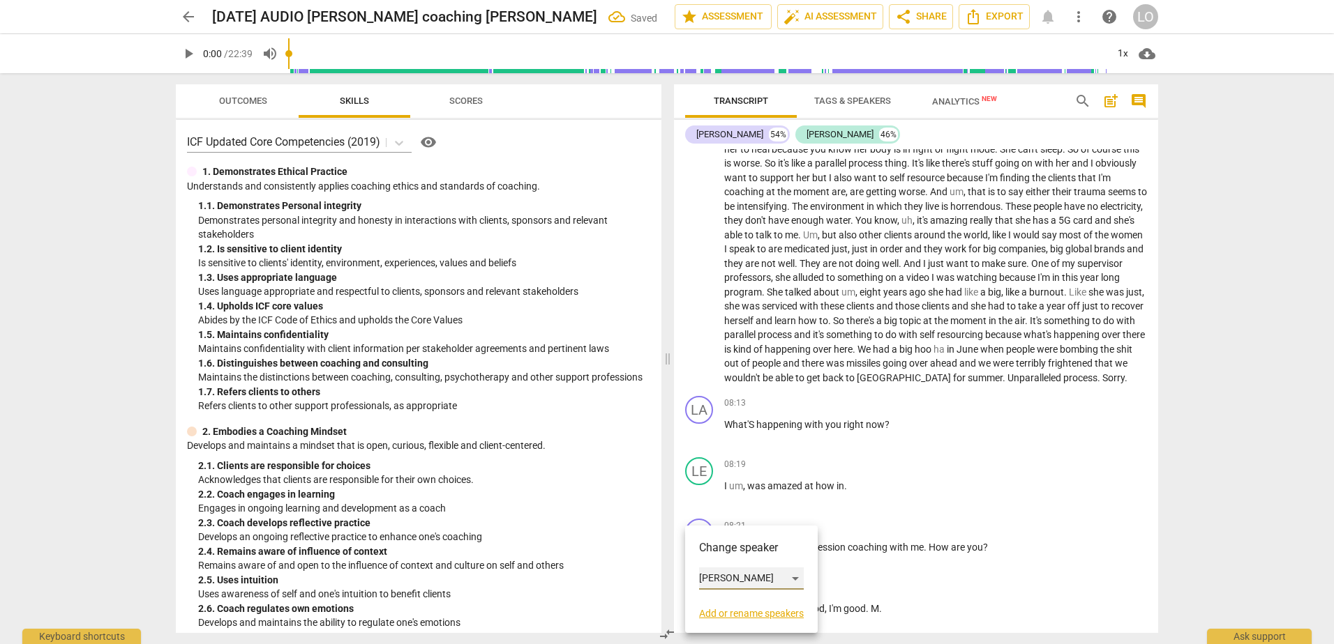
click at [795, 578] on div "[PERSON_NAME]" at bounding box center [751, 579] width 105 height 22
click at [739, 604] on li "[PERSON_NAME]" at bounding box center [752, 605] width 106 height 27
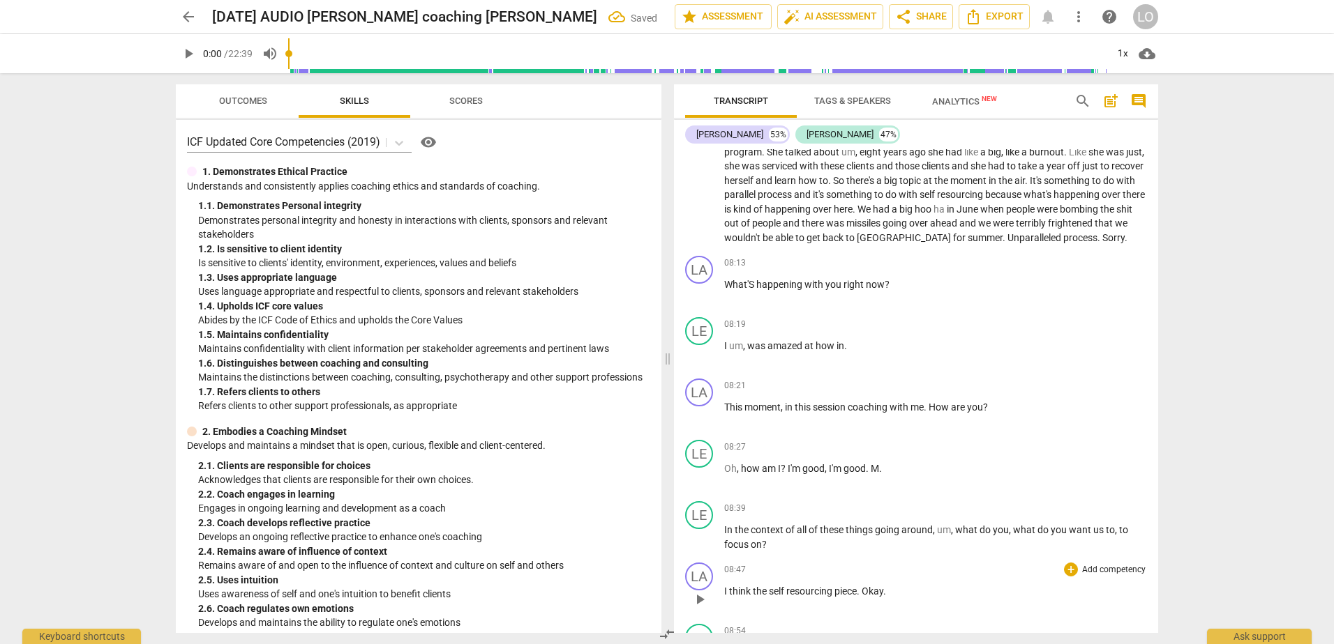
scroll to position [1255, 0]
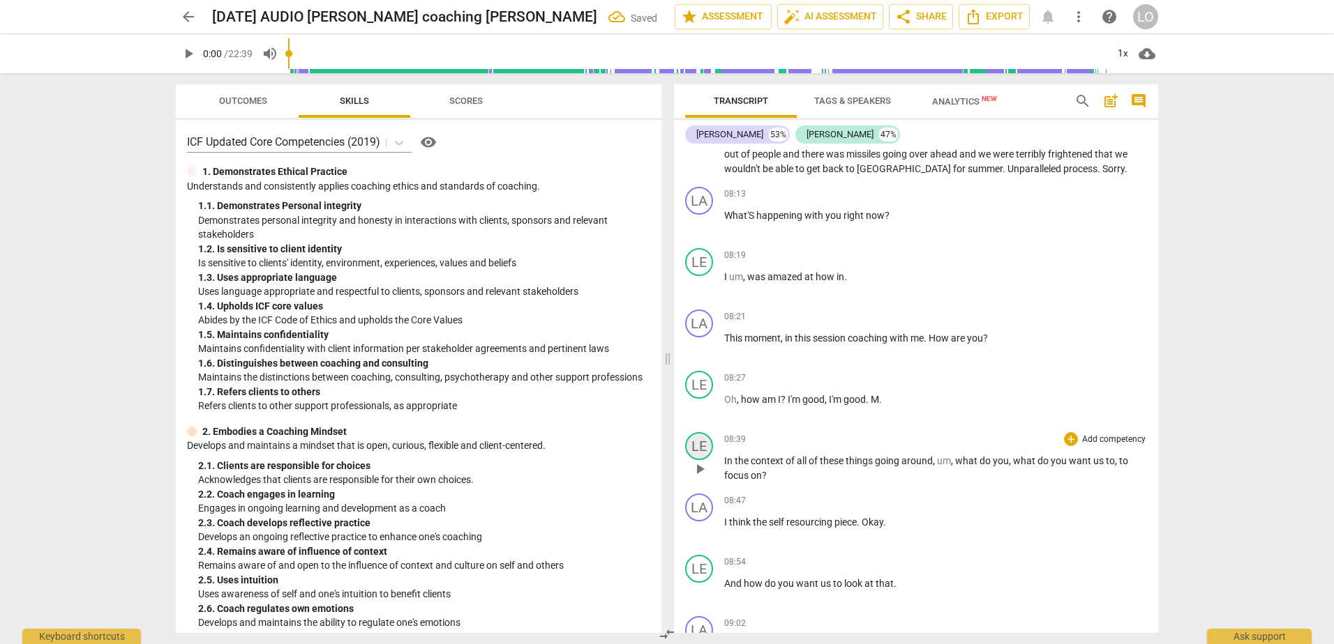
click at [695, 446] on div "LE" at bounding box center [699, 446] width 28 height 28
click at [793, 509] on div "[PERSON_NAME]" at bounding box center [751, 513] width 105 height 22
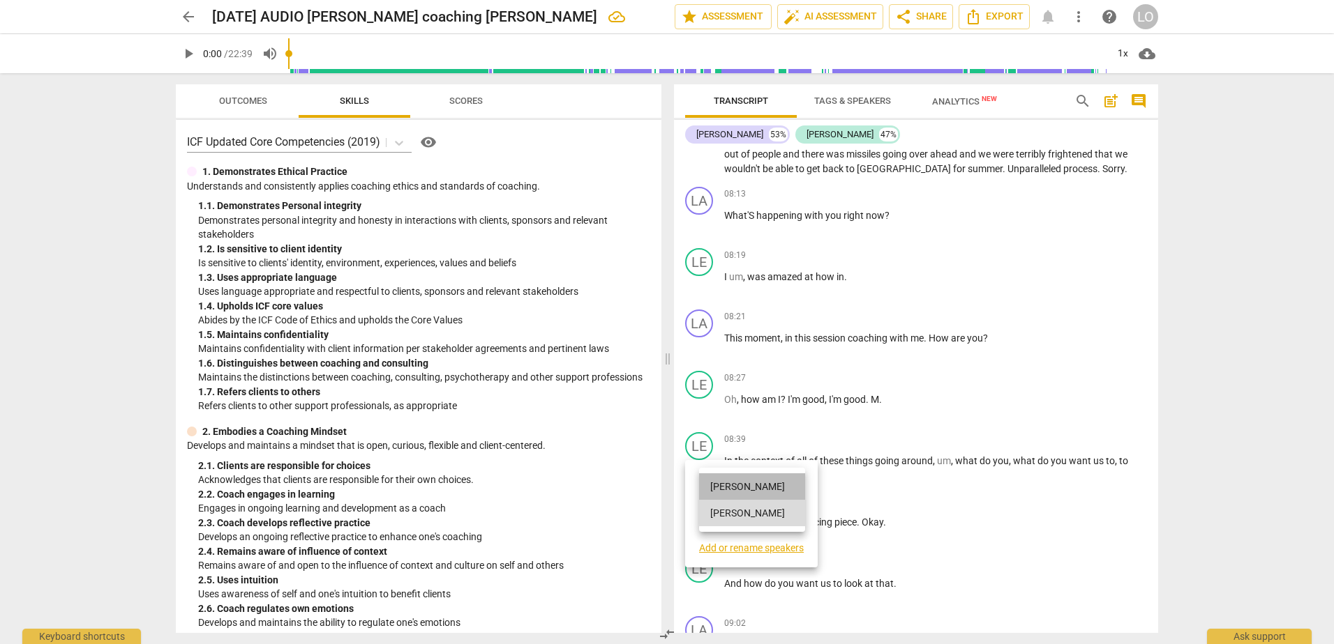
drag, startPoint x: 730, startPoint y: 477, endPoint x: 778, endPoint y: 486, distance: 49.7
click at [730, 477] on li "[PERSON_NAME]" at bounding box center [752, 487] width 106 height 27
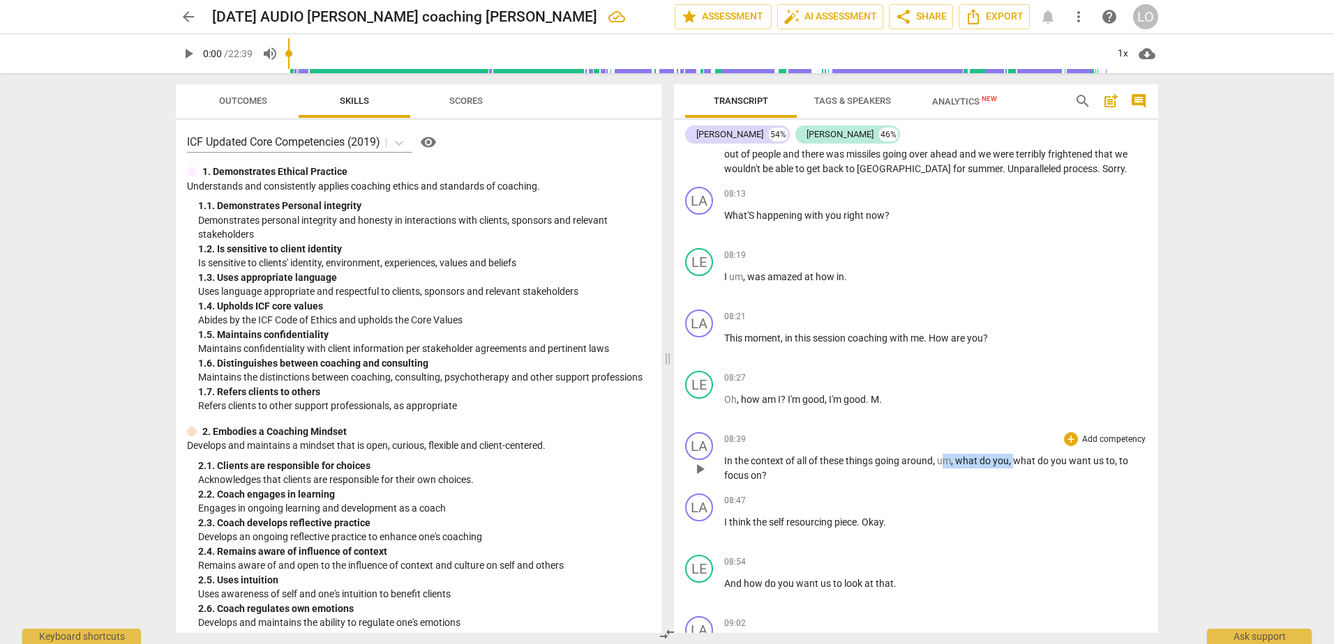
drag, startPoint x: 1013, startPoint y: 461, endPoint x: 943, endPoint y: 461, distance: 69.7
click at [943, 461] on p "In the context of all of these things going around , um , what do you , what do…" at bounding box center [935, 468] width 423 height 29
click at [1050, 460] on span "to" at bounding box center [1048, 460] width 11 height 11
drag, startPoint x: 1053, startPoint y: 462, endPoint x: 1091, endPoint y: 490, distance: 47.0
click at [1091, 490] on div "LA play_arrow pause 08:47 + Add competency keyboard_arrow_right I think the sel…" at bounding box center [916, 518] width 484 height 61
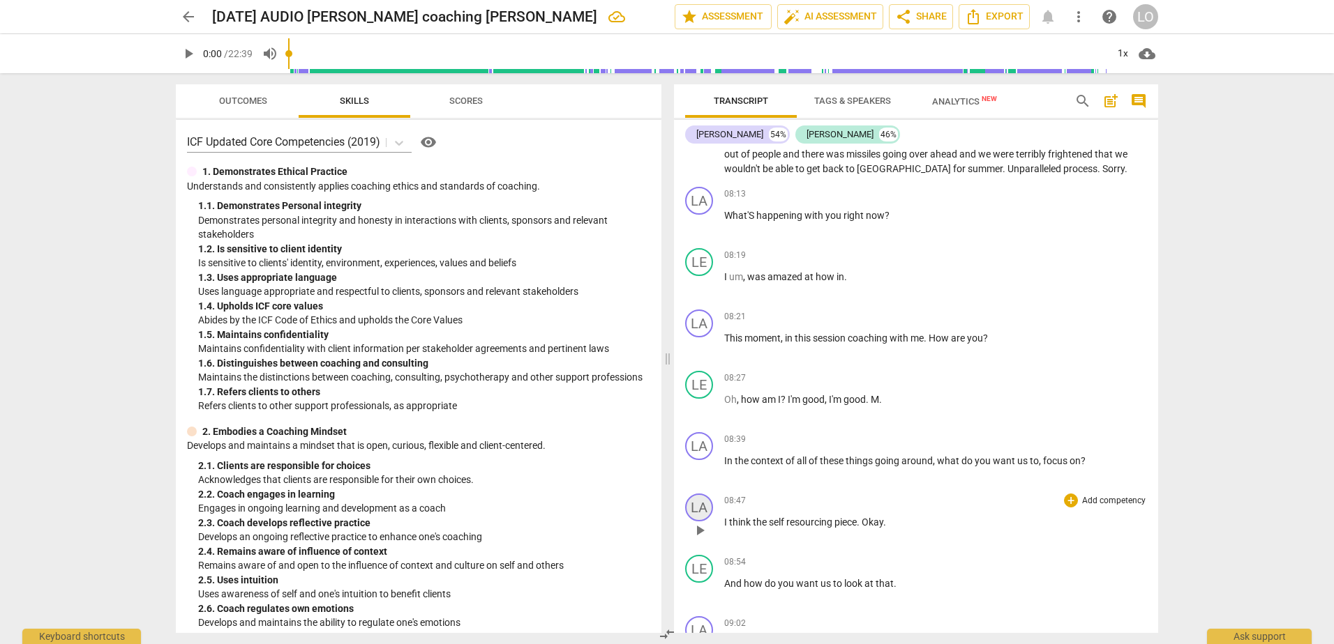
click at [696, 512] on div "LA" at bounding box center [699, 508] width 28 height 28
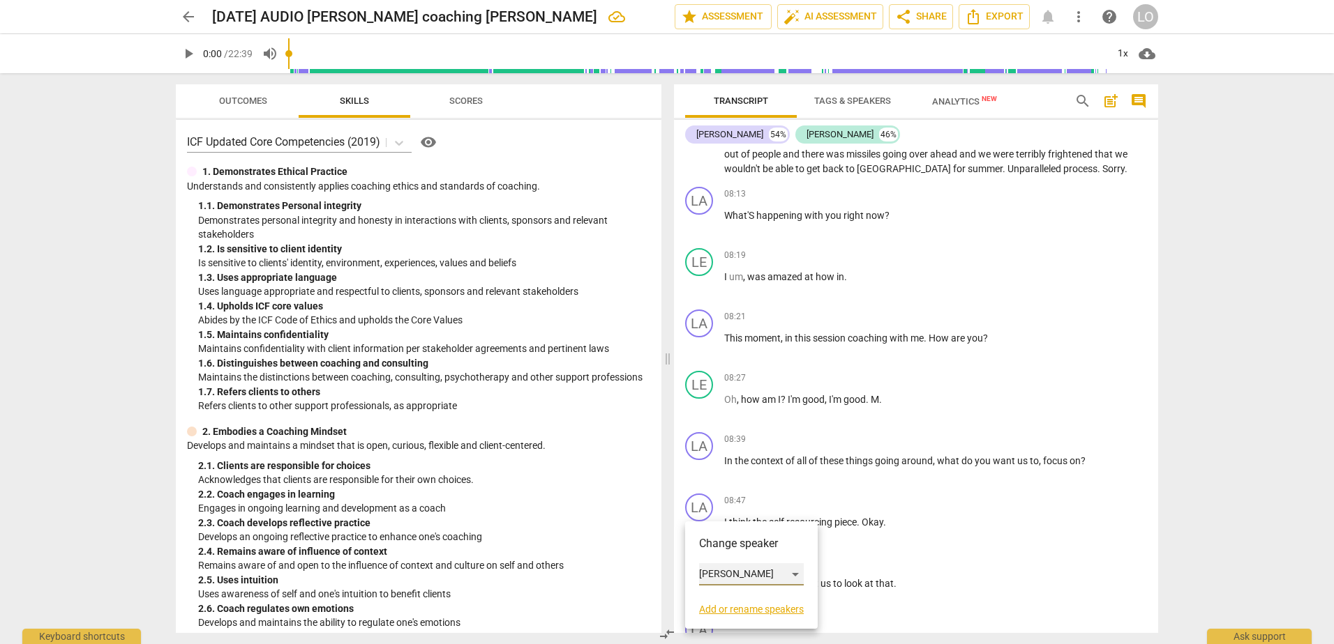
click at [794, 572] on div "[PERSON_NAME]" at bounding box center [751, 575] width 105 height 22
drag, startPoint x: 735, startPoint y: 604, endPoint x: 806, endPoint y: 578, distance: 75.0
click at [737, 604] on li "[PERSON_NAME]" at bounding box center [752, 601] width 106 height 27
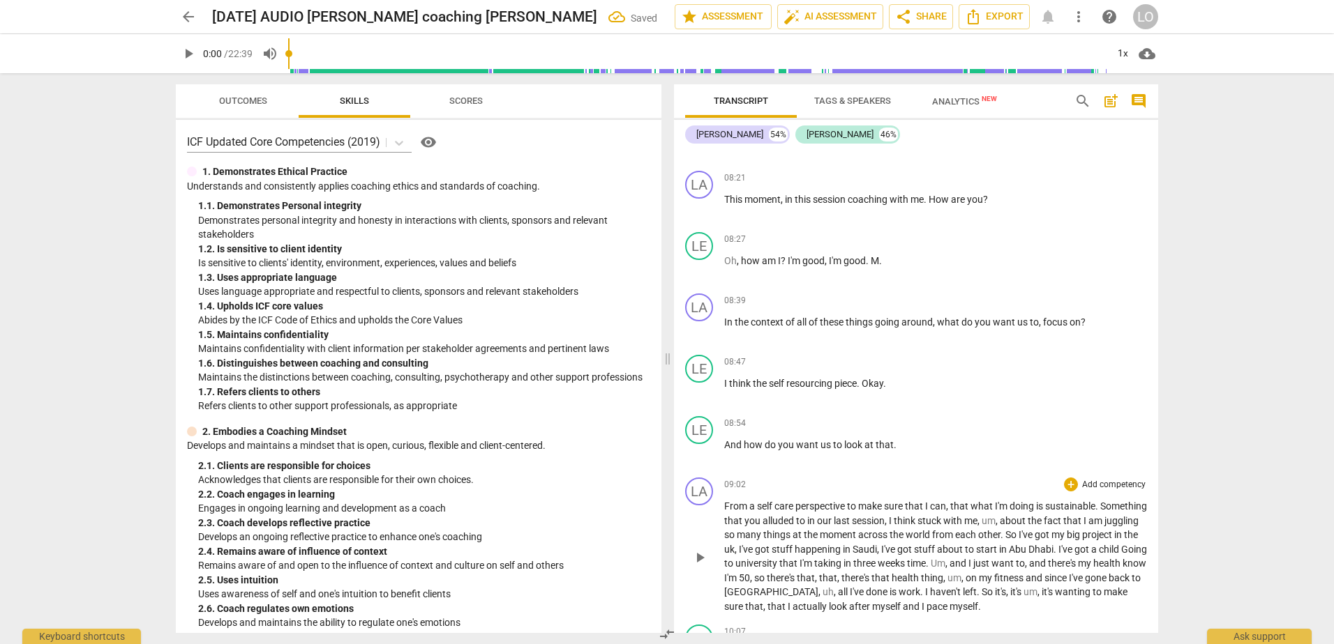
scroll to position [1395, 0]
click at [695, 425] on div "LE" at bounding box center [699, 430] width 28 height 28
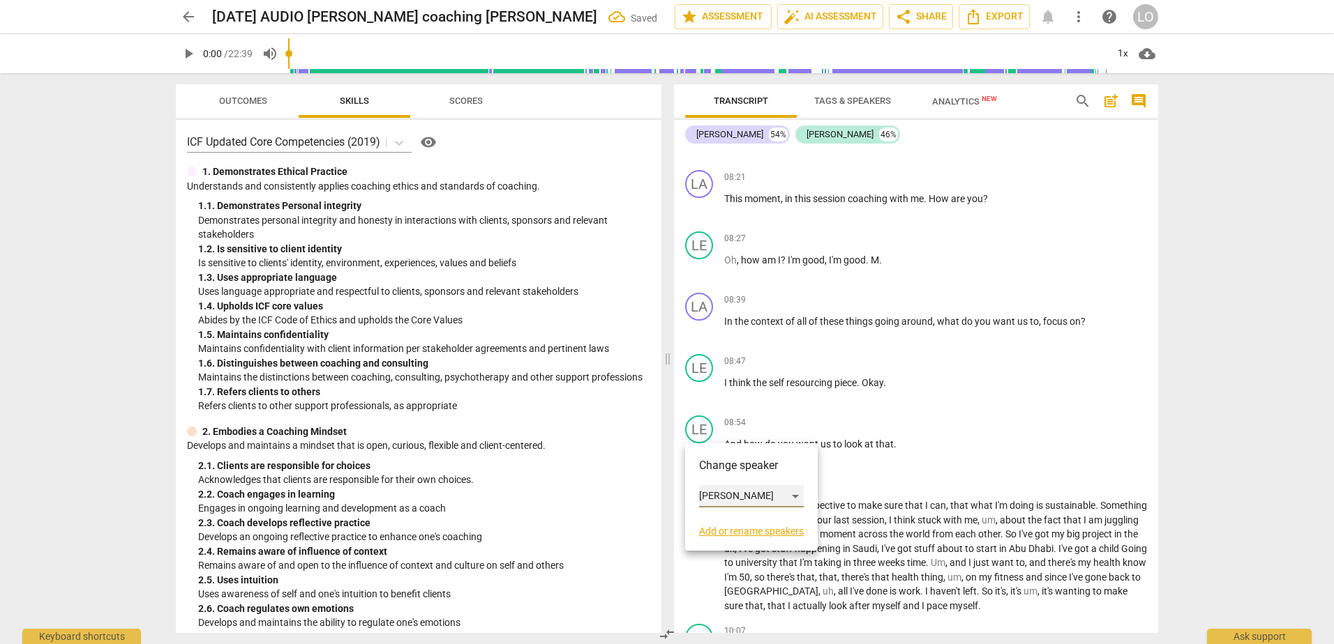
click at [792, 494] on div "[PERSON_NAME]" at bounding box center [751, 496] width 105 height 22
click at [727, 468] on li "[PERSON_NAME]" at bounding box center [752, 470] width 106 height 27
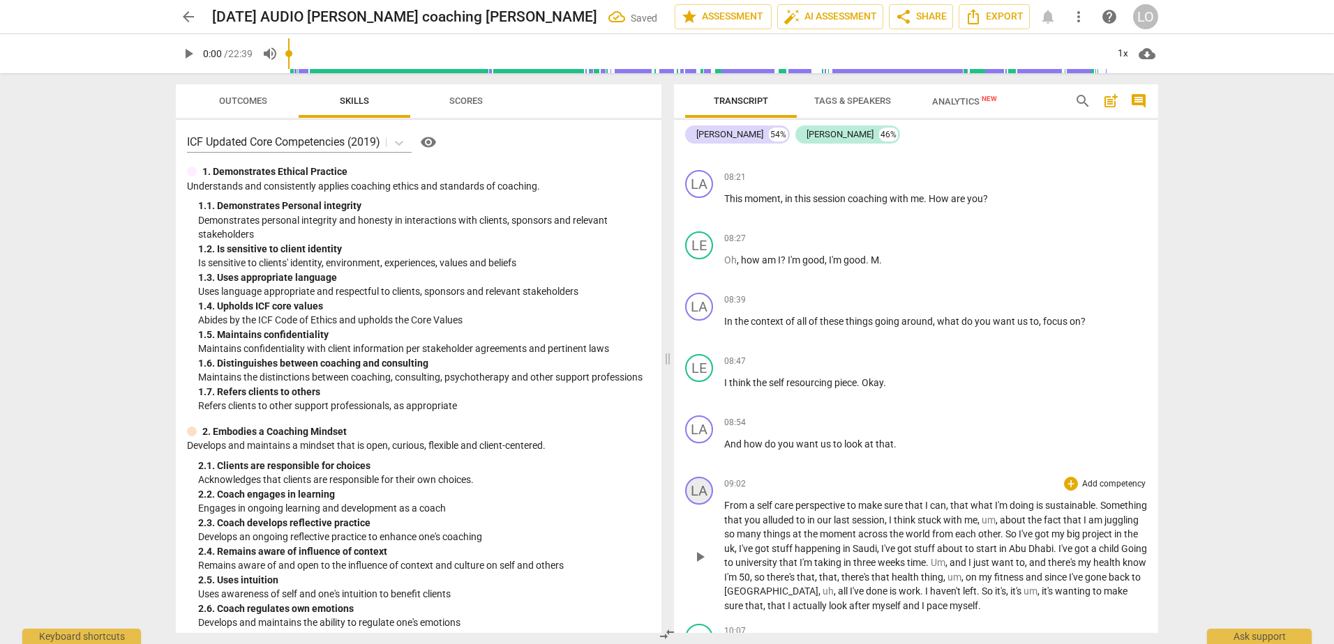
click at [698, 483] on div "LA" at bounding box center [699, 491] width 28 height 28
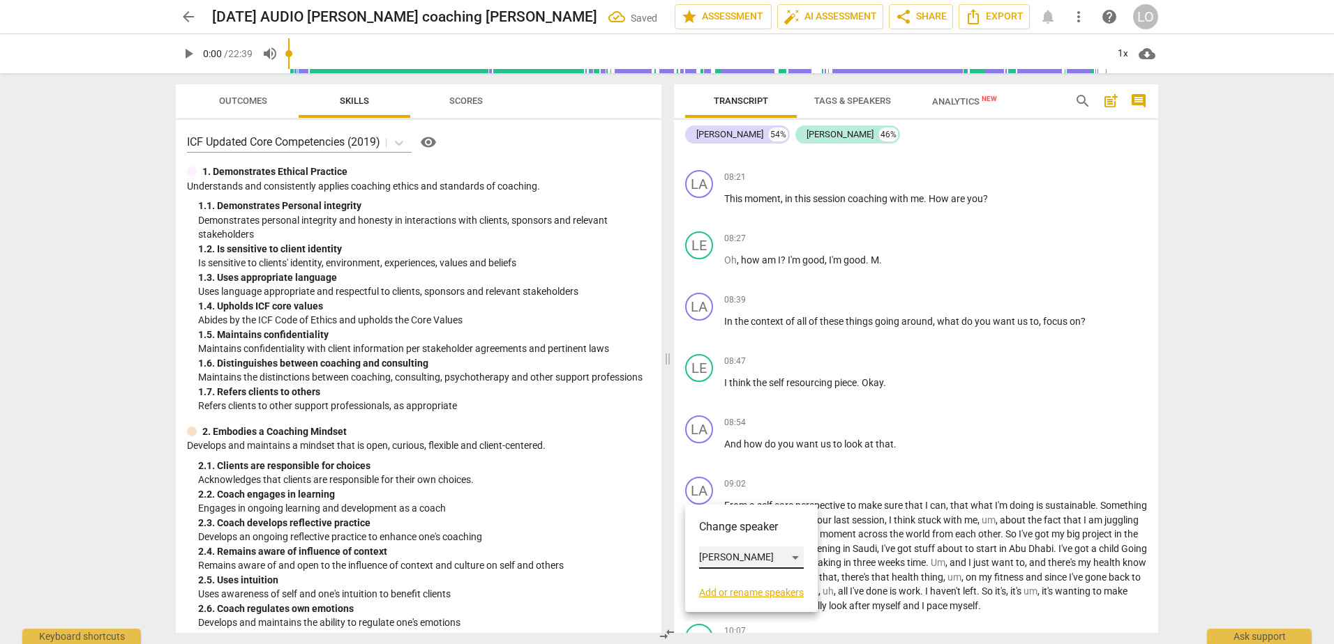
click at [792, 555] on div "[PERSON_NAME]" at bounding box center [751, 558] width 105 height 22
click at [728, 587] on li "[PERSON_NAME]" at bounding box center [752, 584] width 106 height 27
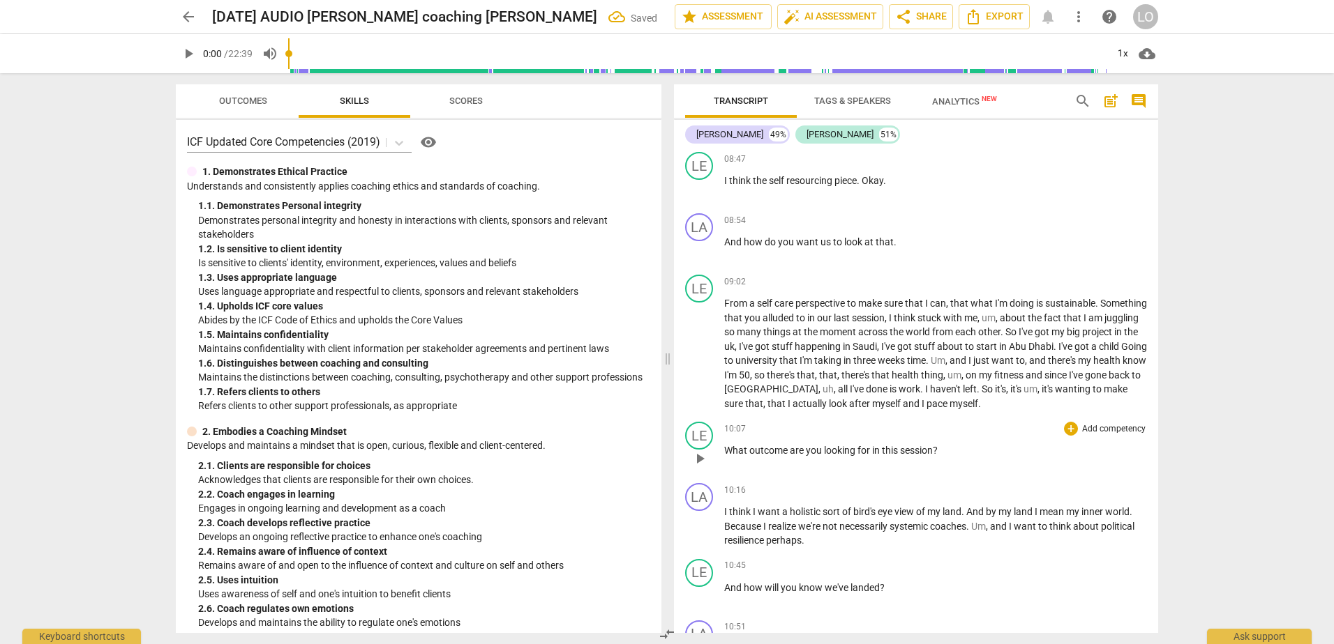
scroll to position [1604, 0]
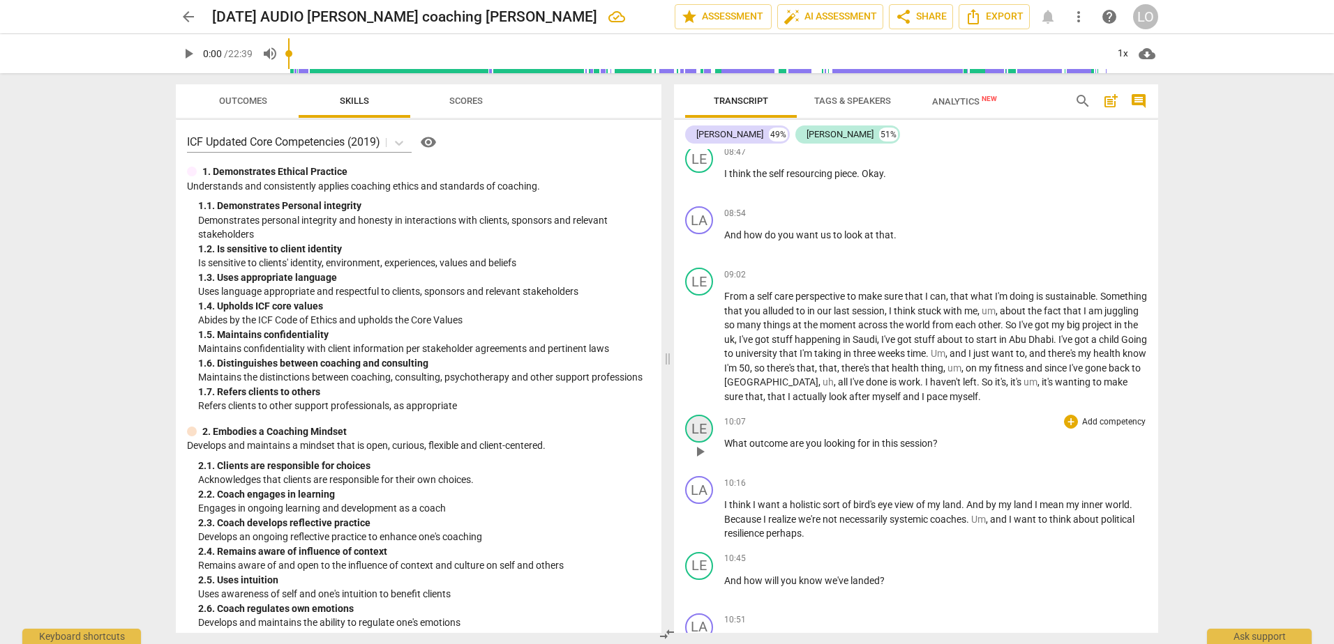
click at [696, 429] on div "LE" at bounding box center [699, 429] width 28 height 28
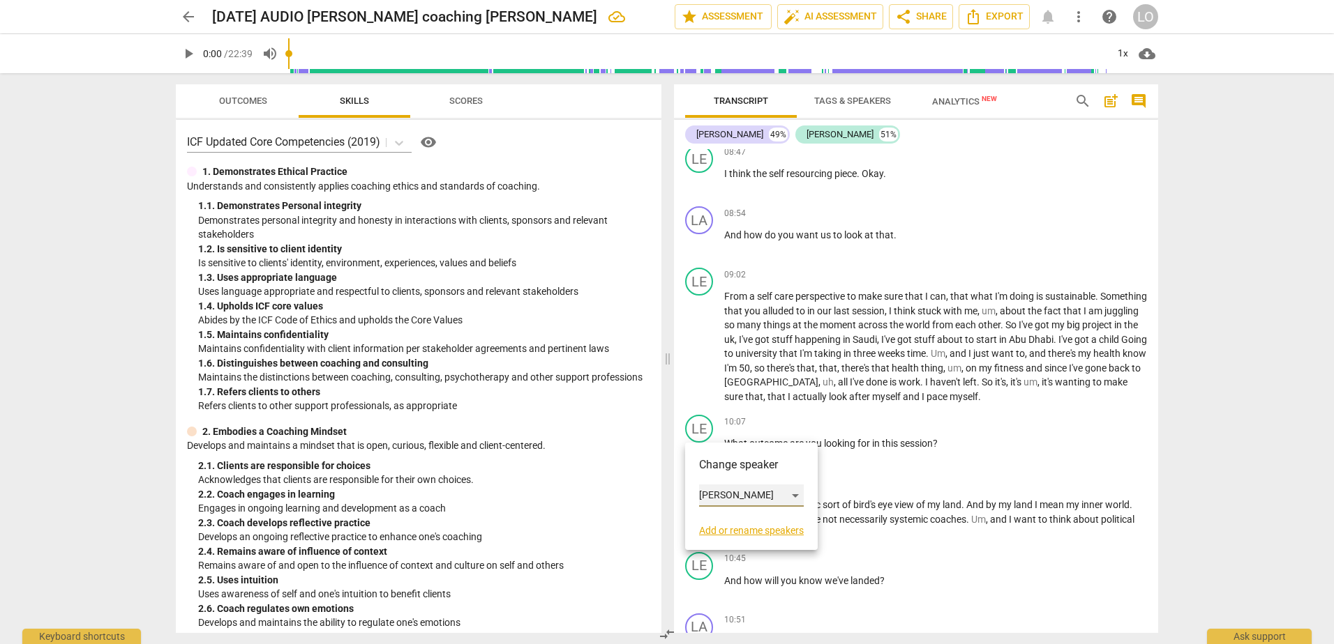
click at [792, 493] on div "[PERSON_NAME]" at bounding box center [751, 496] width 105 height 22
click at [721, 465] on li "[PERSON_NAME]" at bounding box center [752, 469] width 106 height 27
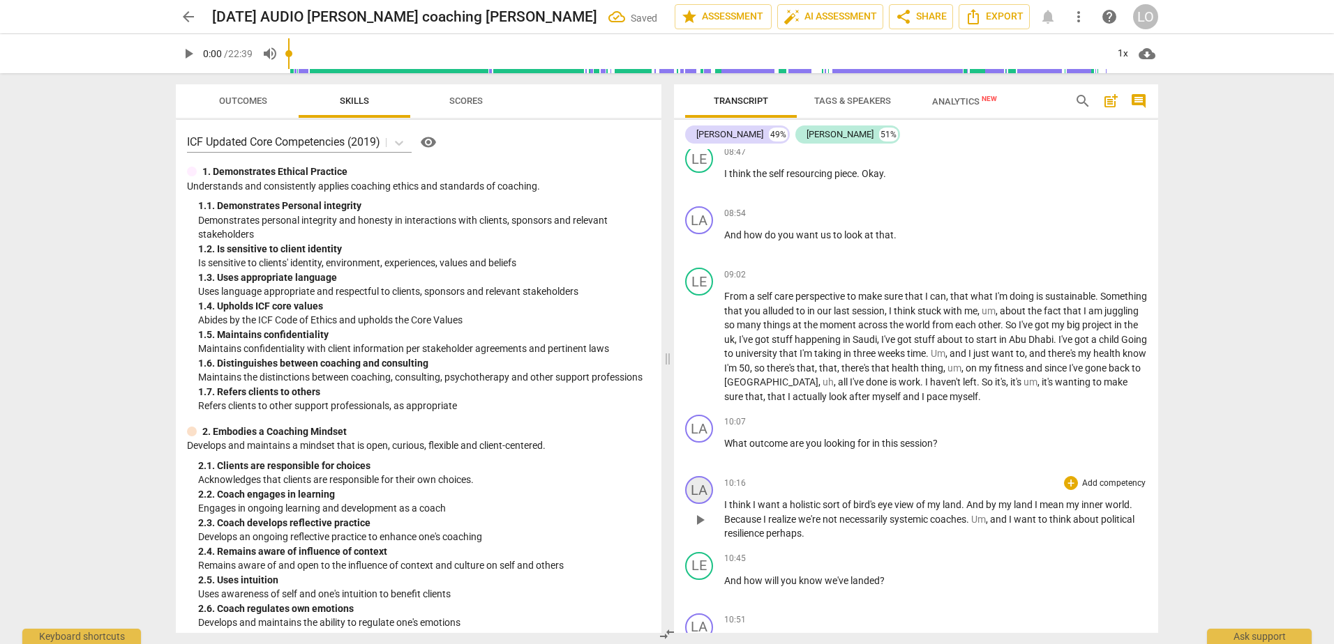
click at [699, 490] on div "LA" at bounding box center [699, 490] width 28 height 28
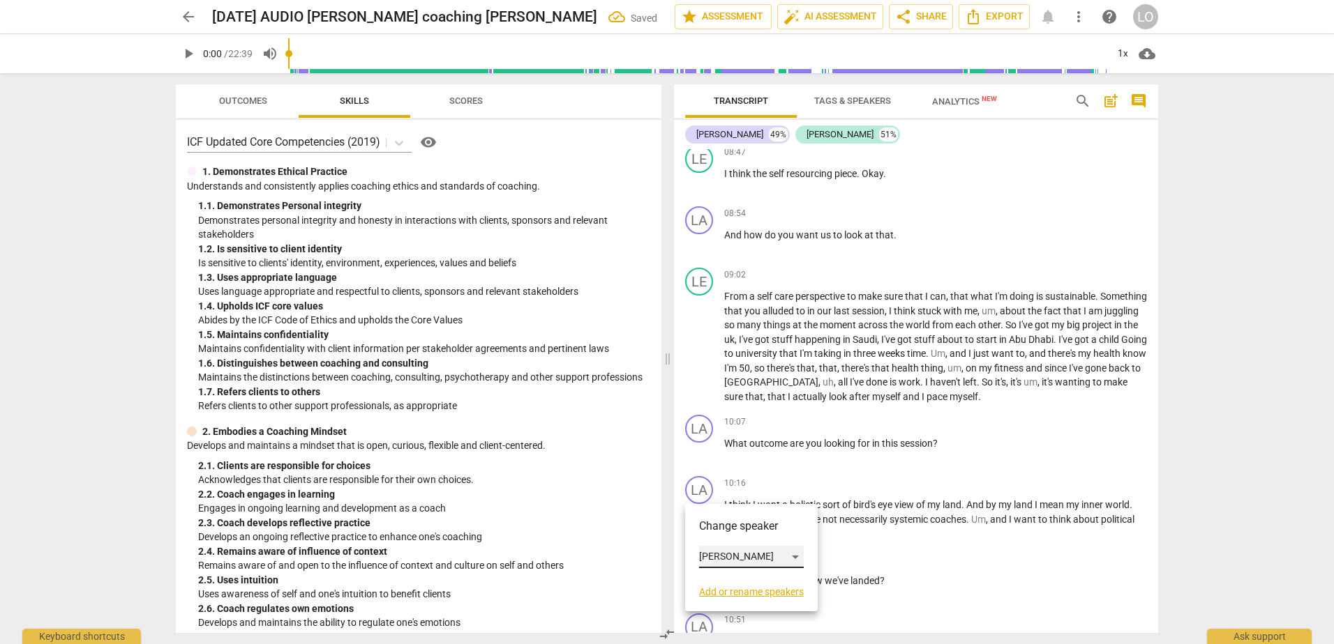
click at [795, 556] on div "[PERSON_NAME]" at bounding box center [751, 557] width 105 height 22
drag, startPoint x: 734, startPoint y: 583, endPoint x: 746, endPoint y: 584, distance: 11.2
click at [736, 583] on li "[PERSON_NAME]" at bounding box center [752, 584] width 106 height 27
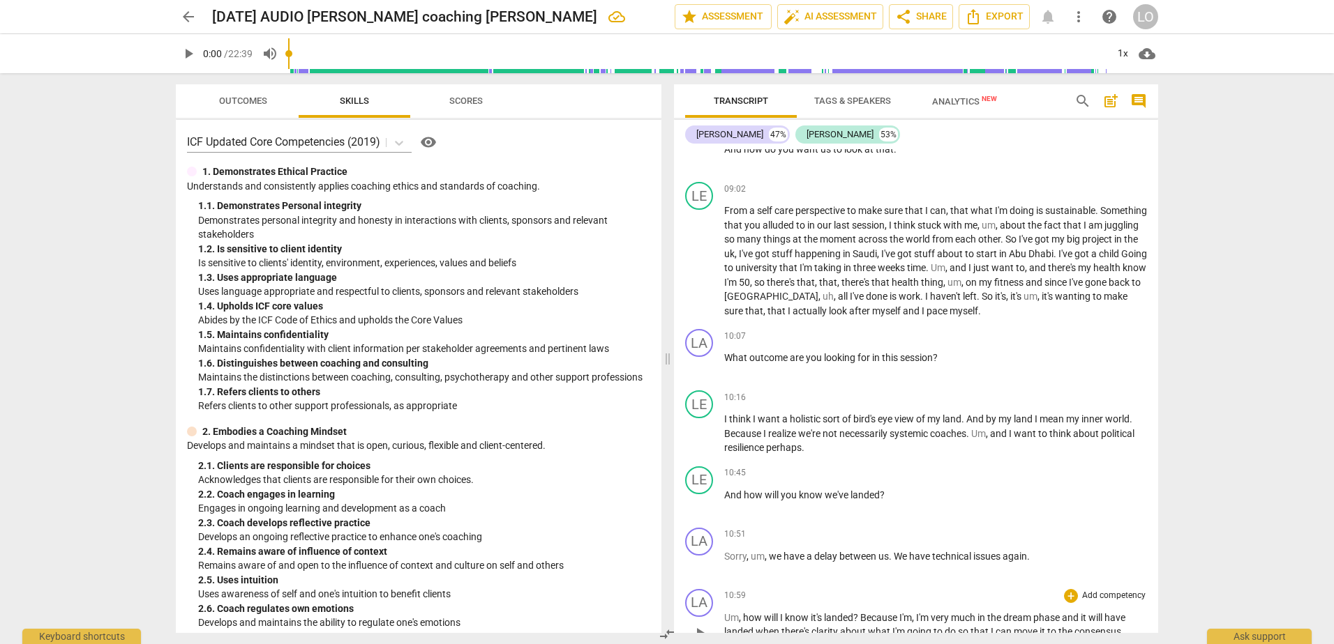
scroll to position [1744, 0]
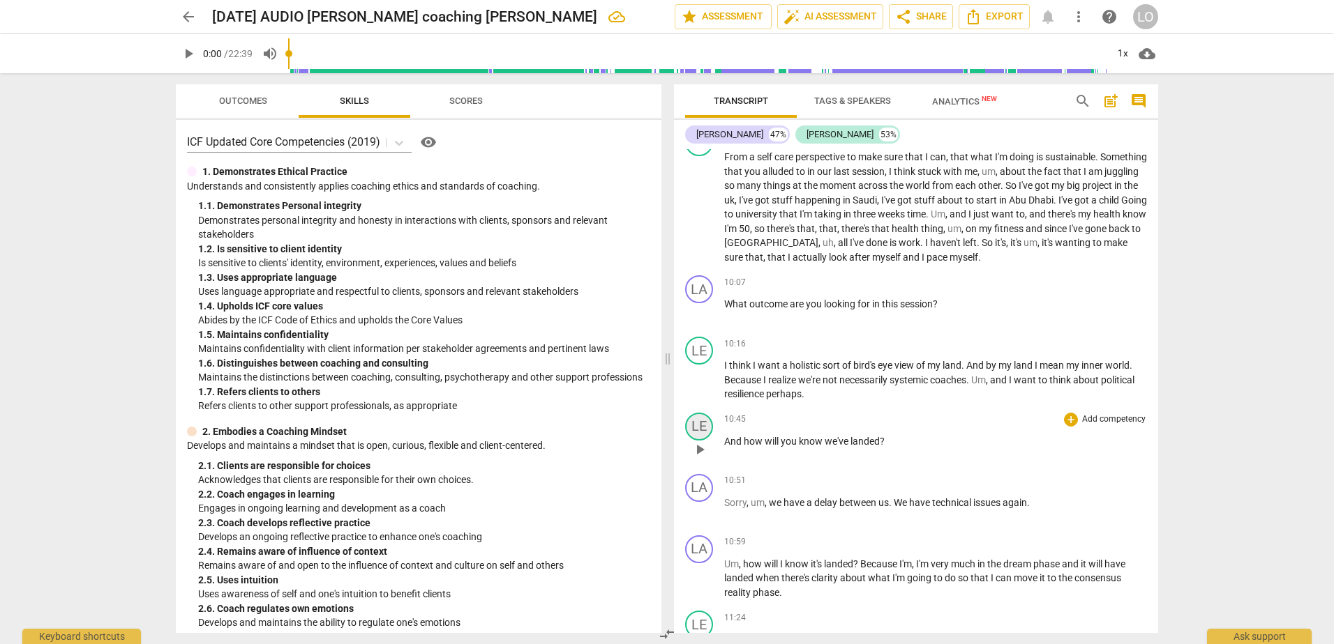
click at [696, 424] on div "LE" at bounding box center [699, 427] width 28 height 28
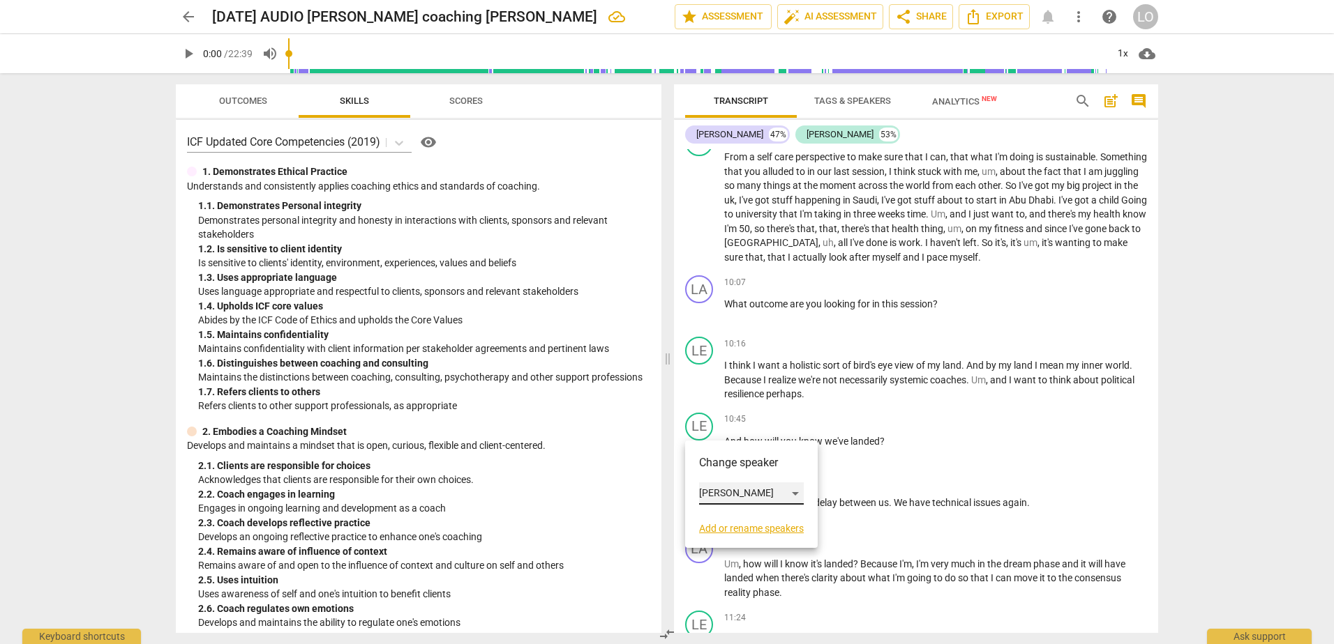
click at [794, 492] on div "[PERSON_NAME]" at bounding box center [751, 494] width 105 height 22
click at [716, 463] on li "[PERSON_NAME]" at bounding box center [752, 467] width 106 height 27
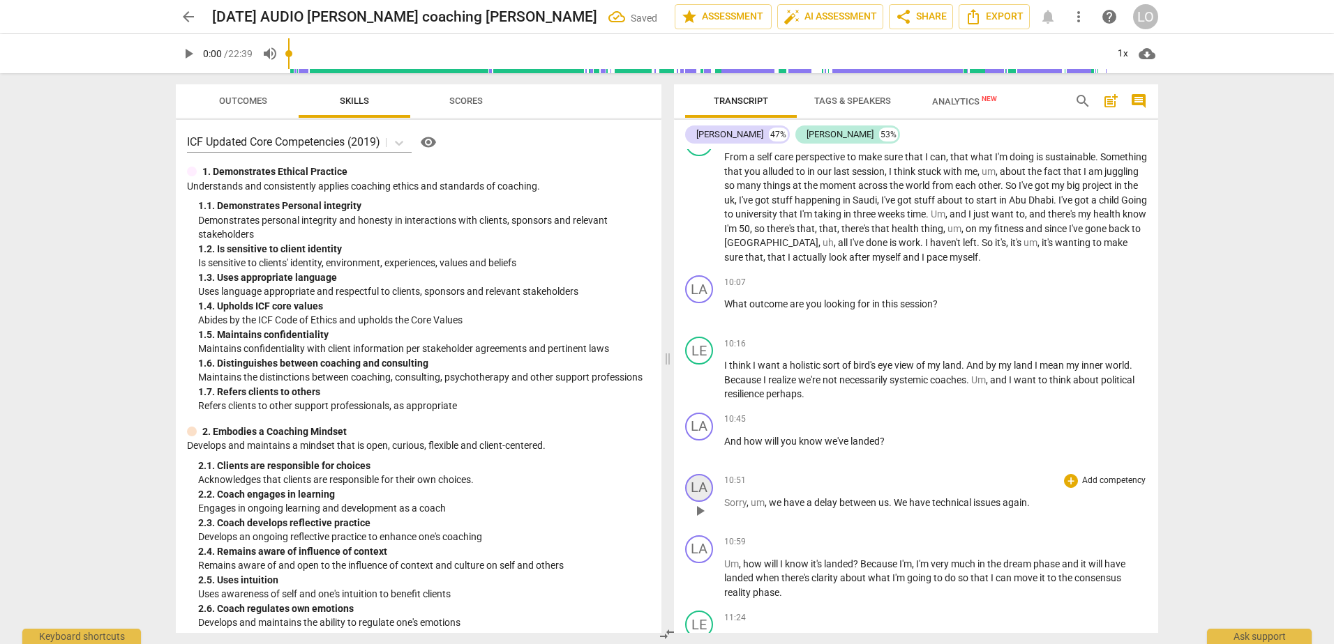
click at [695, 487] on div "LA" at bounding box center [699, 488] width 28 height 28
click at [863, 543] on div at bounding box center [667, 322] width 1334 height 644
click at [699, 541] on div "LA" at bounding box center [699, 550] width 28 height 28
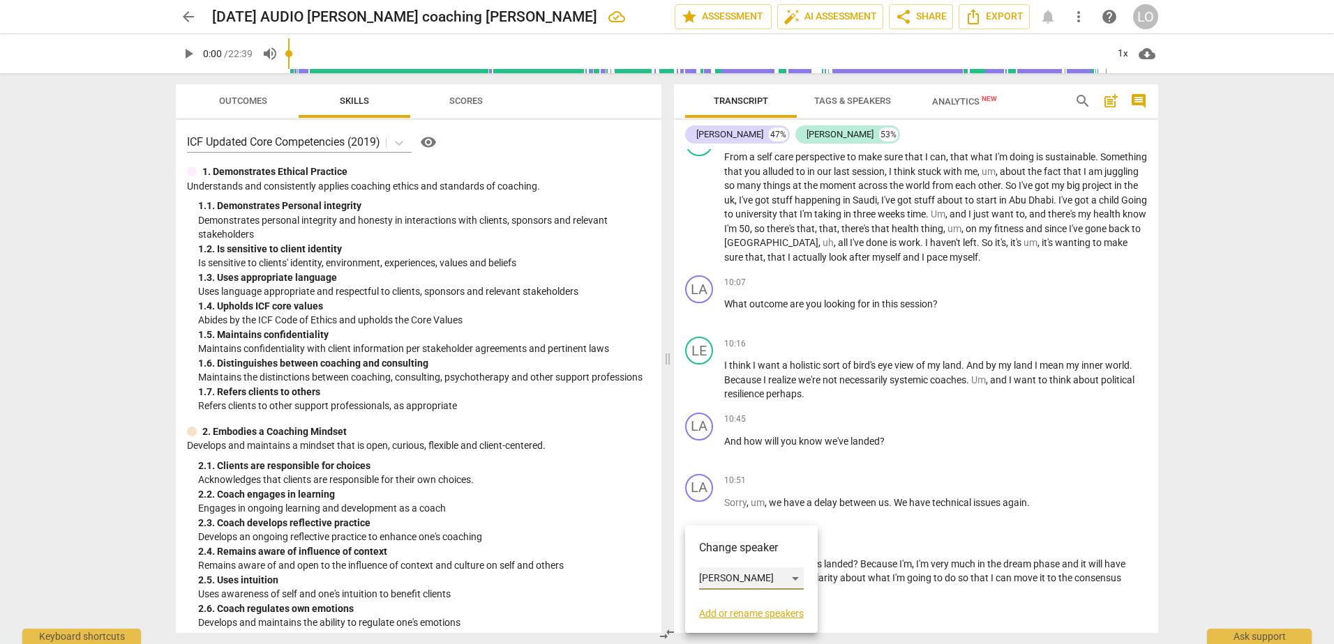
click at [794, 573] on div "[PERSON_NAME]" at bounding box center [751, 579] width 105 height 22
click at [740, 604] on li "[PERSON_NAME]" at bounding box center [752, 605] width 106 height 27
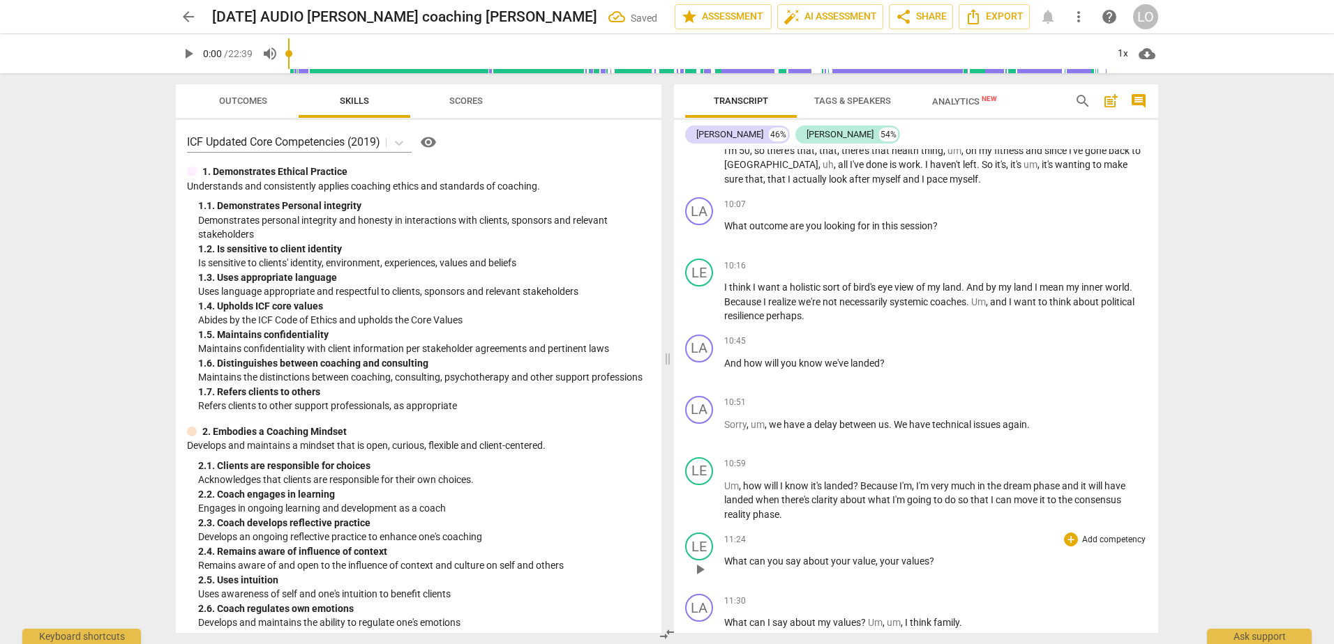
scroll to position [1883, 0]
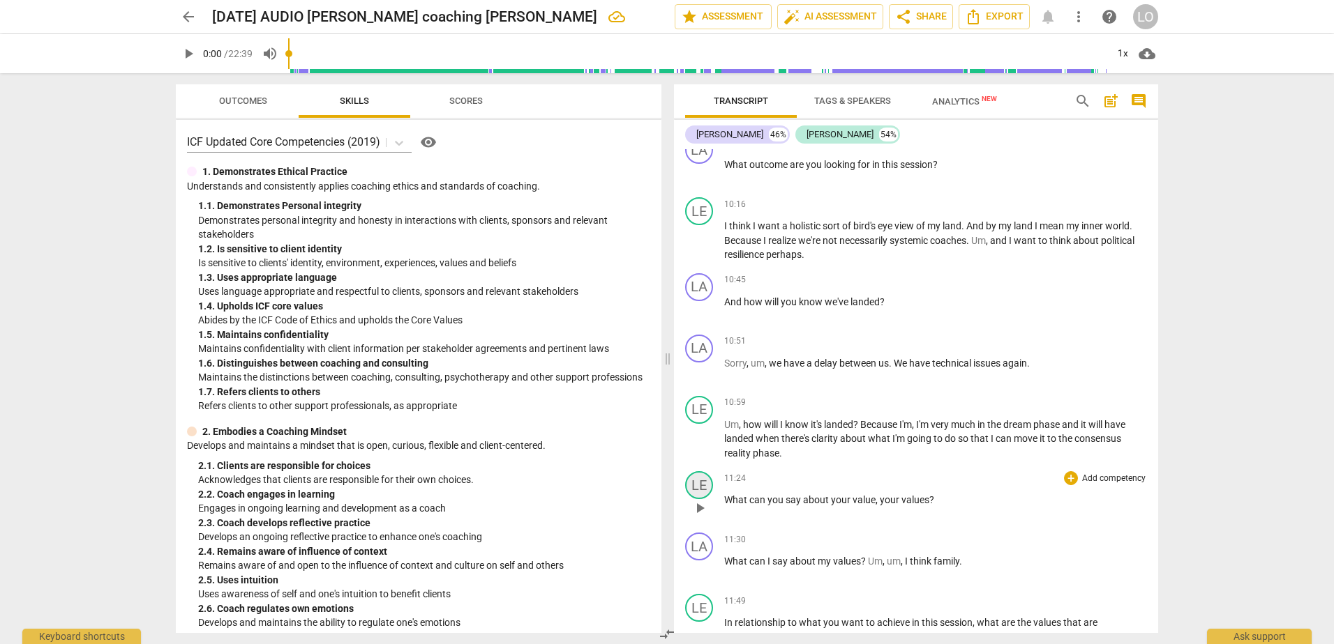
click at [695, 483] on div "LE" at bounding box center [699, 486] width 28 height 28
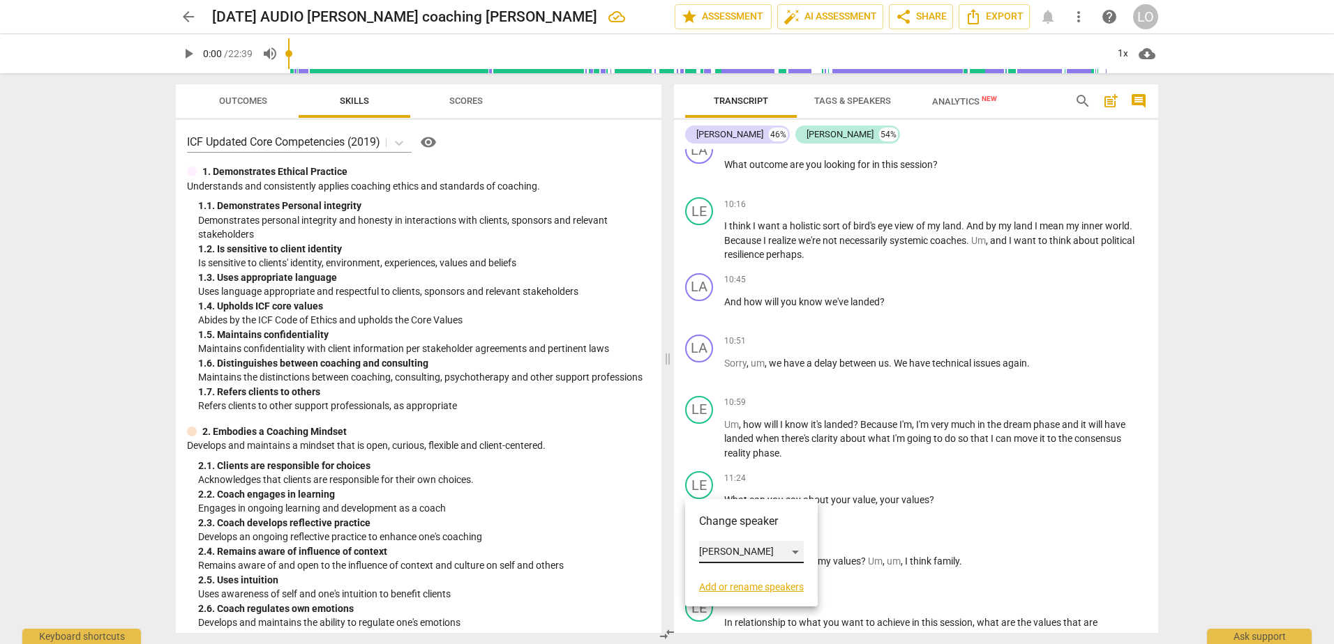
click at [794, 550] on div "[PERSON_NAME]" at bounding box center [751, 552] width 105 height 22
click at [744, 523] on li "[PERSON_NAME]" at bounding box center [752, 526] width 106 height 27
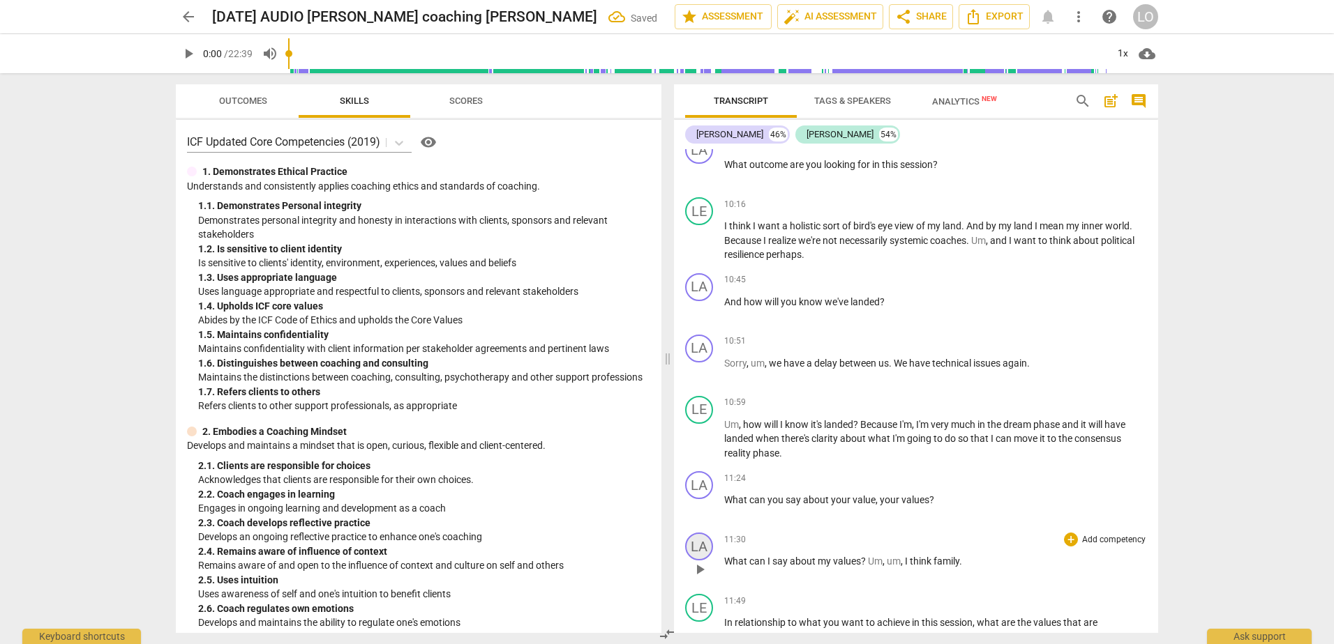
click at [702, 545] on div "LA" at bounding box center [699, 547] width 28 height 28
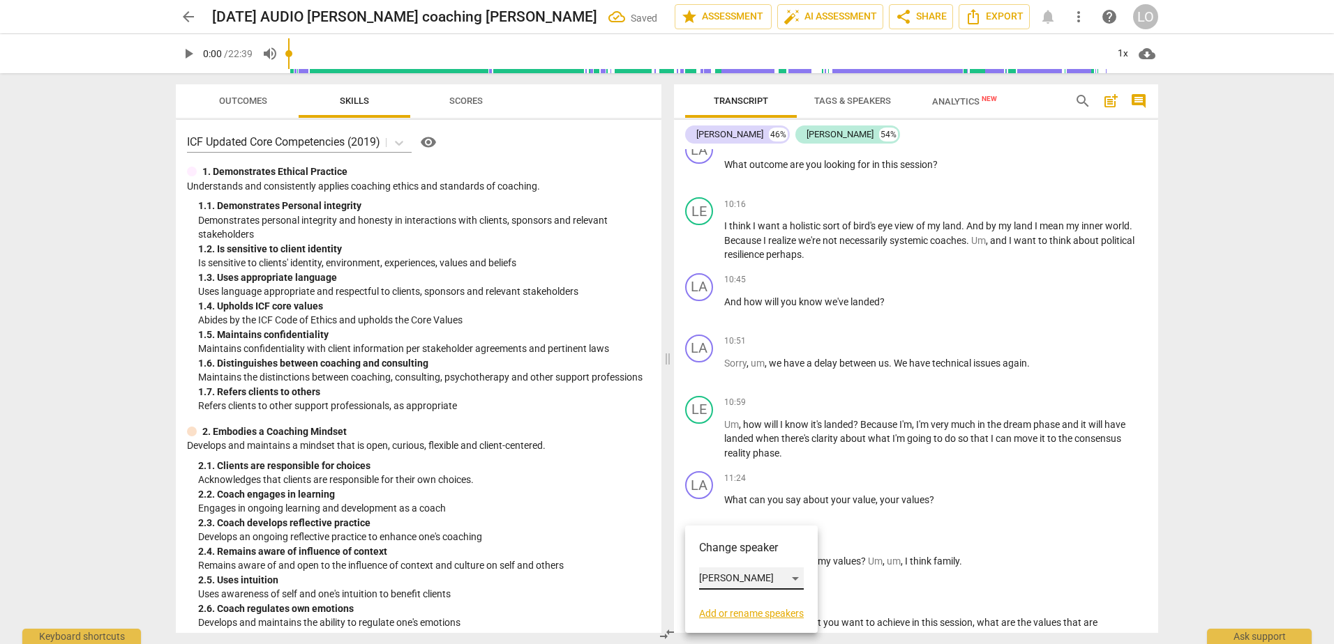
click at [794, 576] on div "[PERSON_NAME]" at bounding box center [751, 579] width 105 height 22
drag, startPoint x: 744, startPoint y: 606, endPoint x: 769, endPoint y: 601, distance: 25.7
click at [745, 606] on li "[PERSON_NAME]" at bounding box center [752, 605] width 106 height 27
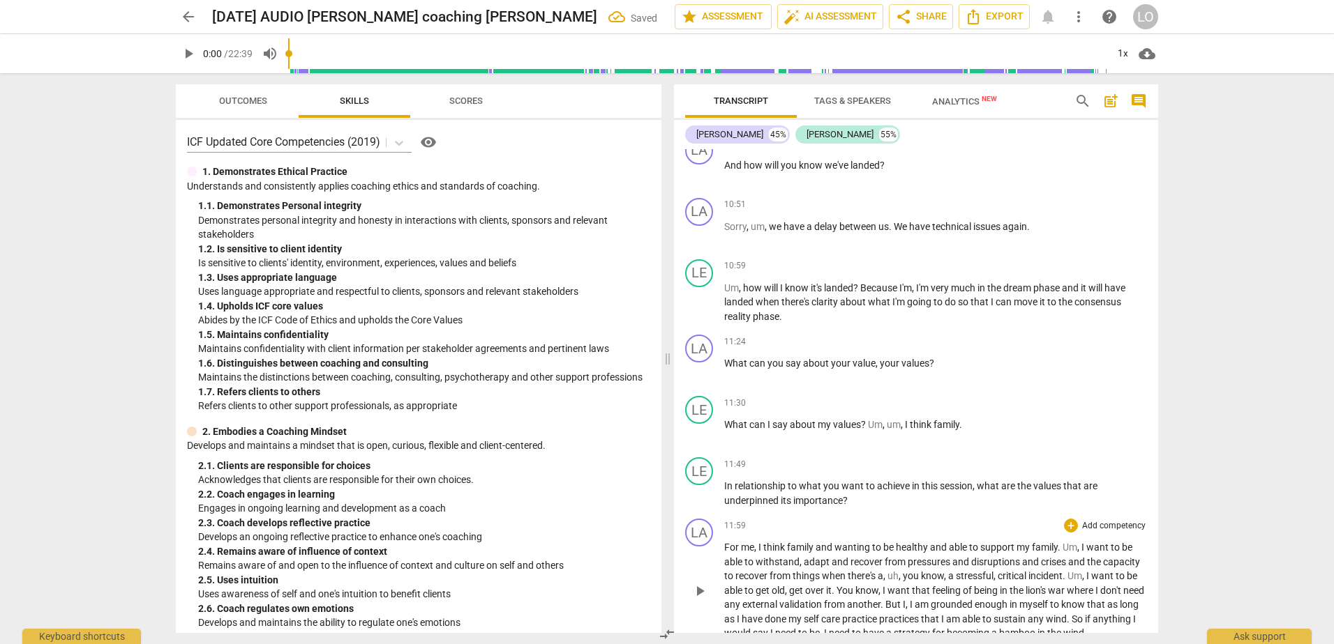
scroll to position [2023, 0]
click at [778, 497] on span "underpinned" at bounding box center [752, 497] width 56 height 11
click at [698, 465] on div "LE" at bounding box center [699, 469] width 28 height 28
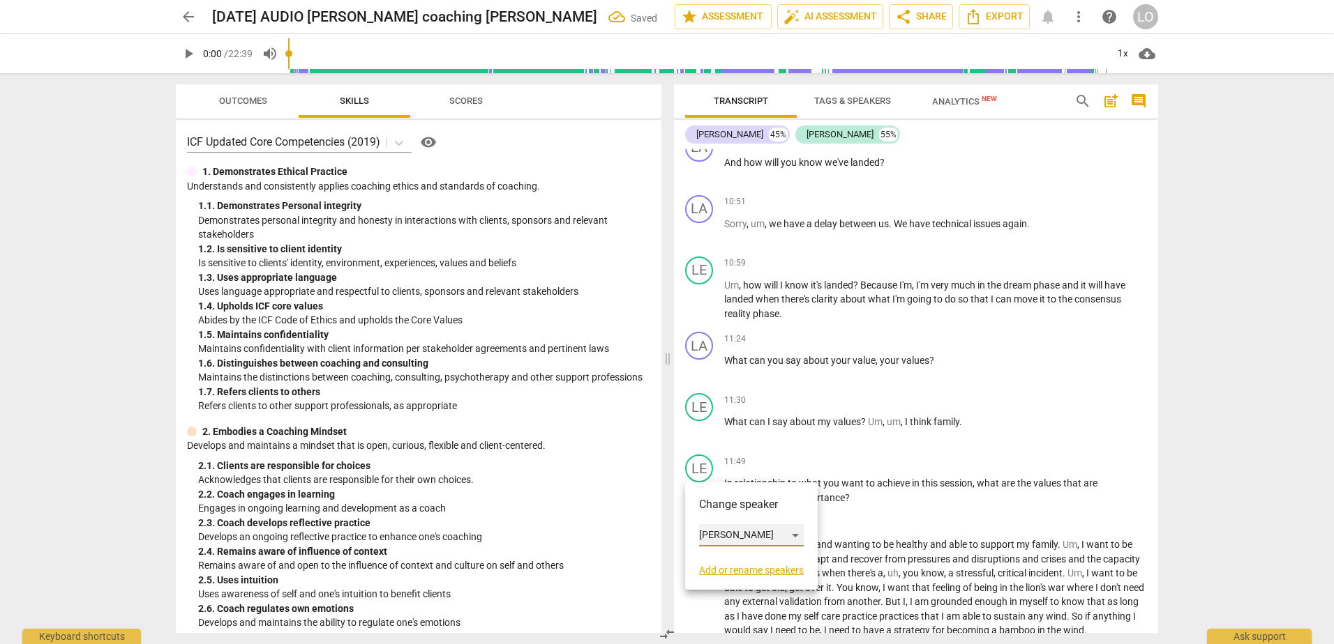
click at [795, 531] on div "[PERSON_NAME]" at bounding box center [751, 536] width 105 height 22
click at [746, 505] on li "[PERSON_NAME]" at bounding box center [752, 509] width 106 height 27
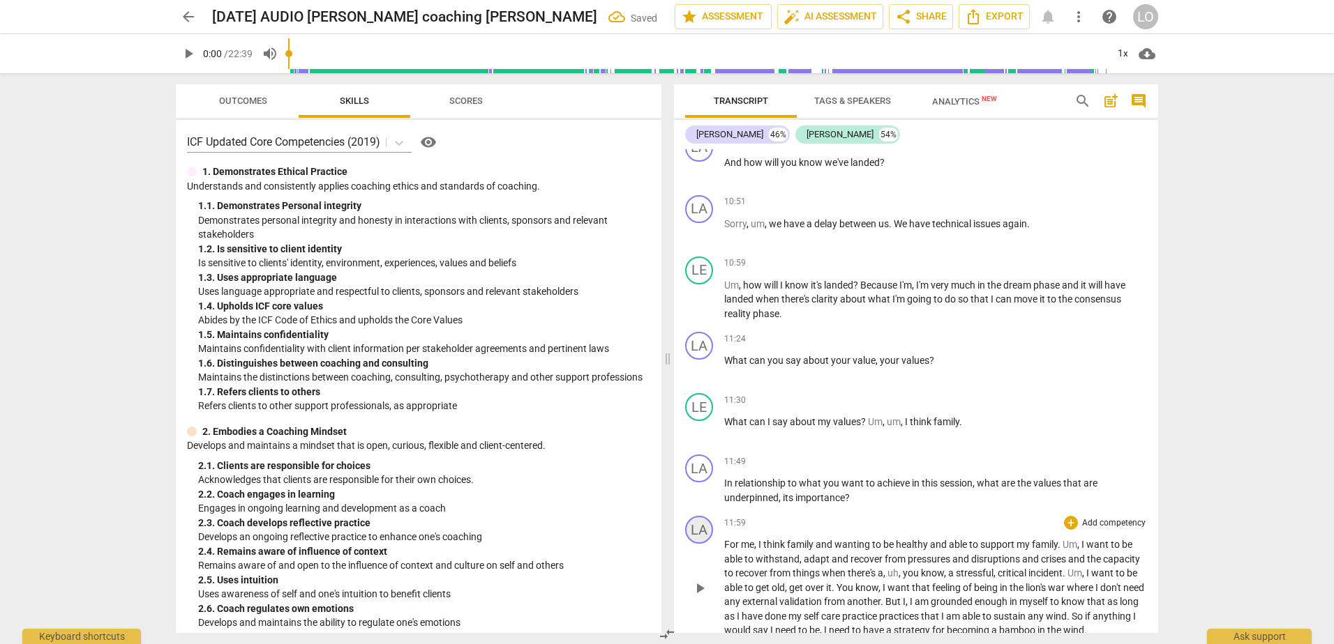
click at [702, 527] on div "LA" at bounding box center [699, 530] width 28 height 28
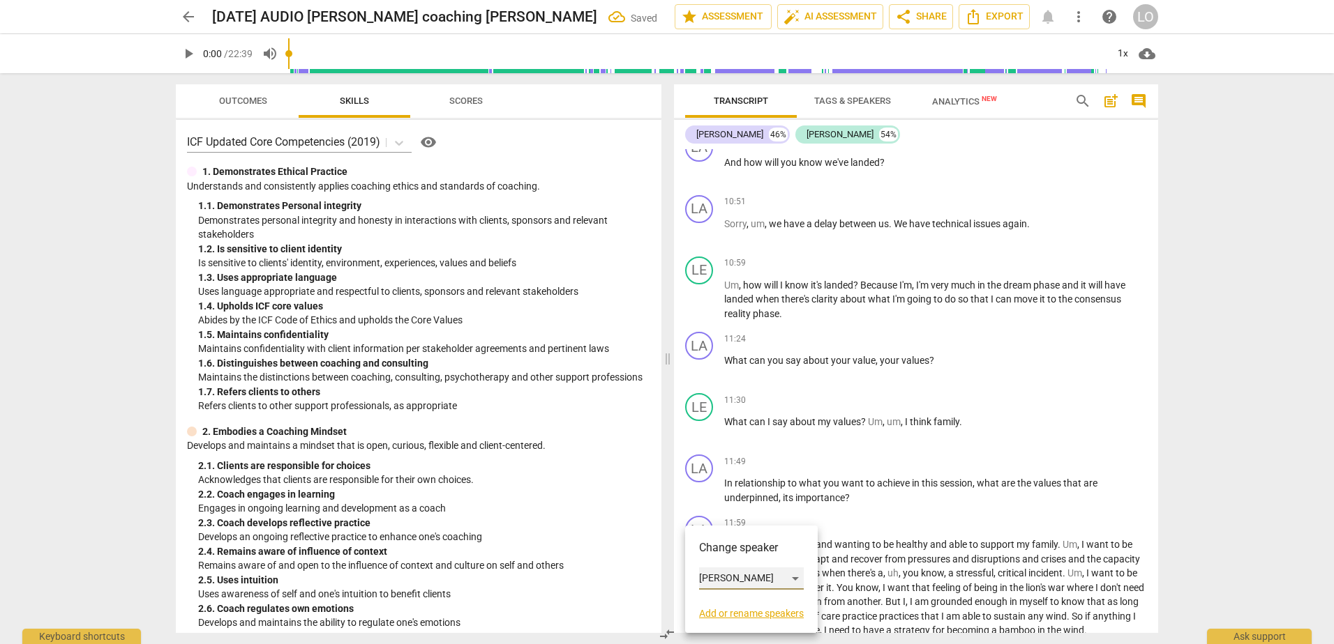
click at [794, 578] on div "[PERSON_NAME]" at bounding box center [751, 579] width 105 height 22
click at [744, 604] on li "[PERSON_NAME]" at bounding box center [752, 605] width 106 height 27
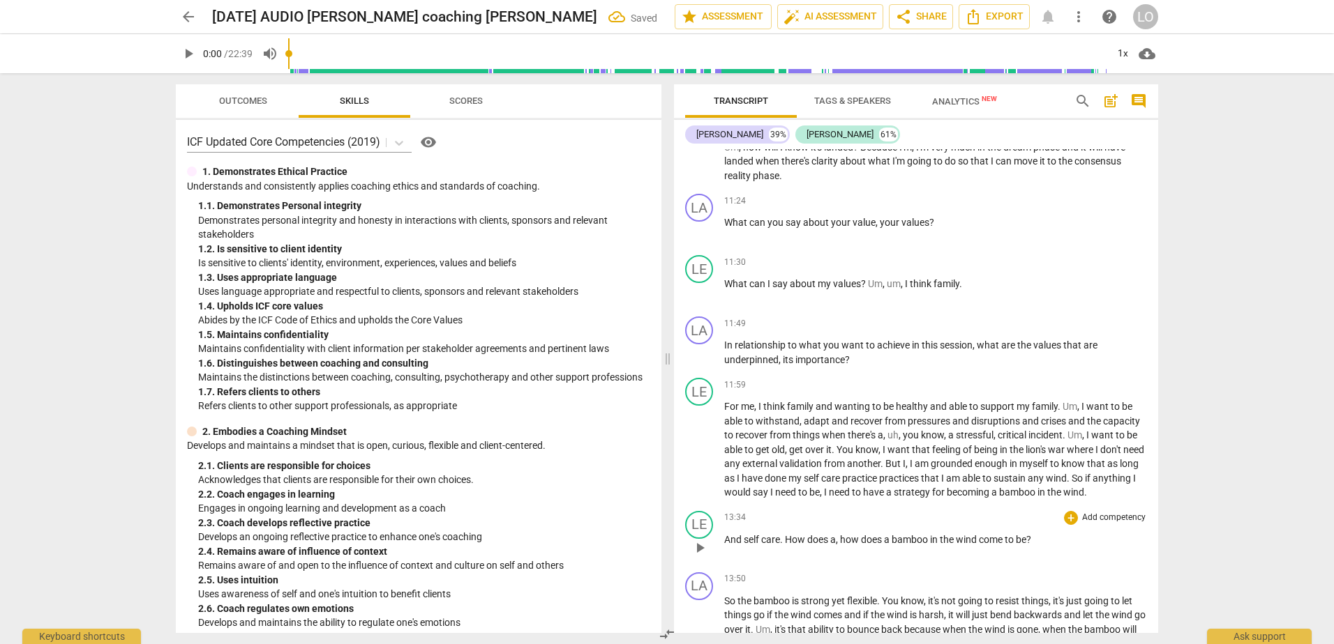
scroll to position [2162, 0]
click at [700, 520] on div "LE" at bounding box center [699, 524] width 28 height 28
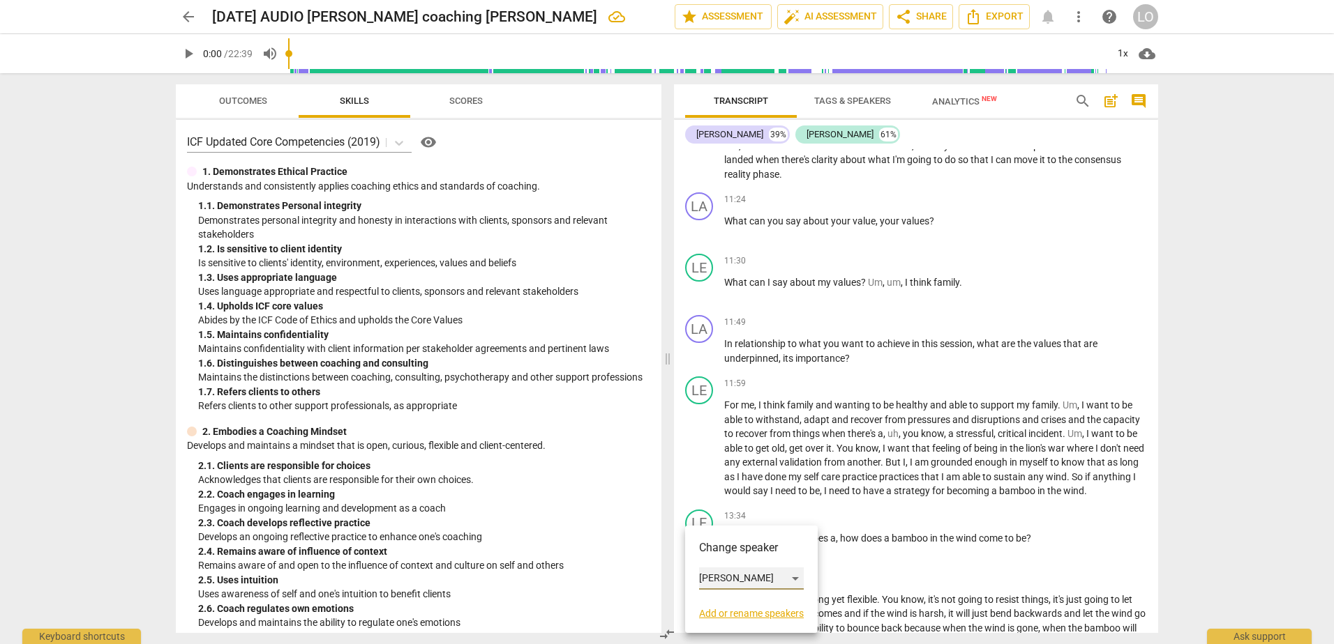
click at [794, 576] on div "[PERSON_NAME]" at bounding box center [751, 579] width 105 height 22
click at [741, 555] on li "[PERSON_NAME]" at bounding box center [752, 552] width 106 height 27
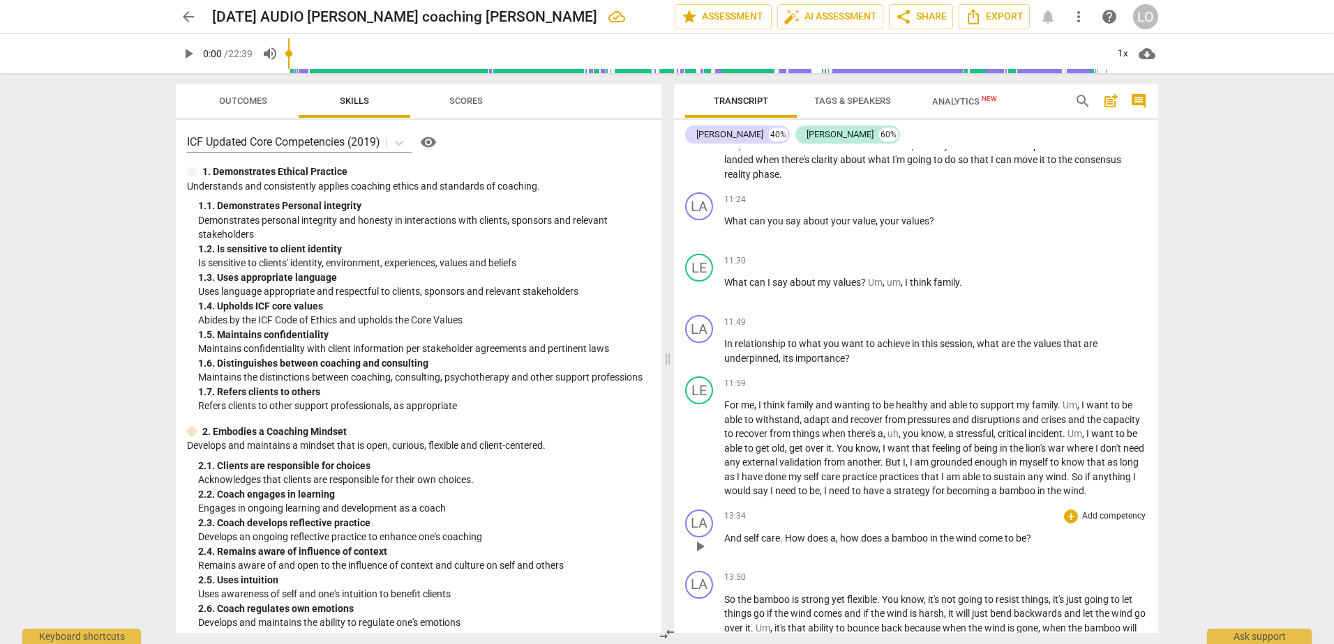
click at [840, 538] on span "," at bounding box center [838, 538] width 4 height 11
drag, startPoint x: 884, startPoint y: 536, endPoint x: 833, endPoint y: 536, distance: 50.9
click at [833, 536] on p "And self care . How does a , how does a bamboo in the wind come to be ?" at bounding box center [935, 538] width 423 height 15
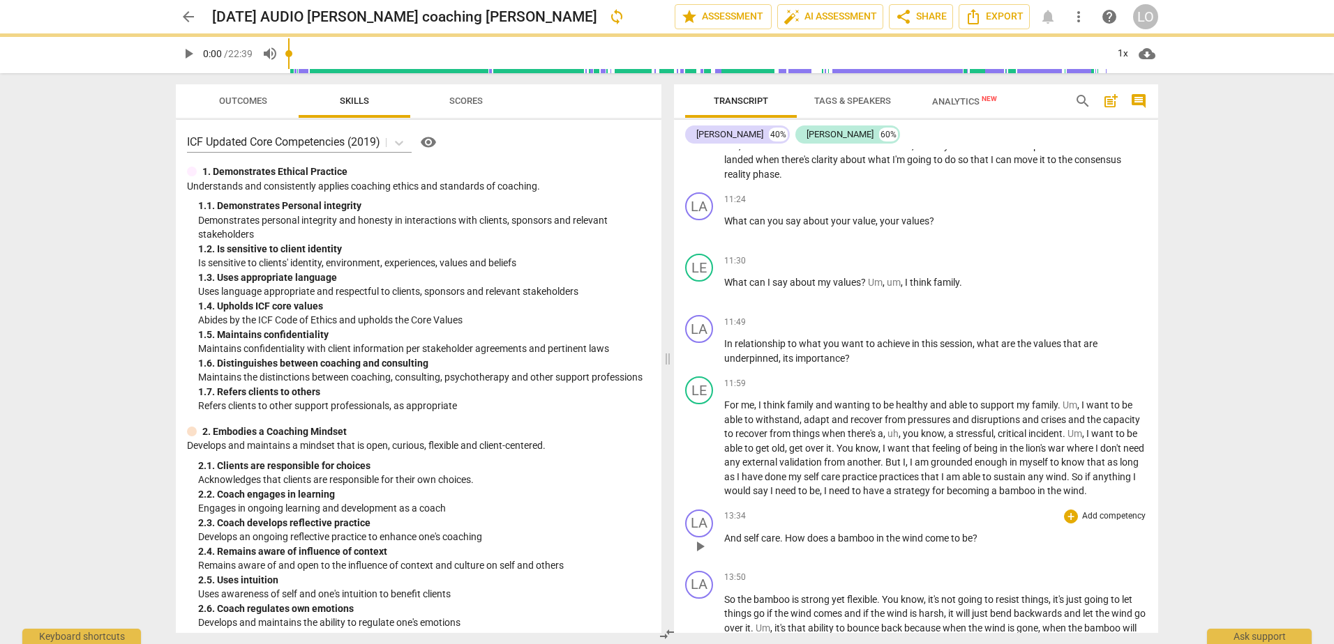
click at [942, 564] on div "LA play_arrow pause 13:34 + Add competency keyboard_arrow_right And self care .…" at bounding box center [916, 534] width 484 height 61
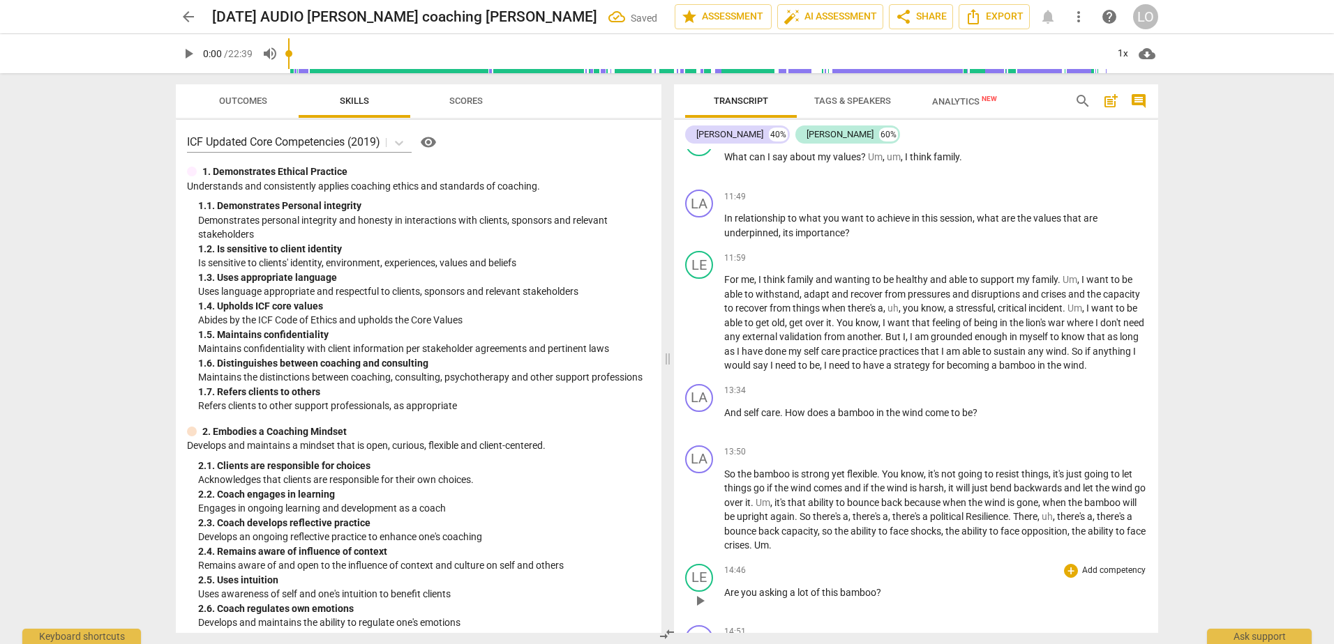
scroll to position [2302, 0]
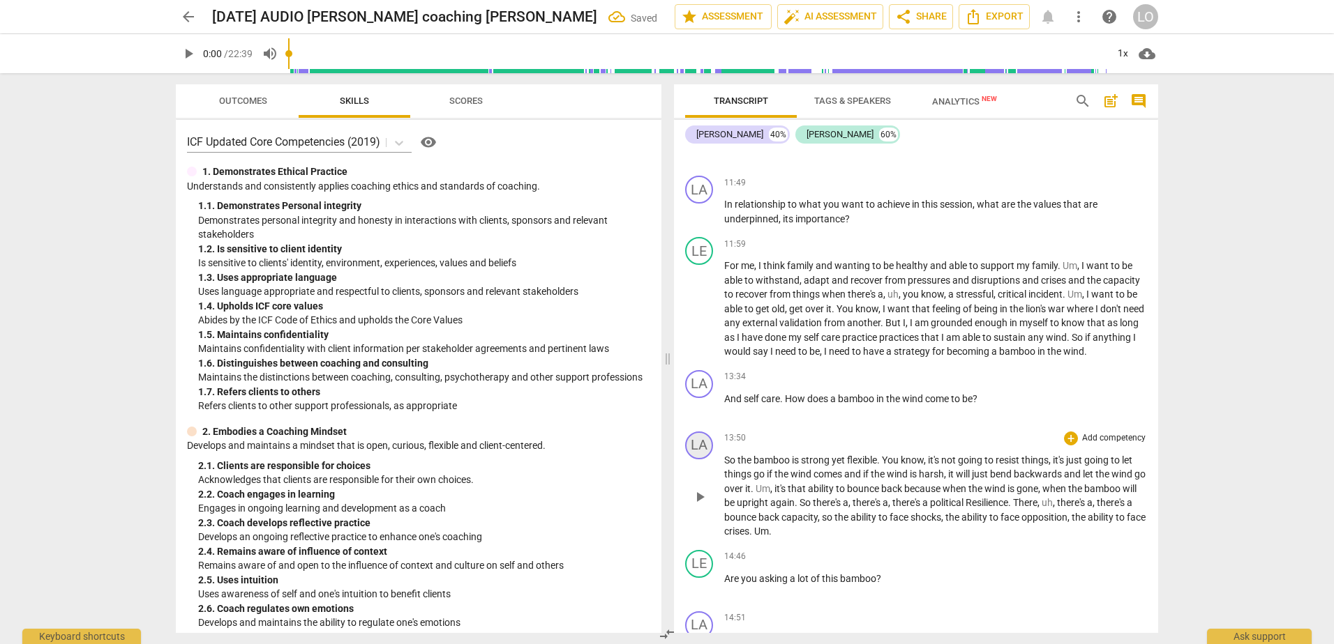
click at [694, 444] on div "LA" at bounding box center [699, 446] width 28 height 28
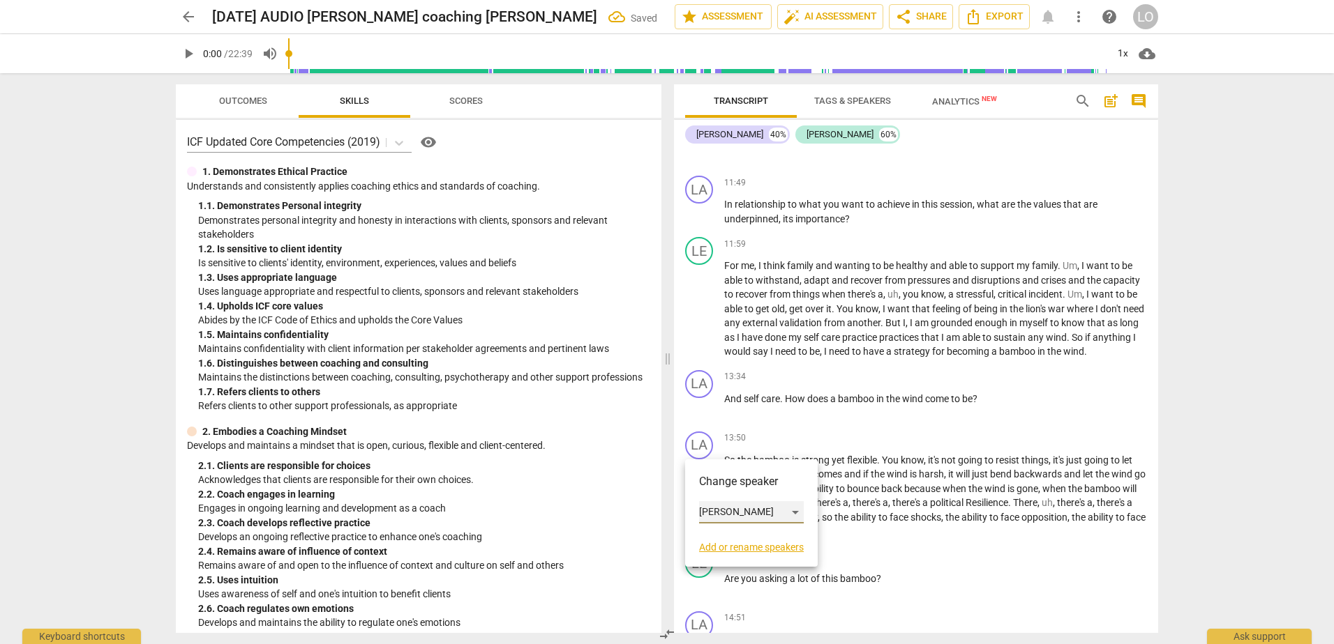
click at [794, 508] on div "[PERSON_NAME]" at bounding box center [751, 512] width 105 height 22
click at [732, 535] on li "[PERSON_NAME]" at bounding box center [752, 539] width 106 height 27
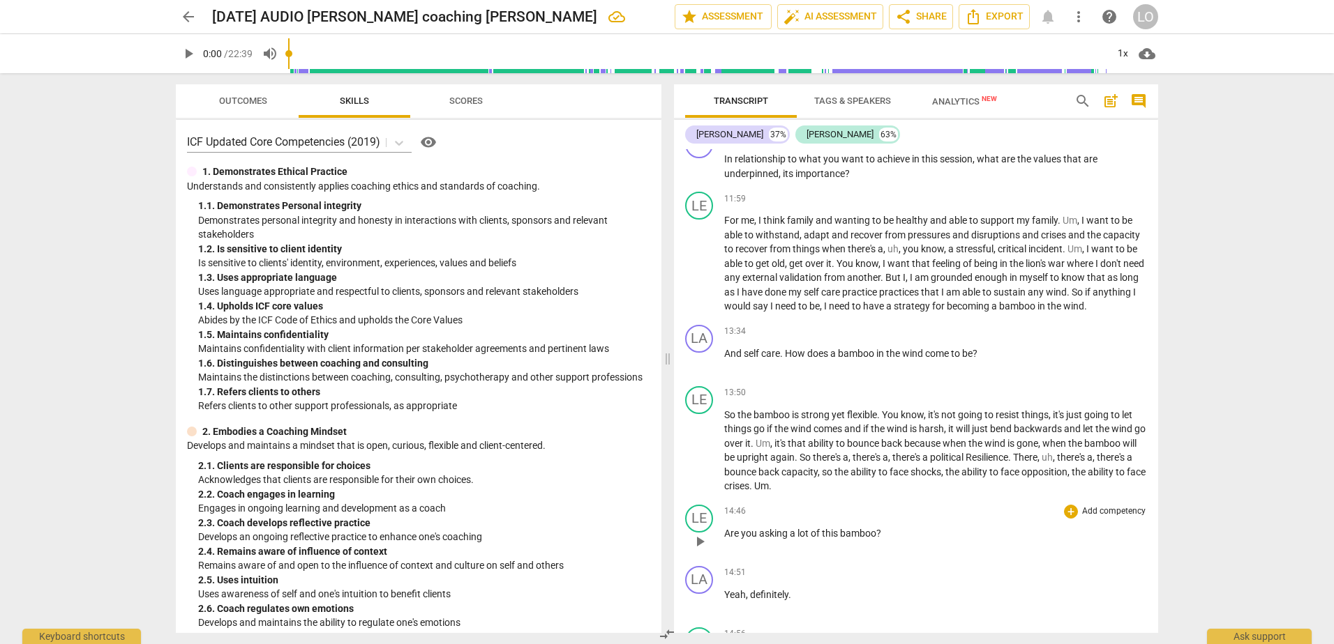
scroll to position [2371, 0]
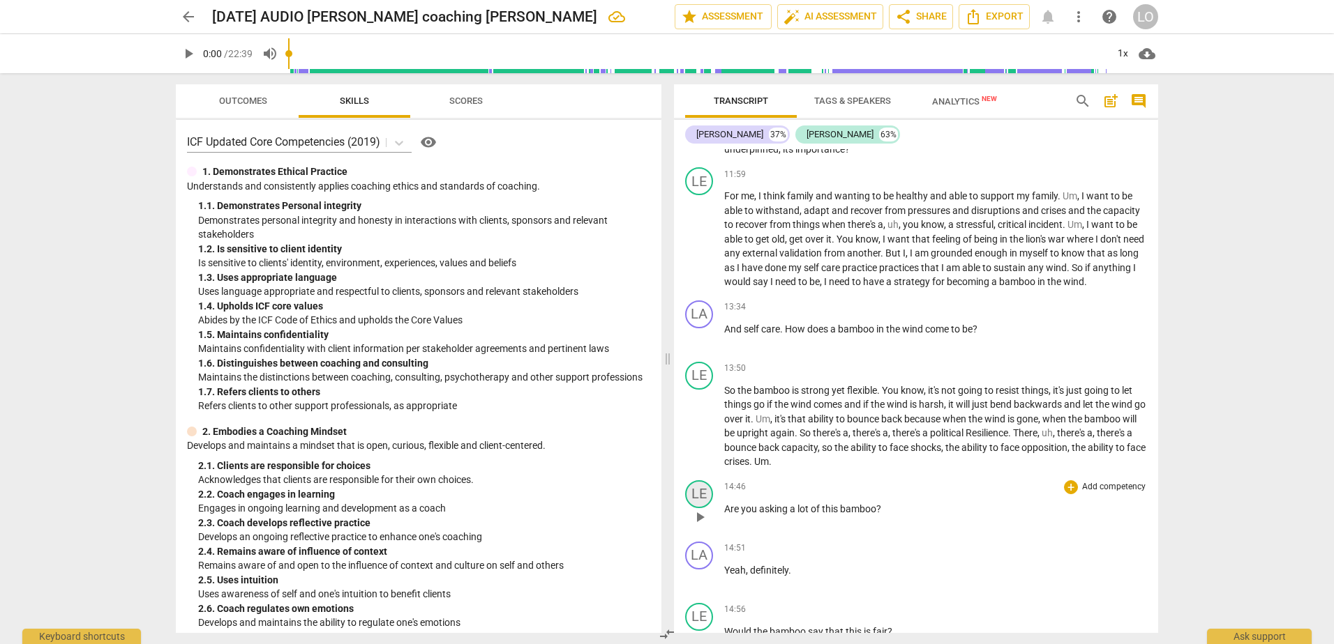
click at [701, 494] on div "LE" at bounding box center [699, 495] width 28 height 28
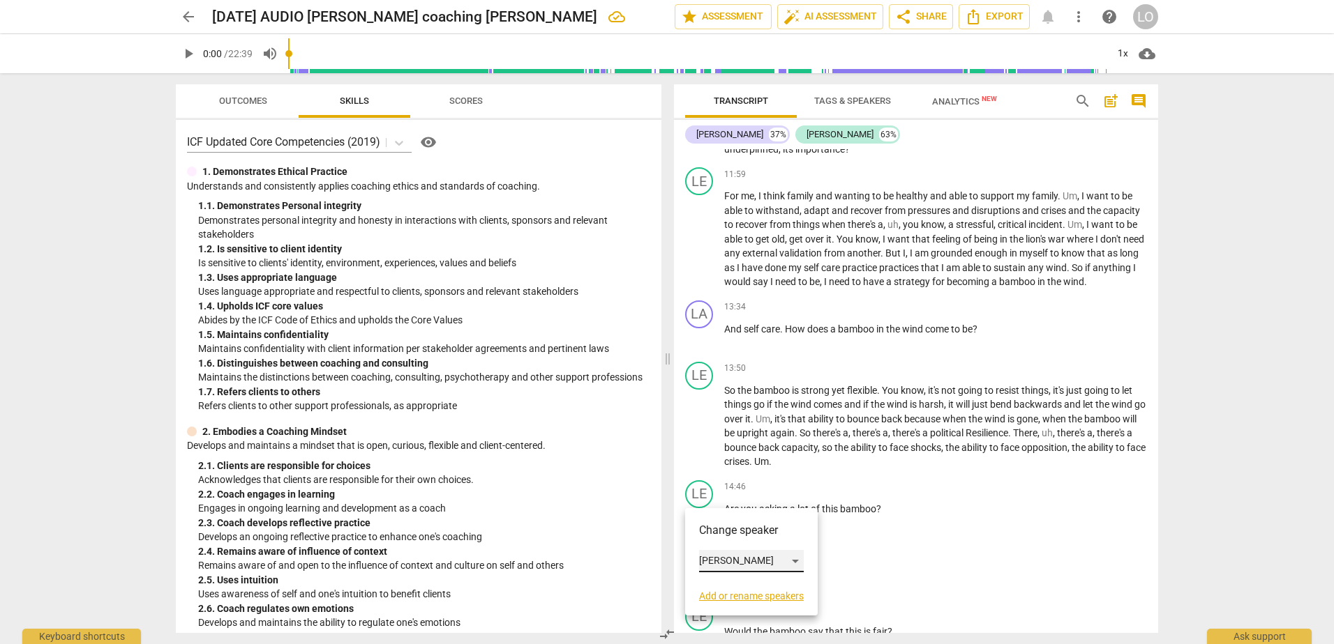
click at [799, 560] on div "[PERSON_NAME]" at bounding box center [751, 561] width 105 height 22
click at [733, 531] on li "[PERSON_NAME]" at bounding box center [752, 535] width 106 height 27
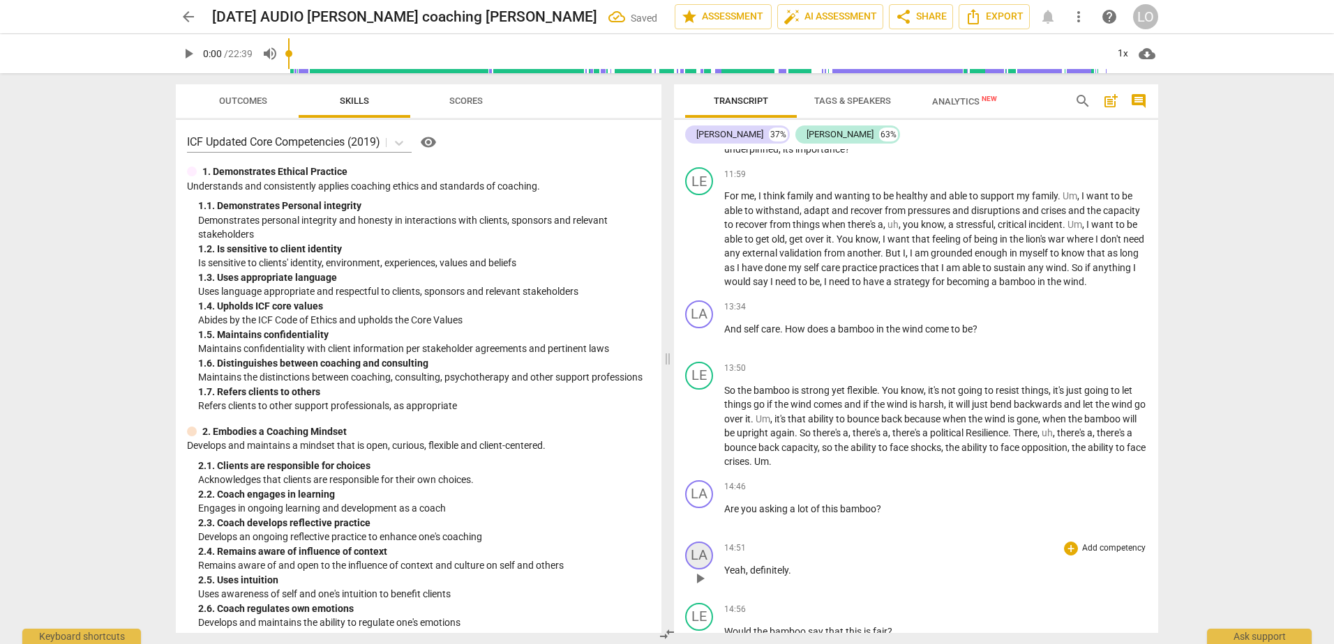
click at [699, 550] on div "LA" at bounding box center [699, 556] width 28 height 28
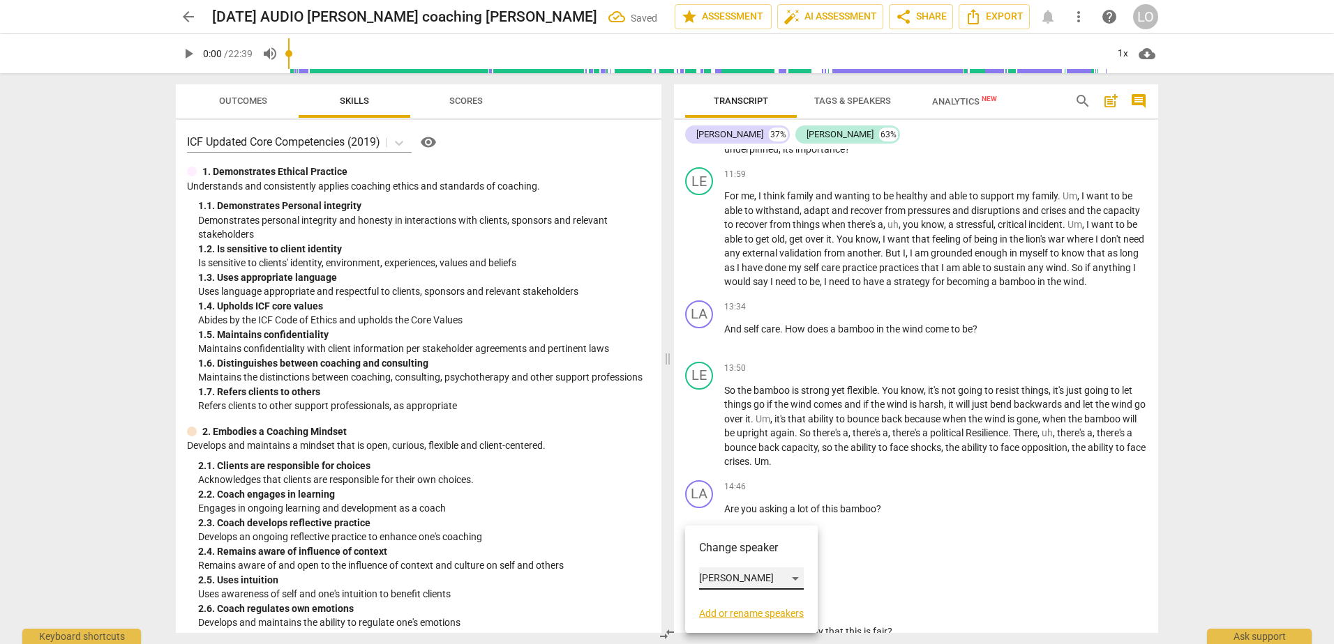
click at [796, 577] on div "[PERSON_NAME]" at bounding box center [751, 579] width 105 height 22
click at [744, 605] on li "[PERSON_NAME]" at bounding box center [752, 605] width 106 height 27
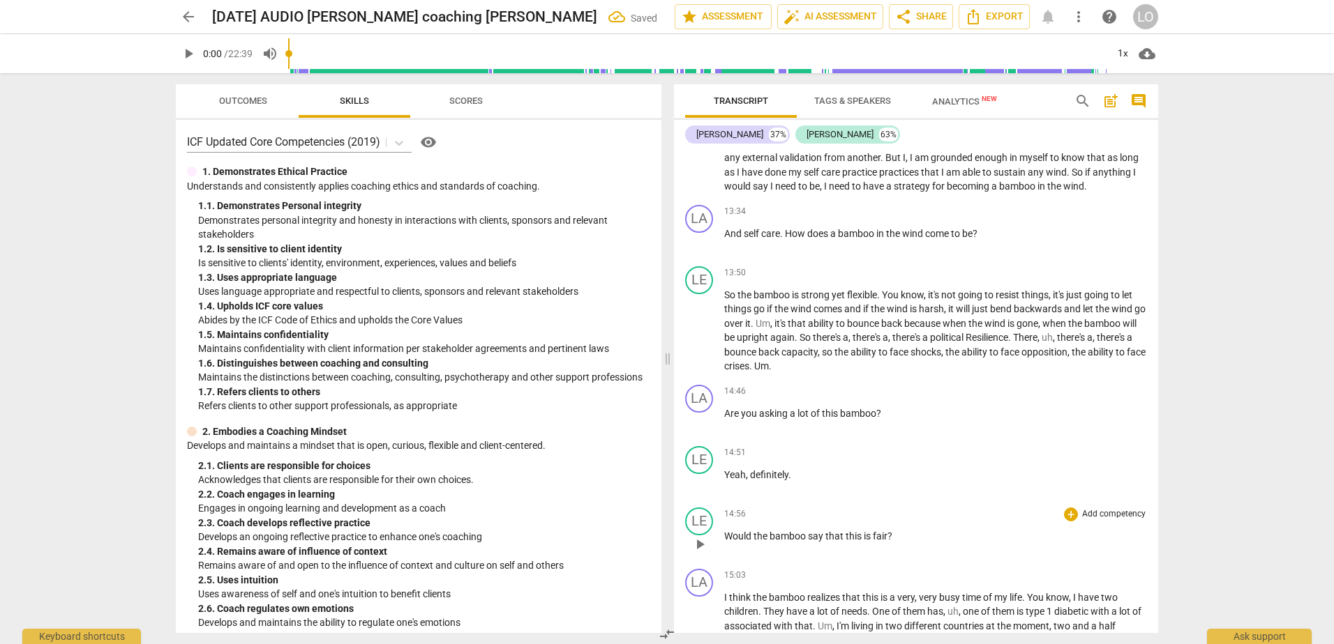
scroll to position [2511, 0]
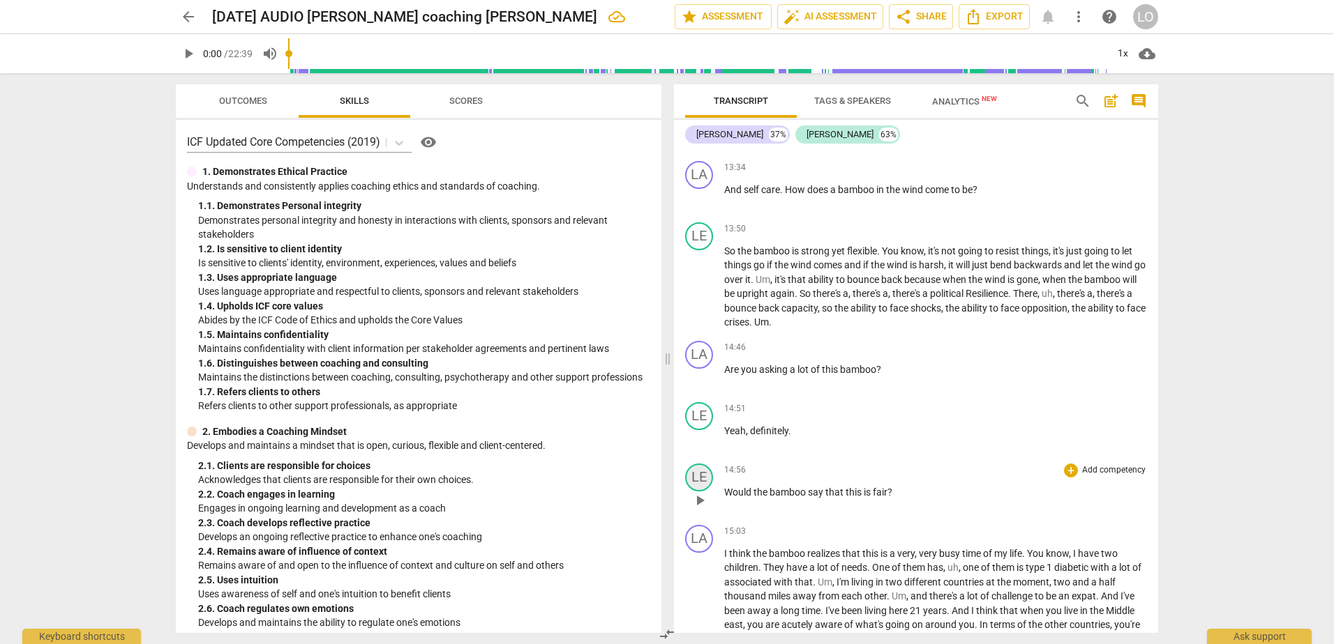
click at [701, 478] on div "LE" at bounding box center [699, 478] width 28 height 28
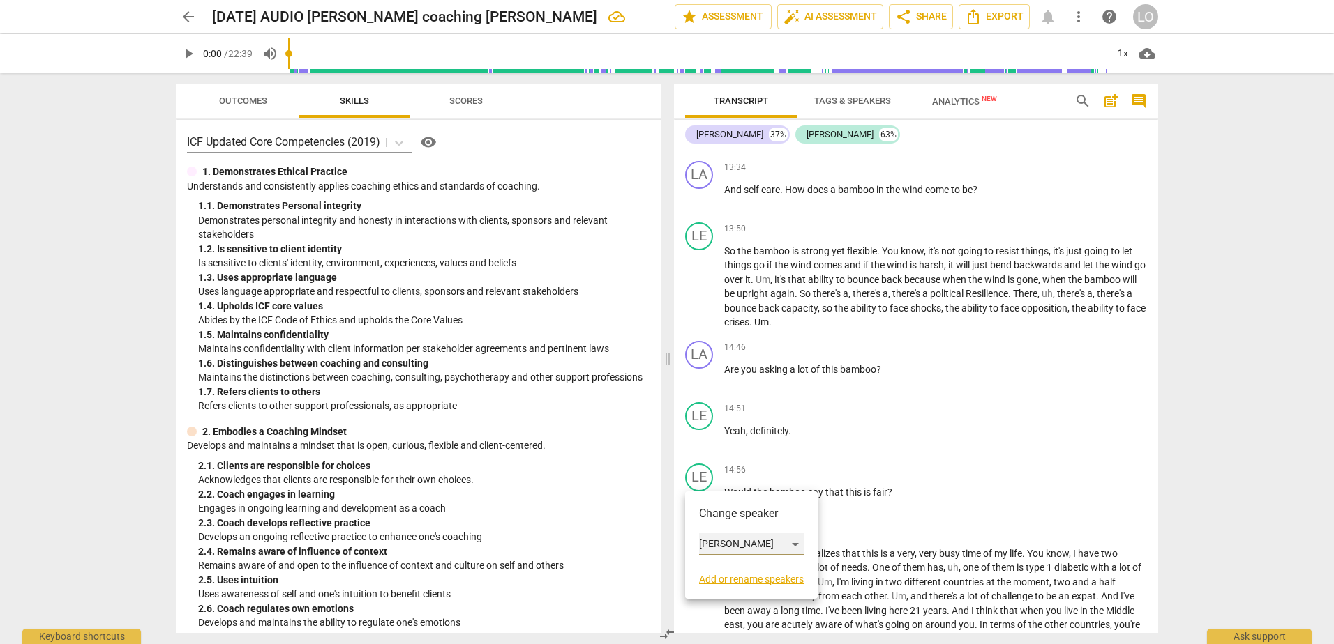
click at [796, 540] on div "[PERSON_NAME]" at bounding box center [751, 545] width 105 height 22
click at [732, 524] on li "[PERSON_NAME]" at bounding box center [752, 518] width 106 height 27
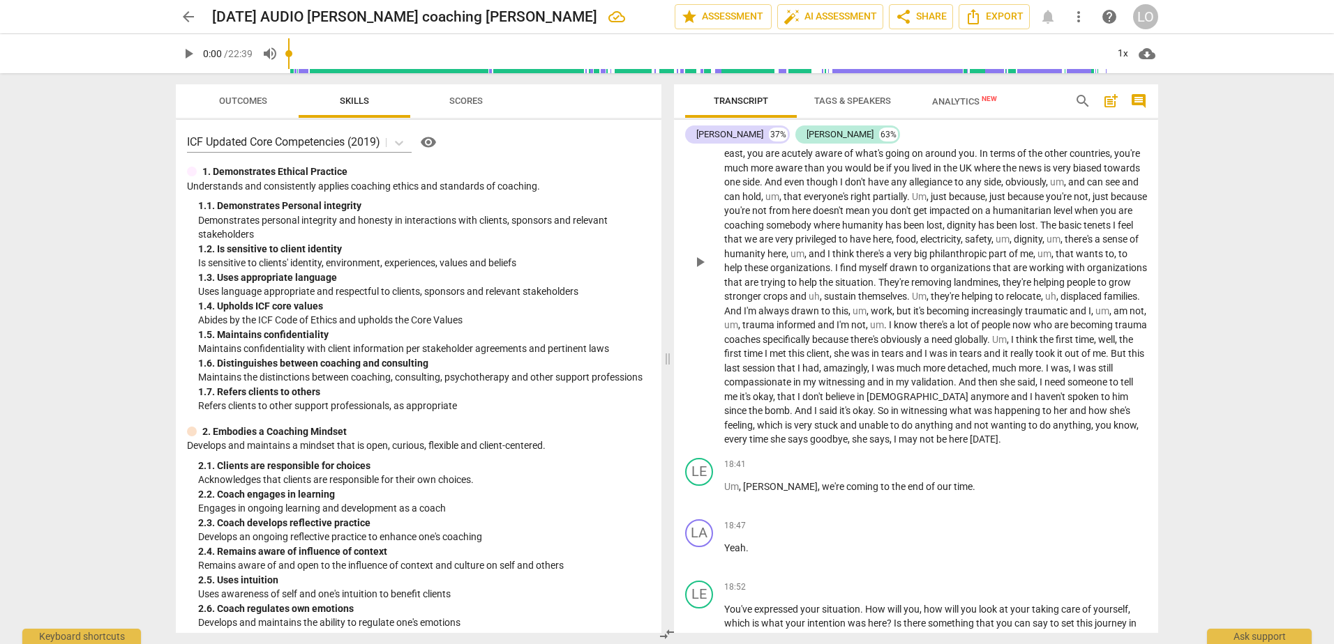
scroll to position [2999, 0]
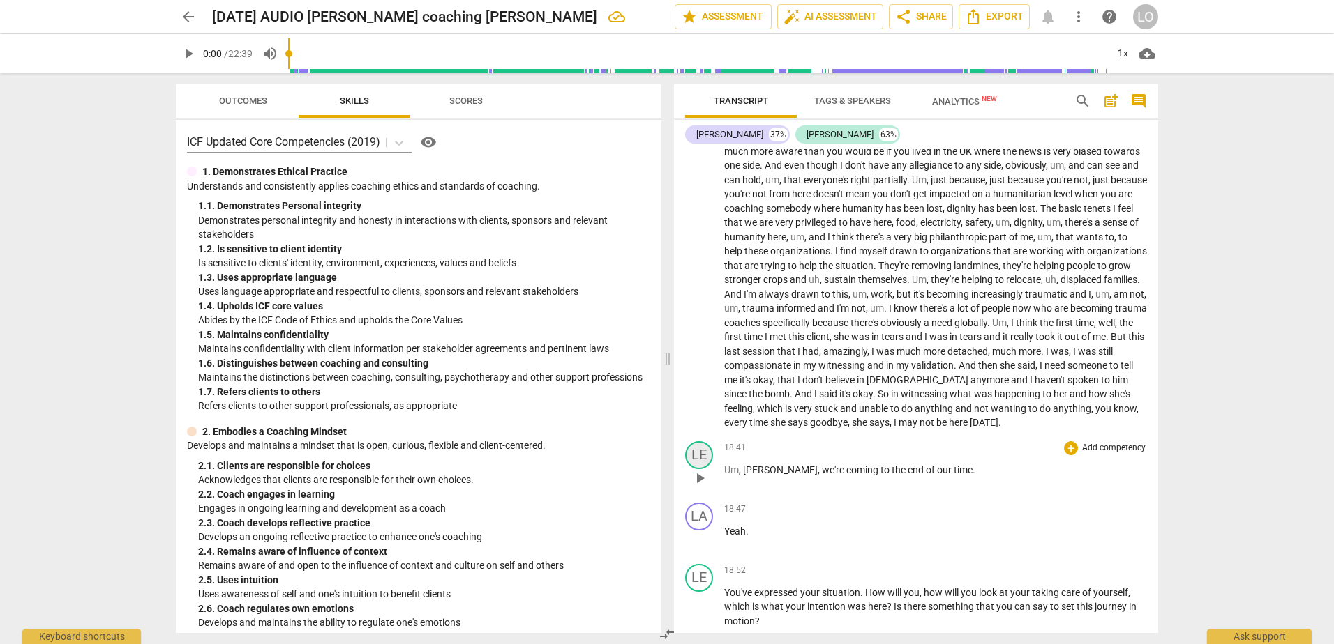
click at [701, 469] on div "LE" at bounding box center [699, 456] width 28 height 28
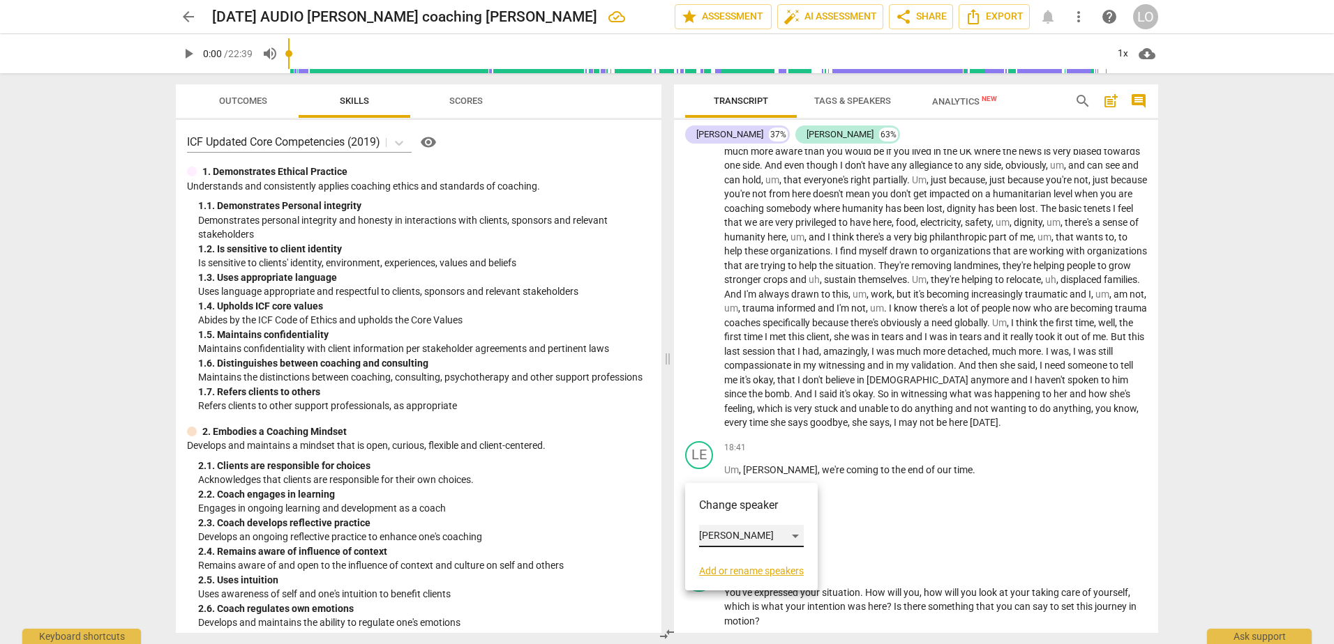
click at [792, 529] on div "[PERSON_NAME]" at bounding box center [751, 536] width 105 height 22
click at [725, 501] on li "[PERSON_NAME]" at bounding box center [752, 510] width 106 height 27
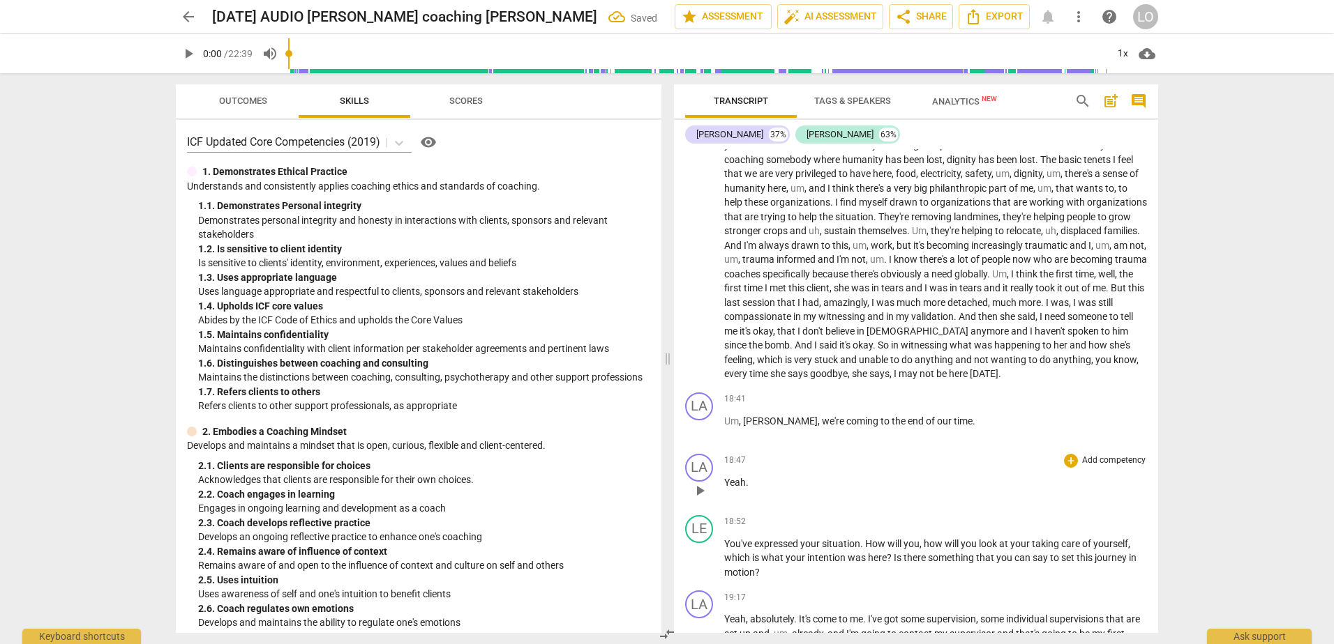
scroll to position [3069, 0]
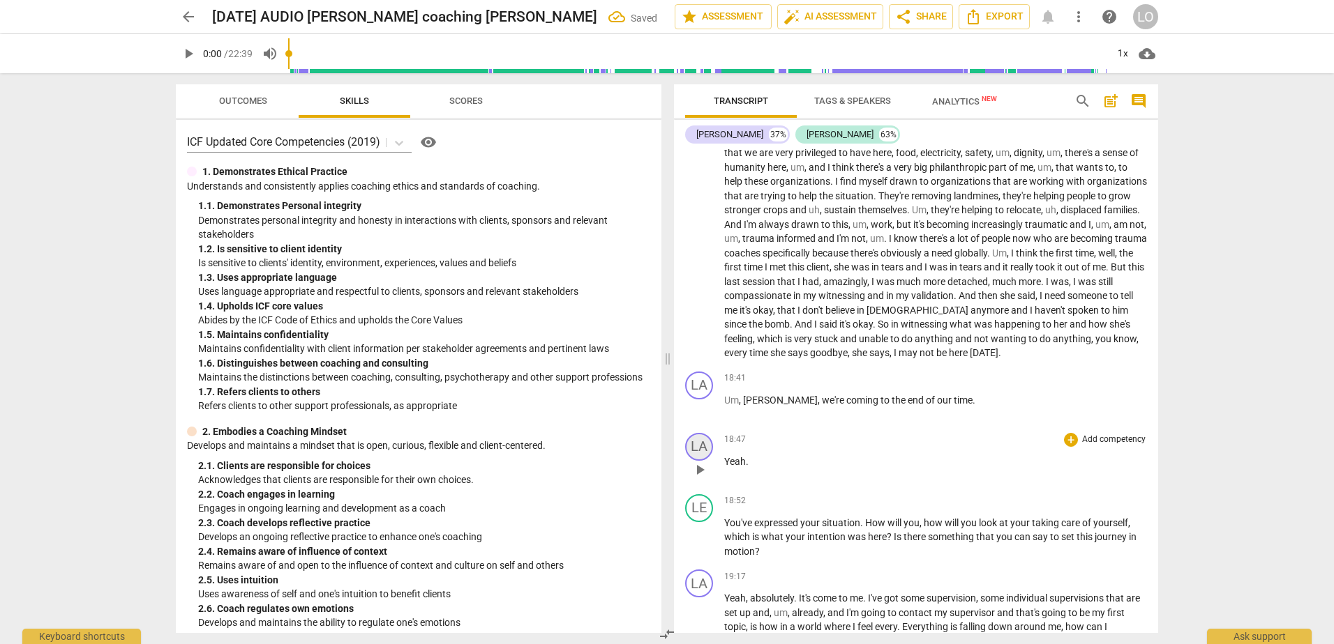
click at [697, 461] on div "LA" at bounding box center [699, 447] width 28 height 28
click at [796, 525] on div "[PERSON_NAME]" at bounding box center [751, 528] width 105 height 22
click at [725, 557] on li "[PERSON_NAME]" at bounding box center [752, 554] width 106 height 27
click at [692, 520] on div "LE" at bounding box center [699, 509] width 28 height 28
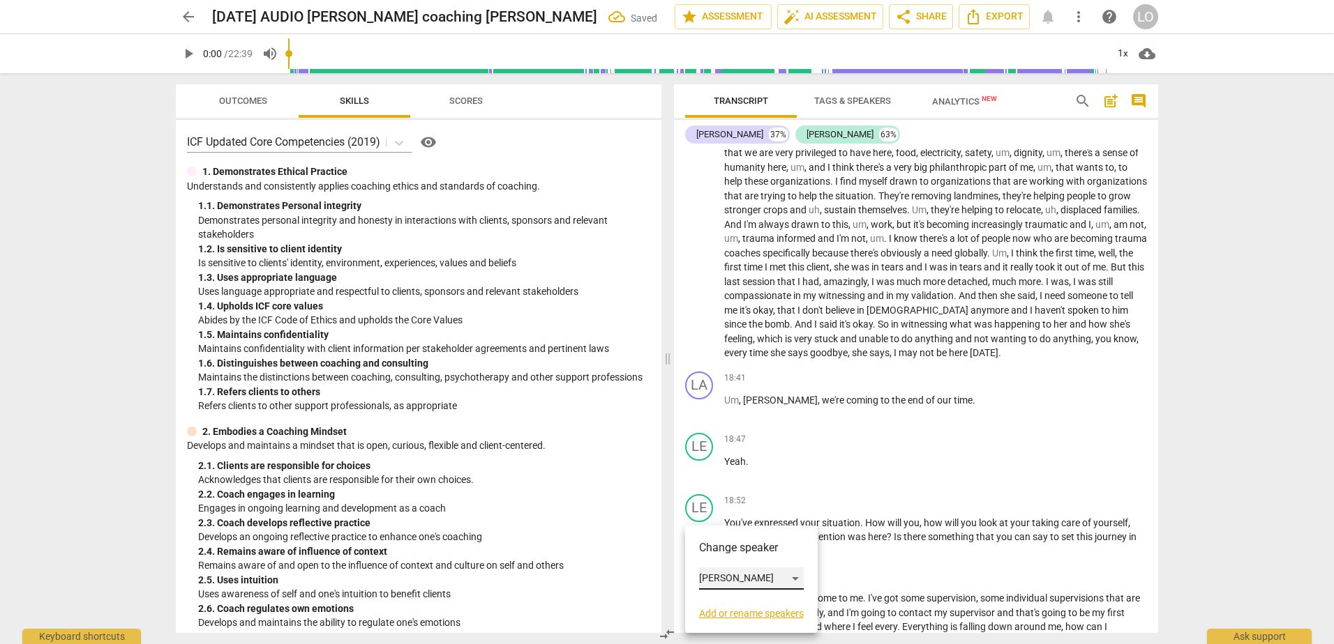
click at [794, 579] on div "[PERSON_NAME]" at bounding box center [751, 579] width 105 height 22
click at [728, 549] on li "[PERSON_NAME]" at bounding box center [752, 552] width 106 height 27
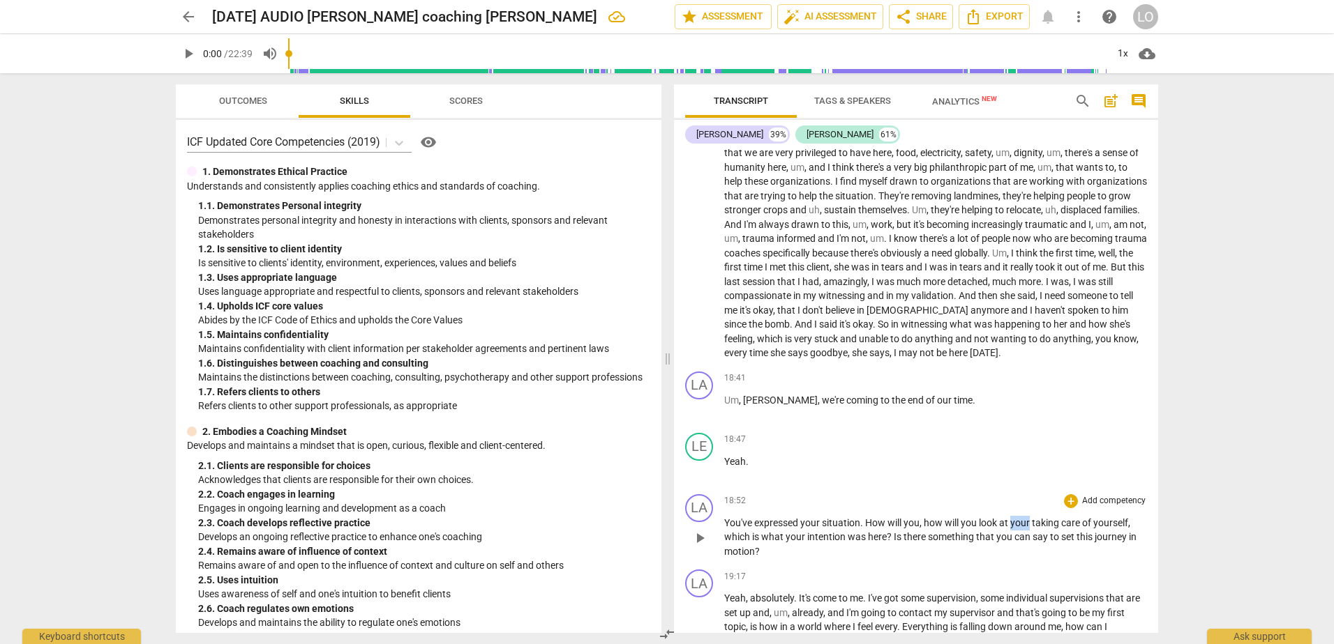
drag, startPoint x: 1029, startPoint y: 536, endPoint x: 1013, endPoint y: 535, distance: 16.8
click at [1013, 529] on span "your" at bounding box center [1021, 523] width 22 height 11
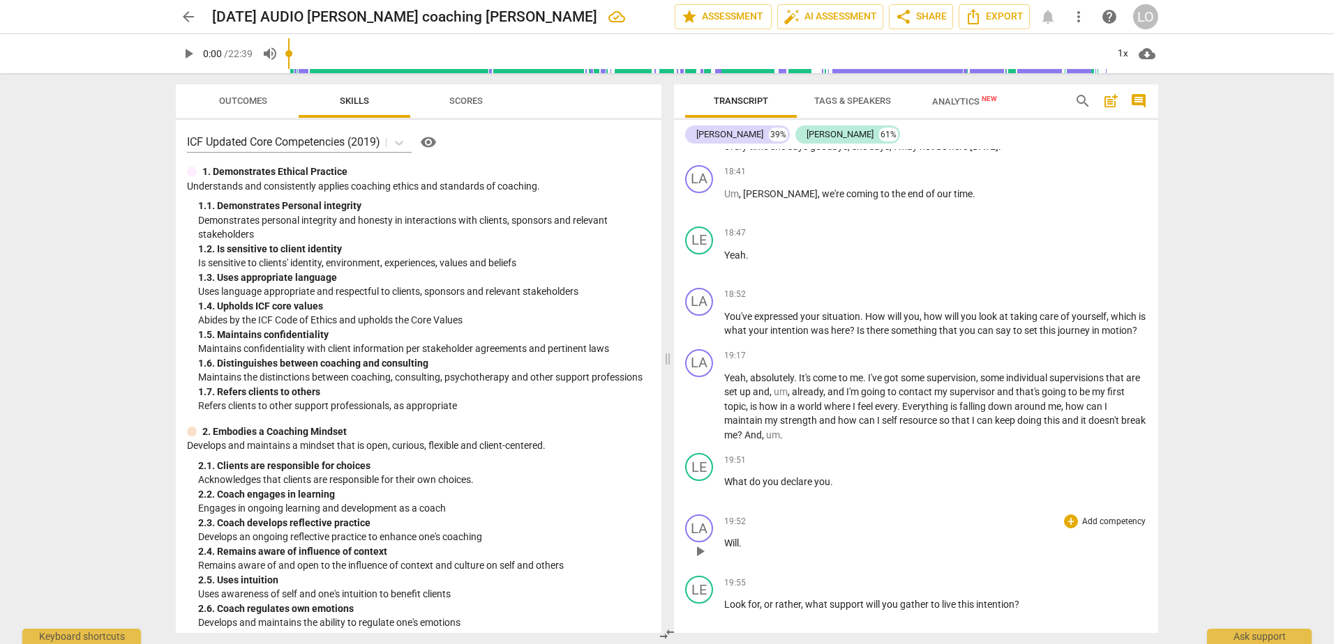
scroll to position [3278, 0]
click at [695, 375] on div "LA" at bounding box center [699, 361] width 28 height 28
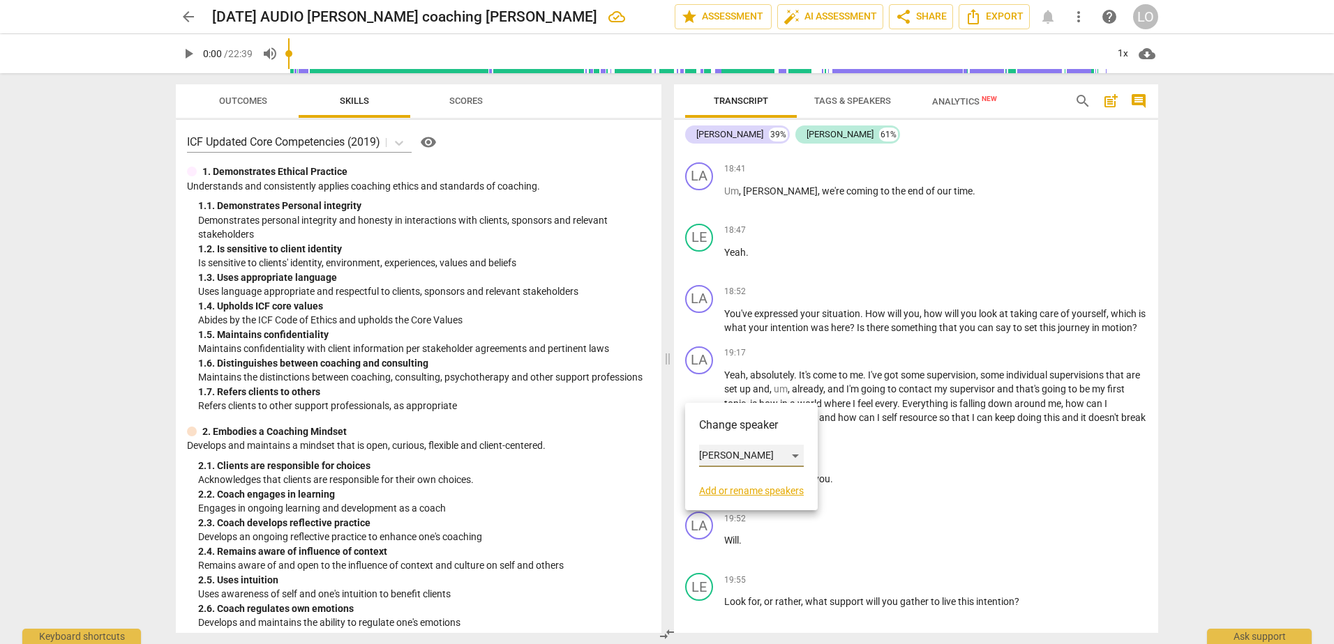
click at [792, 451] on div "[PERSON_NAME]" at bounding box center [751, 456] width 105 height 22
click at [722, 479] on li "[PERSON_NAME]" at bounding box center [752, 482] width 106 height 27
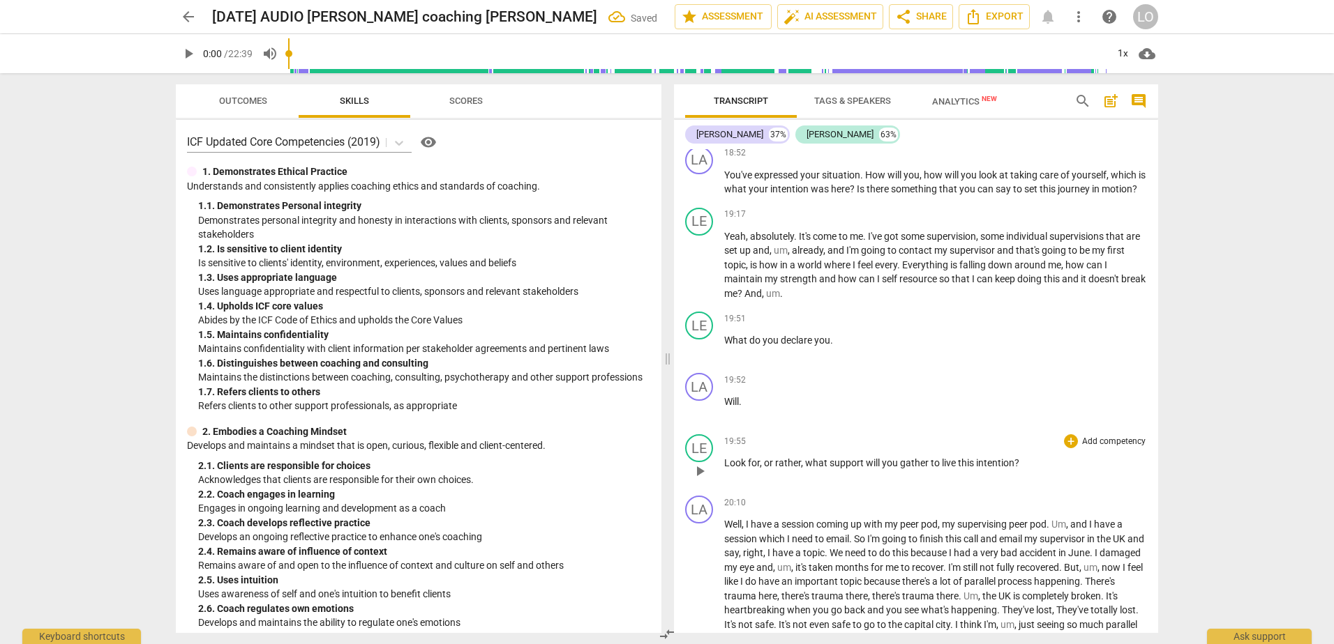
scroll to position [3418, 0]
click at [700, 400] on div "LA" at bounding box center [699, 386] width 28 height 28
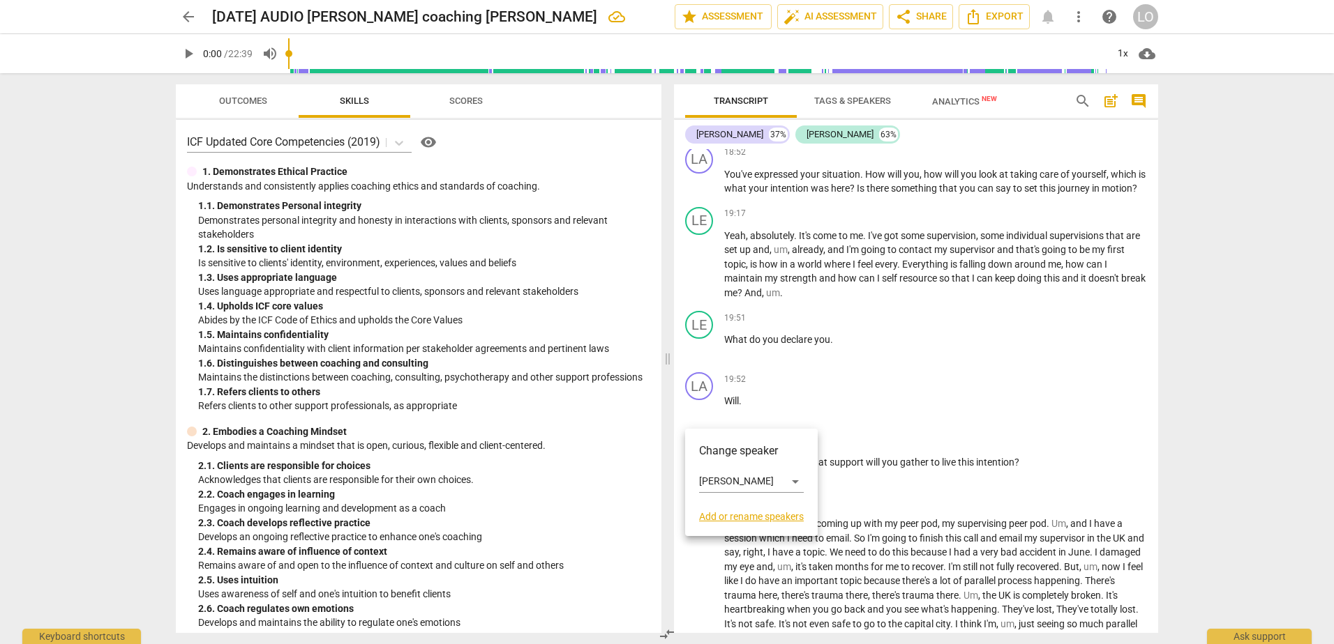
click at [702, 356] on div at bounding box center [667, 322] width 1334 height 644
click at [702, 339] on div "LE" at bounding box center [699, 325] width 28 height 28
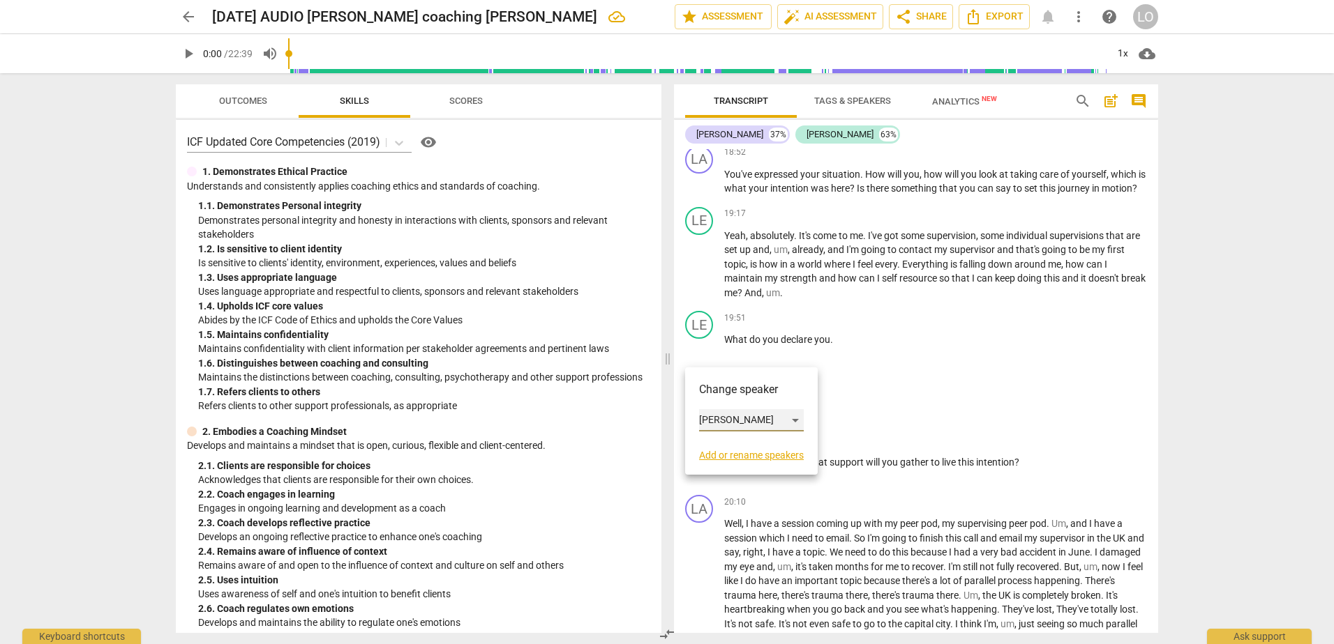
click at [797, 417] on div "[PERSON_NAME]" at bounding box center [751, 420] width 105 height 22
click at [741, 393] on li "[PERSON_NAME]" at bounding box center [752, 394] width 106 height 27
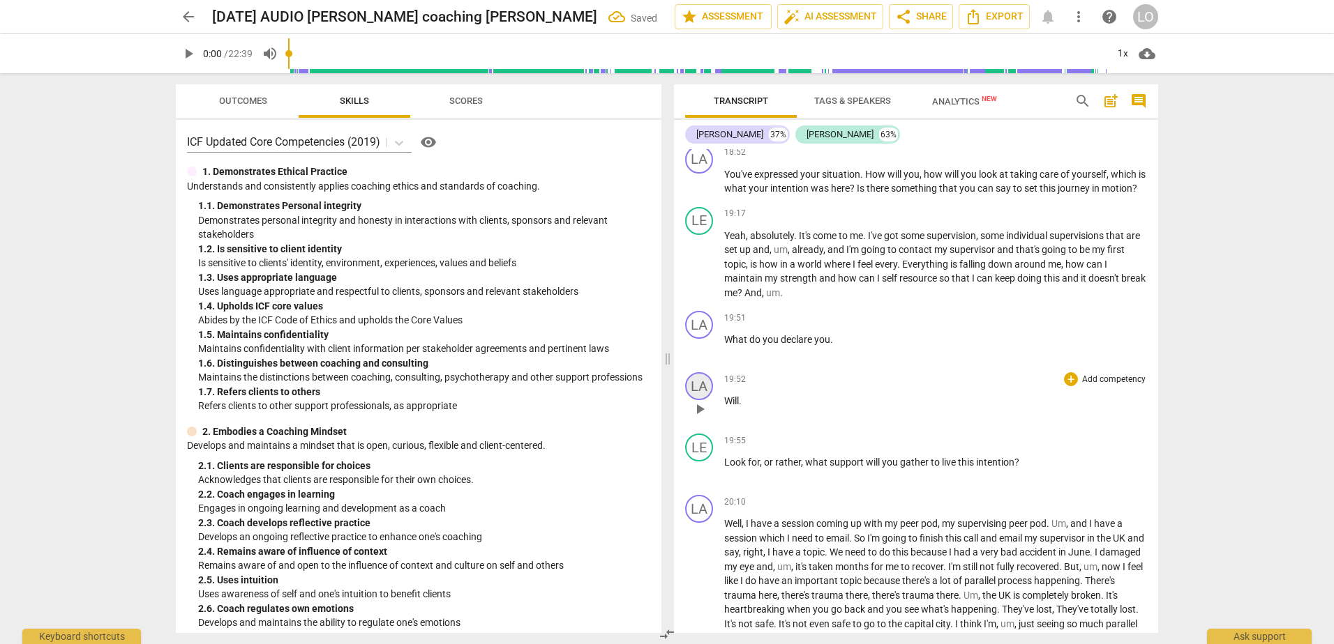
click at [700, 400] on div "LA" at bounding box center [699, 386] width 28 height 28
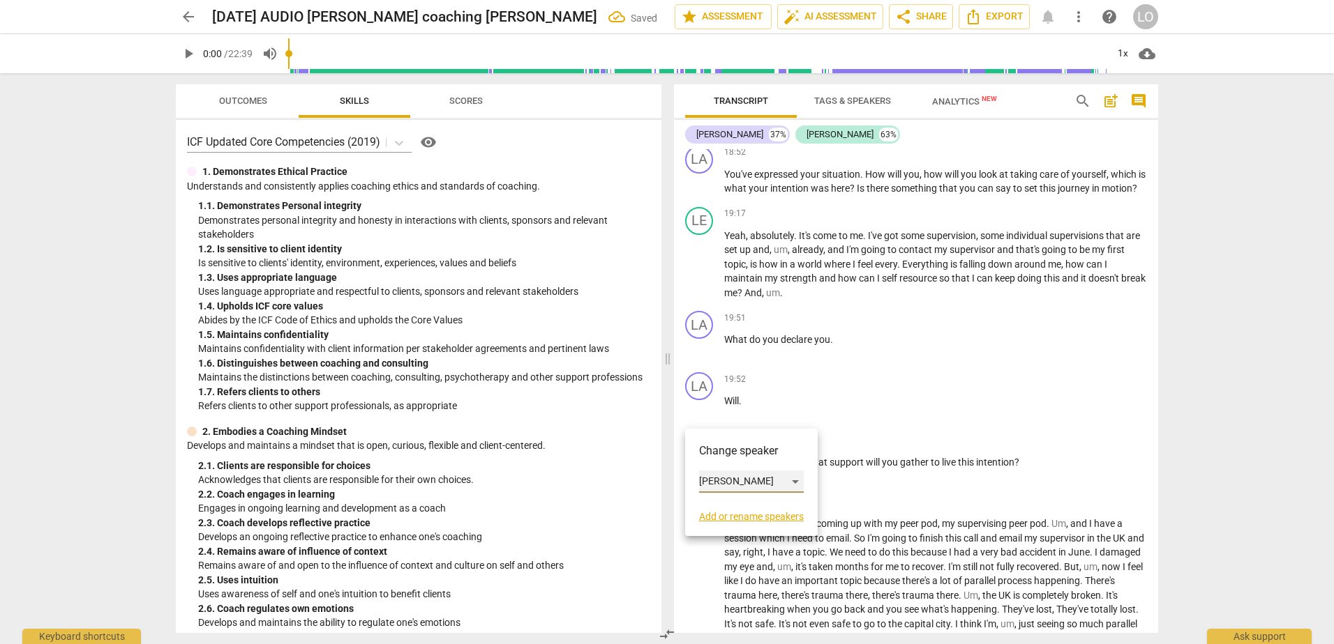
click at [797, 476] on div "[PERSON_NAME]" at bounding box center [751, 482] width 105 height 22
click at [723, 505] on li "[PERSON_NAME]" at bounding box center [752, 508] width 106 height 27
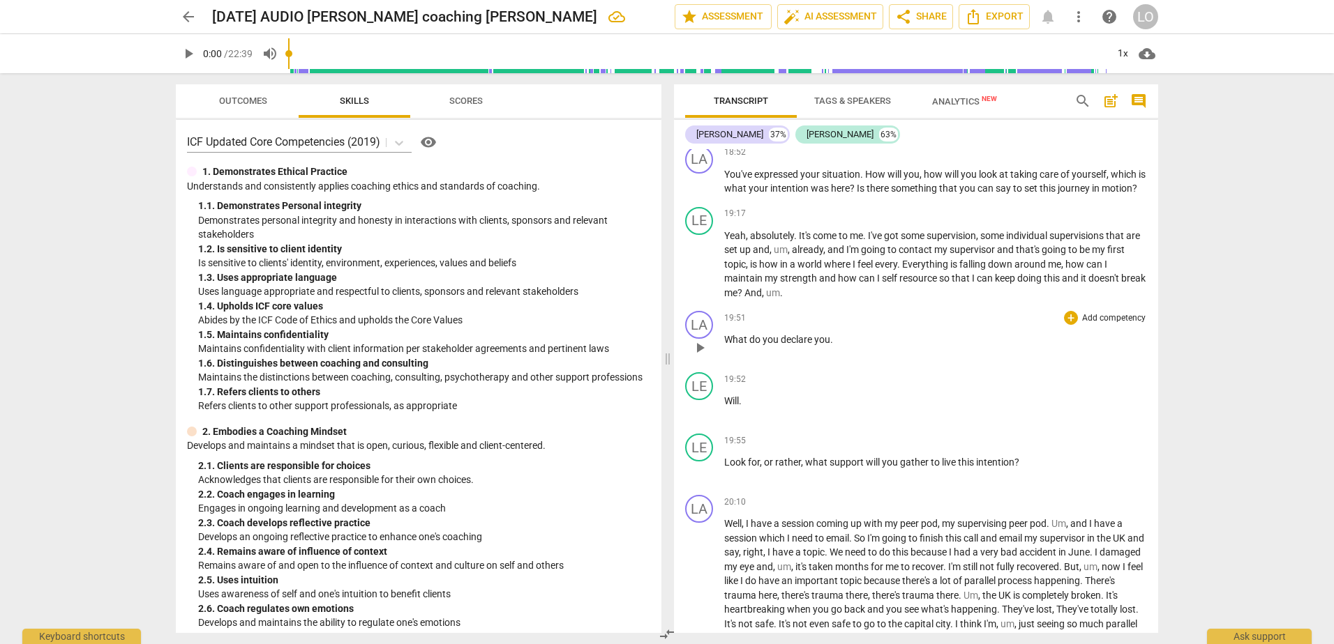
click at [829, 345] on span "you" at bounding box center [822, 339] width 16 height 11
click at [697, 462] on div "LE" at bounding box center [699, 448] width 28 height 28
click at [794, 540] on div "[PERSON_NAME]" at bounding box center [751, 543] width 105 height 22
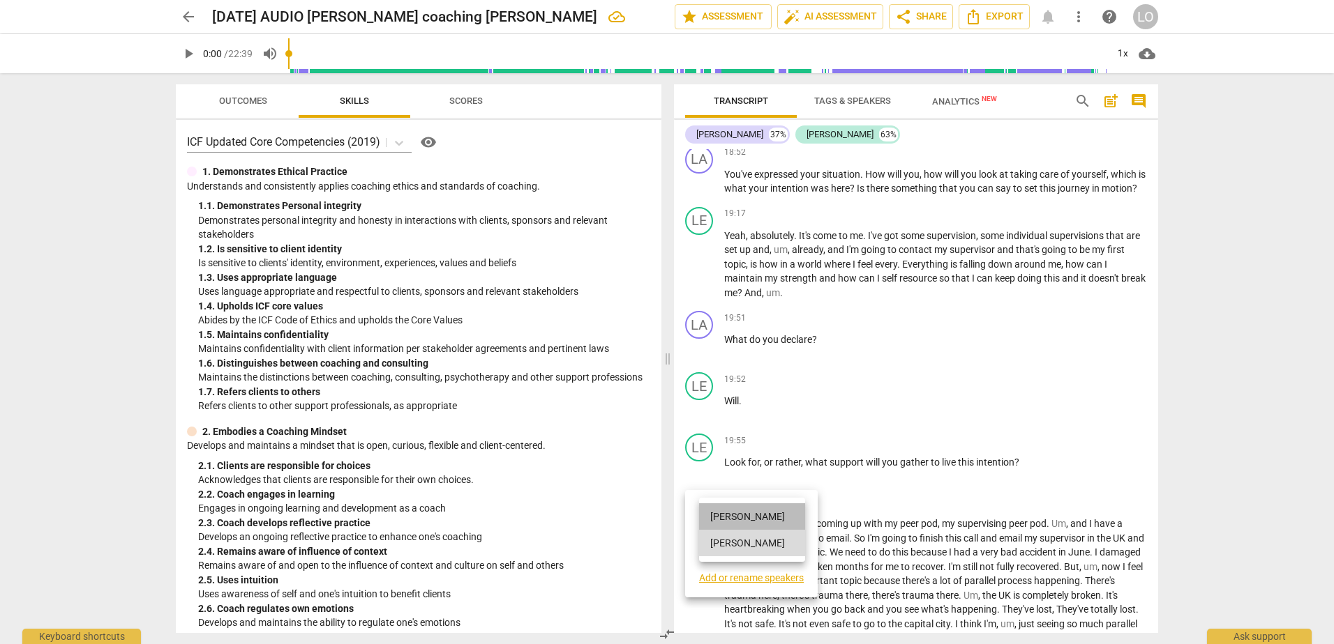
click at [731, 511] on li "[PERSON_NAME]" at bounding box center [752, 517] width 106 height 27
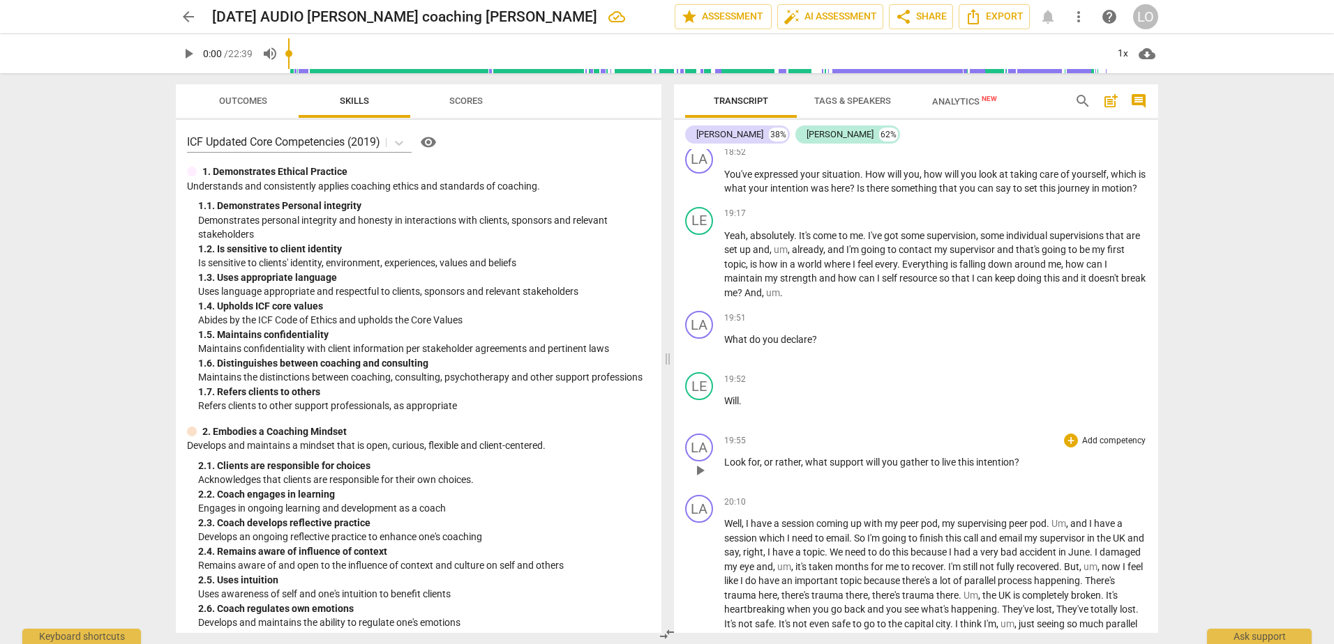
click at [724, 468] on span "Look" at bounding box center [736, 462] width 24 height 11
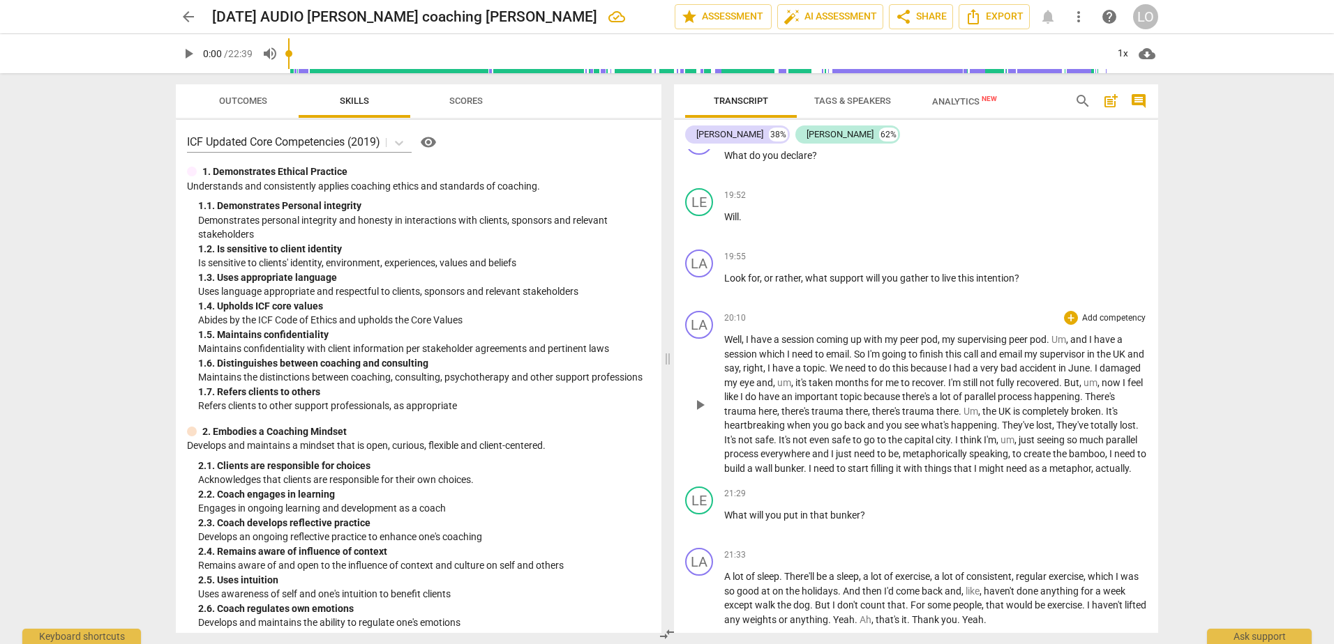
scroll to position [3627, 0]
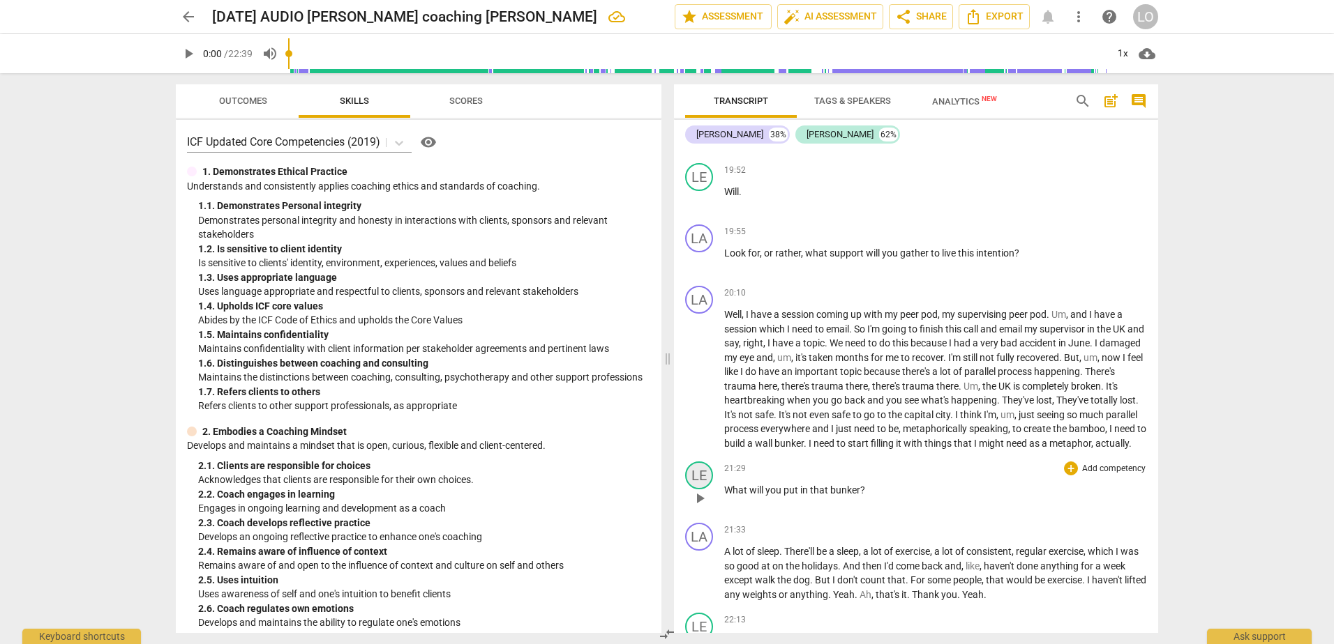
click at [704, 490] on div "LE" at bounding box center [699, 476] width 28 height 28
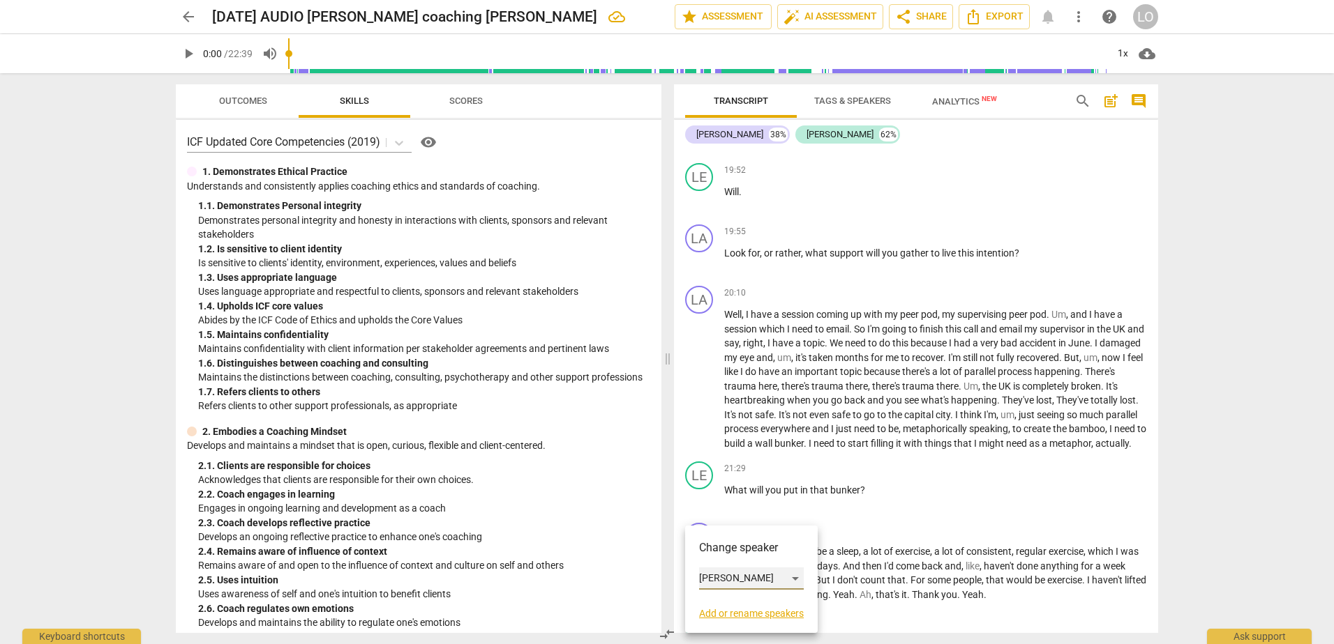
click at [794, 575] on div "[PERSON_NAME]" at bounding box center [751, 579] width 105 height 22
click at [746, 546] on li "[PERSON_NAME]" at bounding box center [752, 552] width 106 height 27
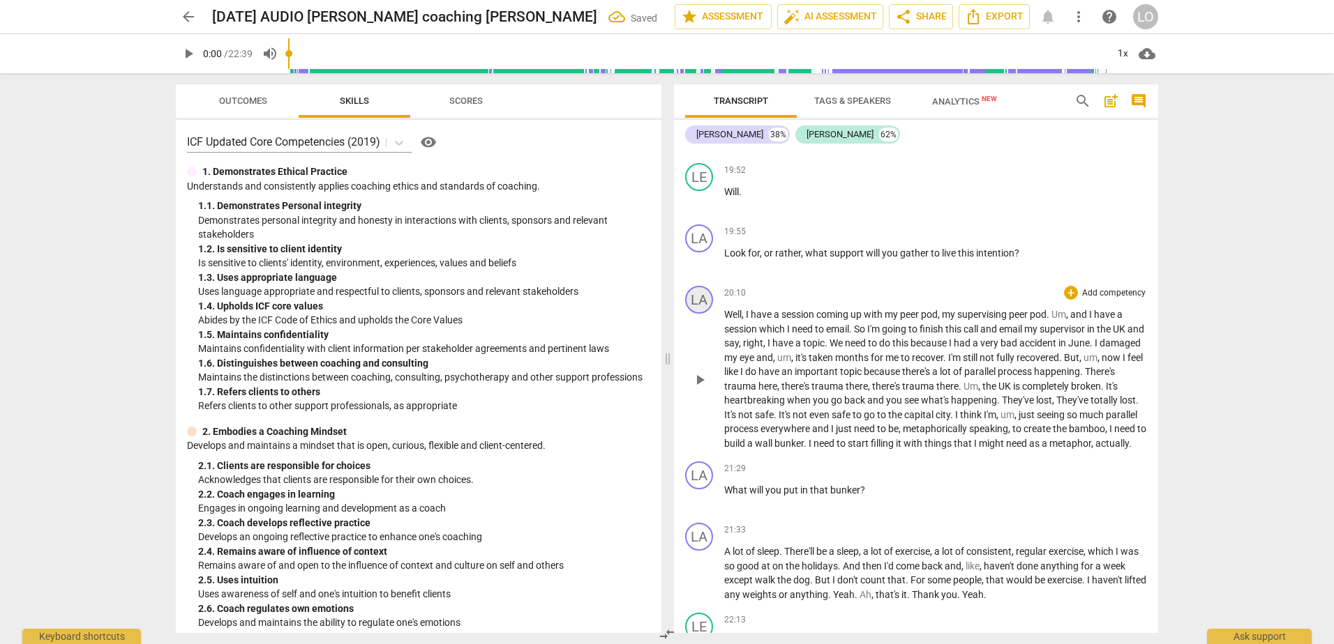
click at [702, 314] on div "LA" at bounding box center [699, 300] width 28 height 28
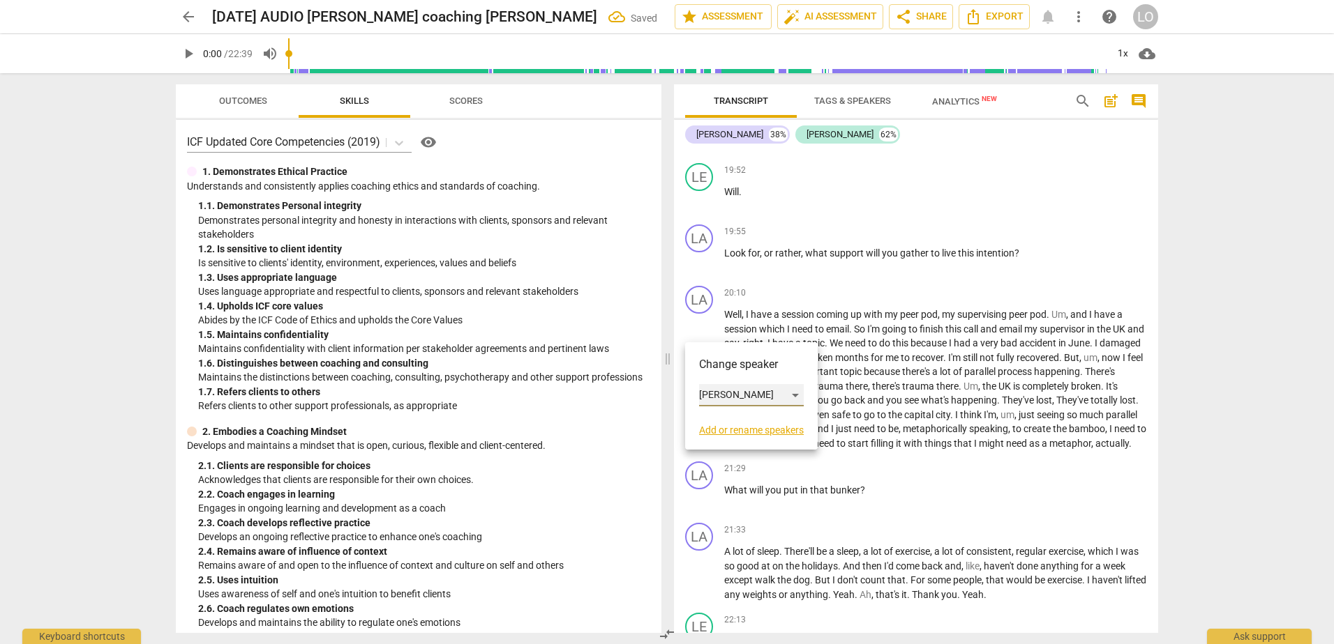
click at [794, 393] on div "[PERSON_NAME]" at bounding box center [751, 395] width 105 height 22
click at [741, 419] on li "[PERSON_NAME]" at bounding box center [752, 422] width 106 height 27
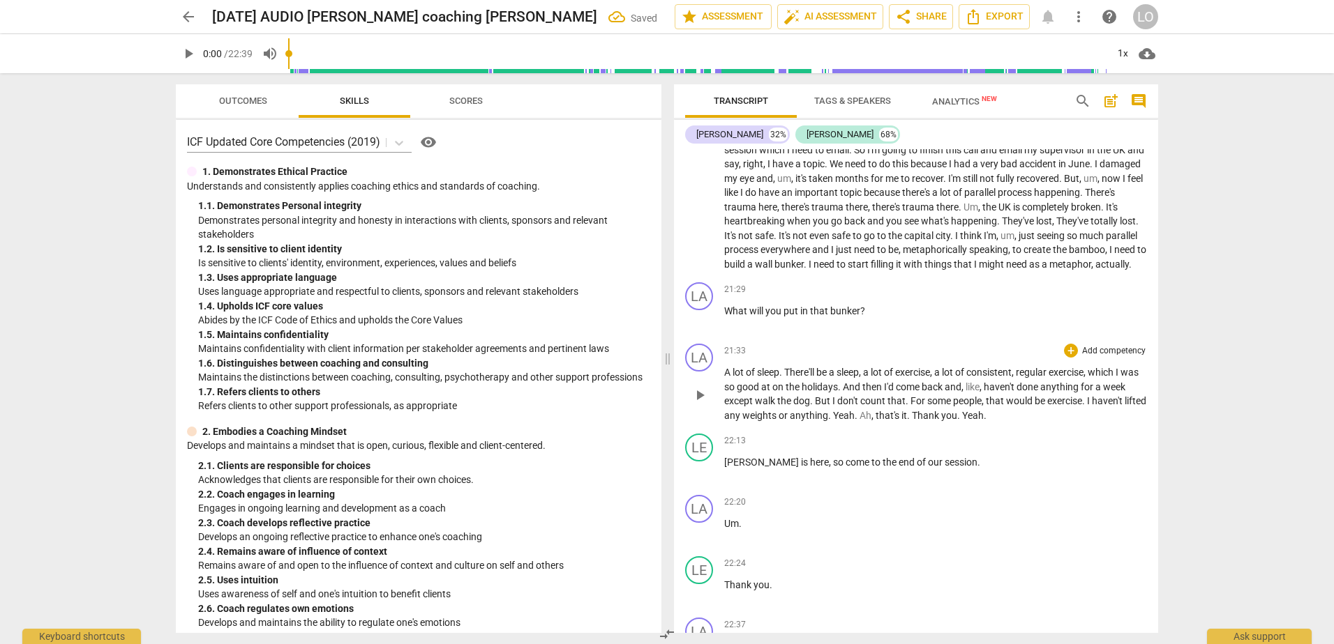
scroll to position [3836, 0]
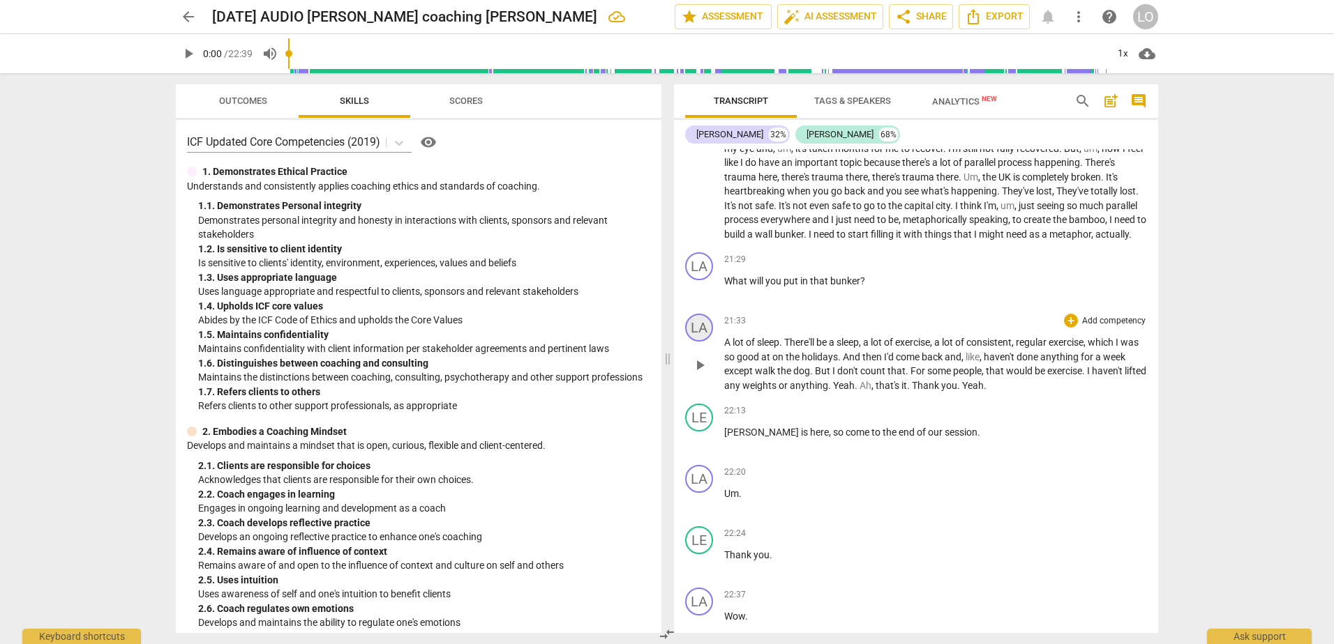
click at [701, 342] on div "LA" at bounding box center [699, 328] width 28 height 28
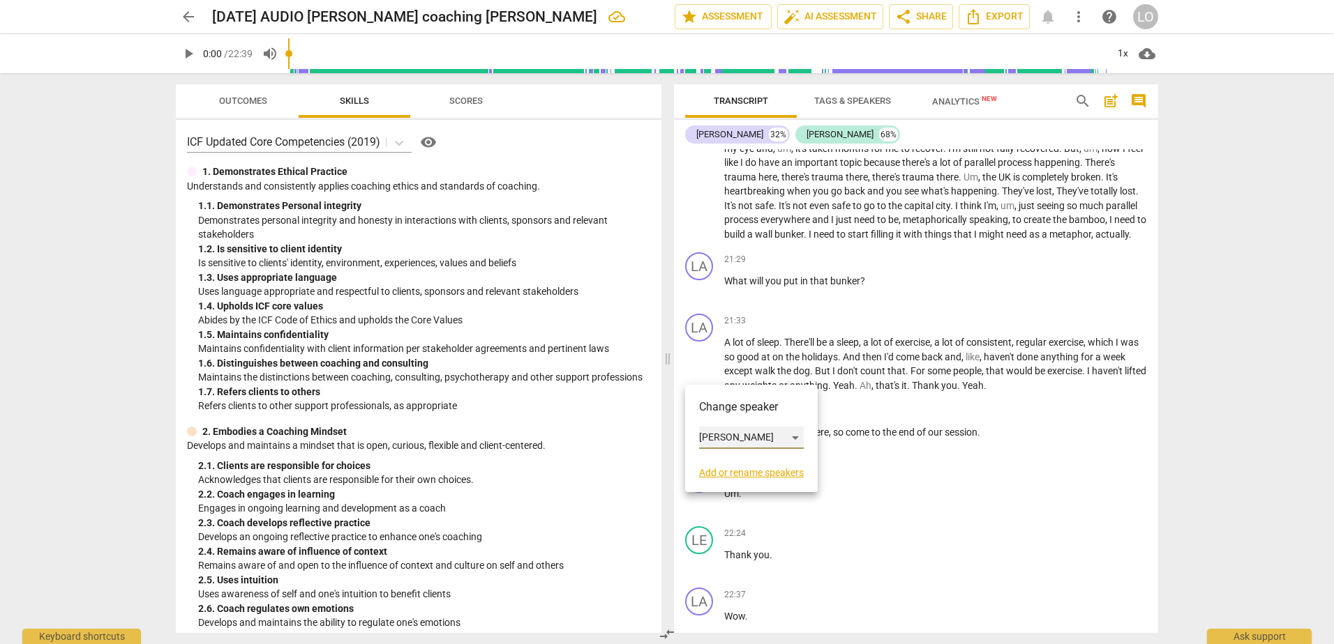
click at [799, 434] on div "[PERSON_NAME]" at bounding box center [751, 438] width 105 height 22
click at [735, 465] on li "[PERSON_NAME]" at bounding box center [752, 464] width 106 height 27
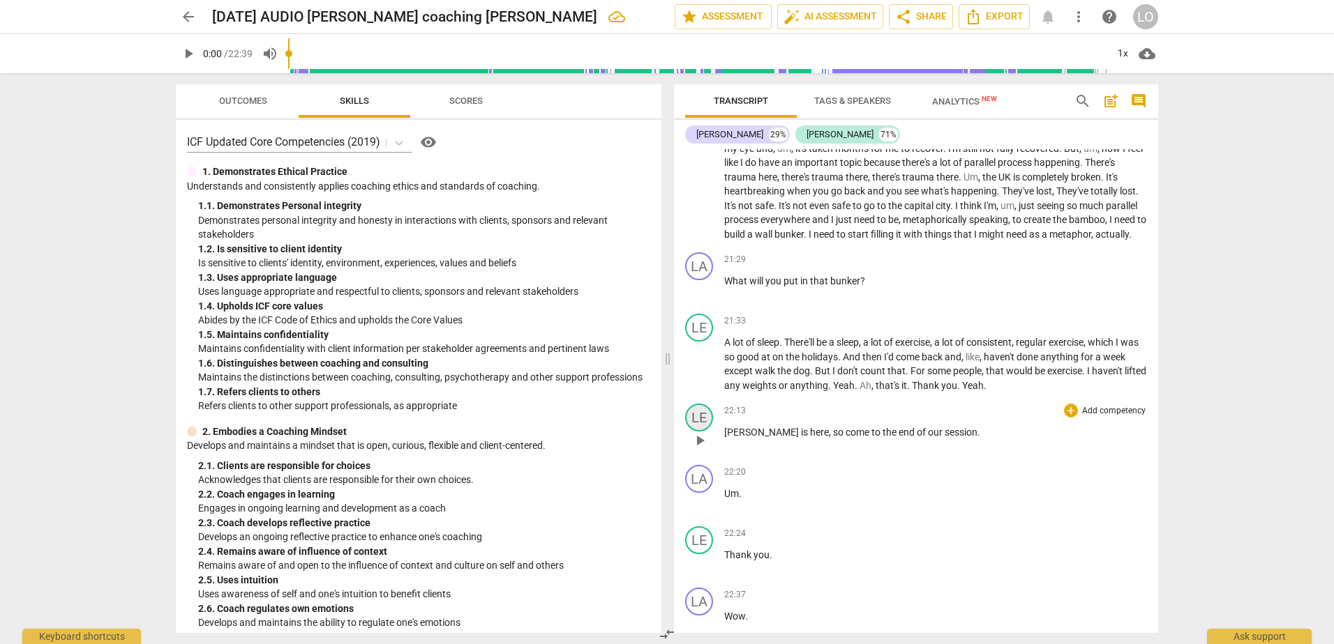
click at [699, 432] on div "LE" at bounding box center [699, 418] width 28 height 28
click at [797, 525] on div "[PERSON_NAME]" at bounding box center [751, 528] width 105 height 22
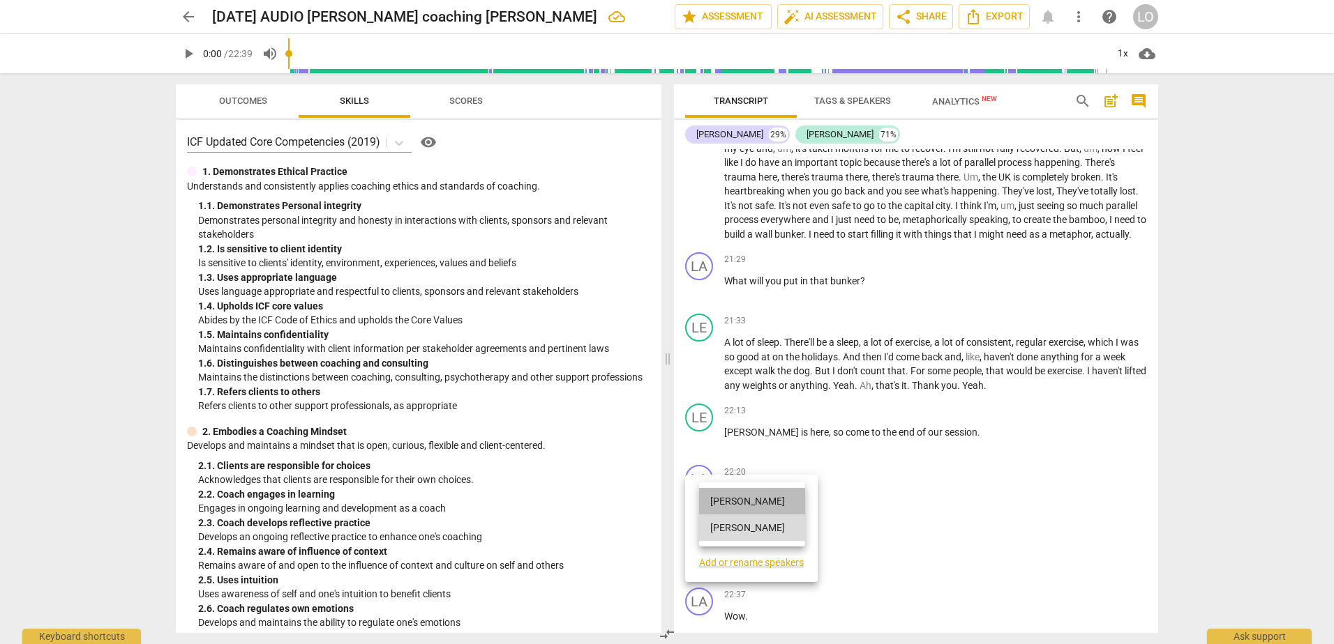
click at [738, 497] on li "[PERSON_NAME]" at bounding box center [752, 501] width 106 height 27
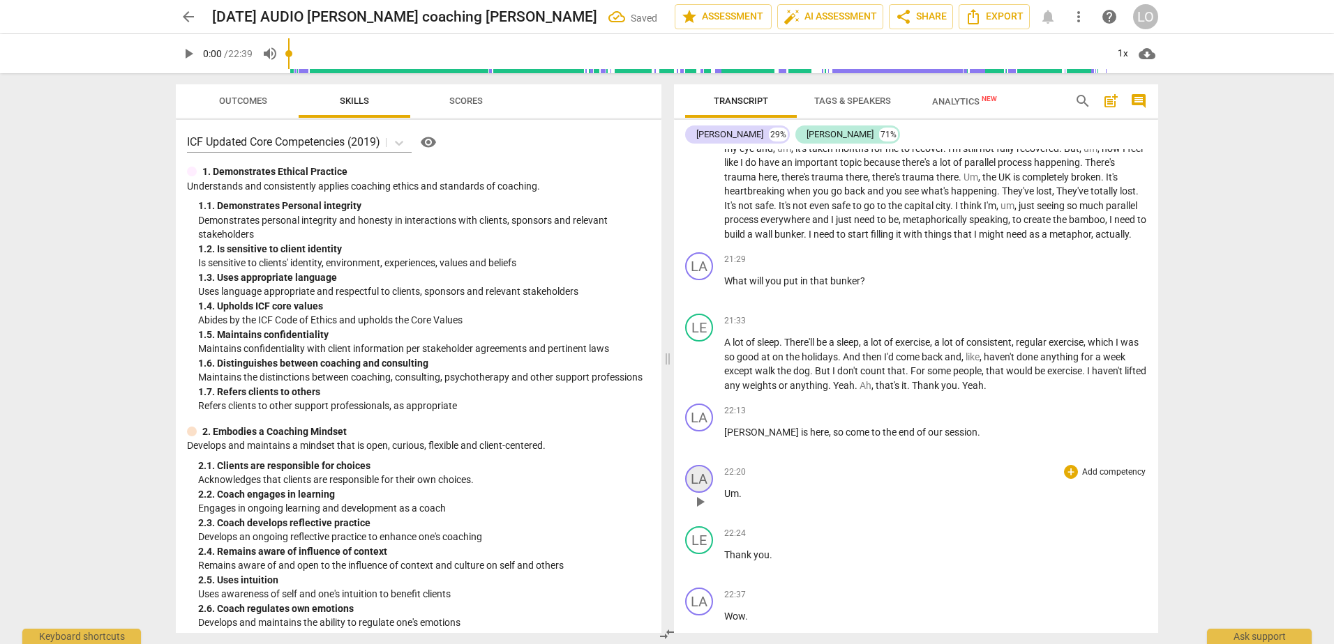
click at [701, 493] on div "LA" at bounding box center [699, 479] width 28 height 28
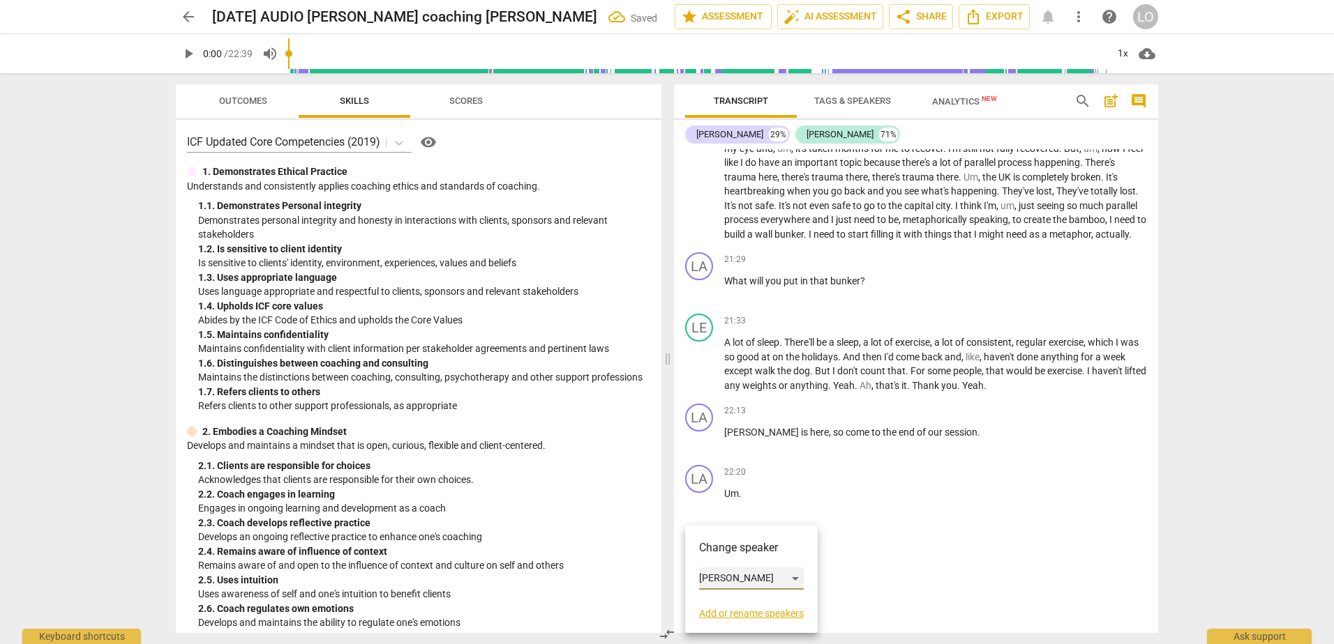
click at [711, 578] on div "[PERSON_NAME]" at bounding box center [751, 579] width 105 height 22
click at [737, 573] on li "[PERSON_NAME]" at bounding box center [752, 579] width 106 height 27
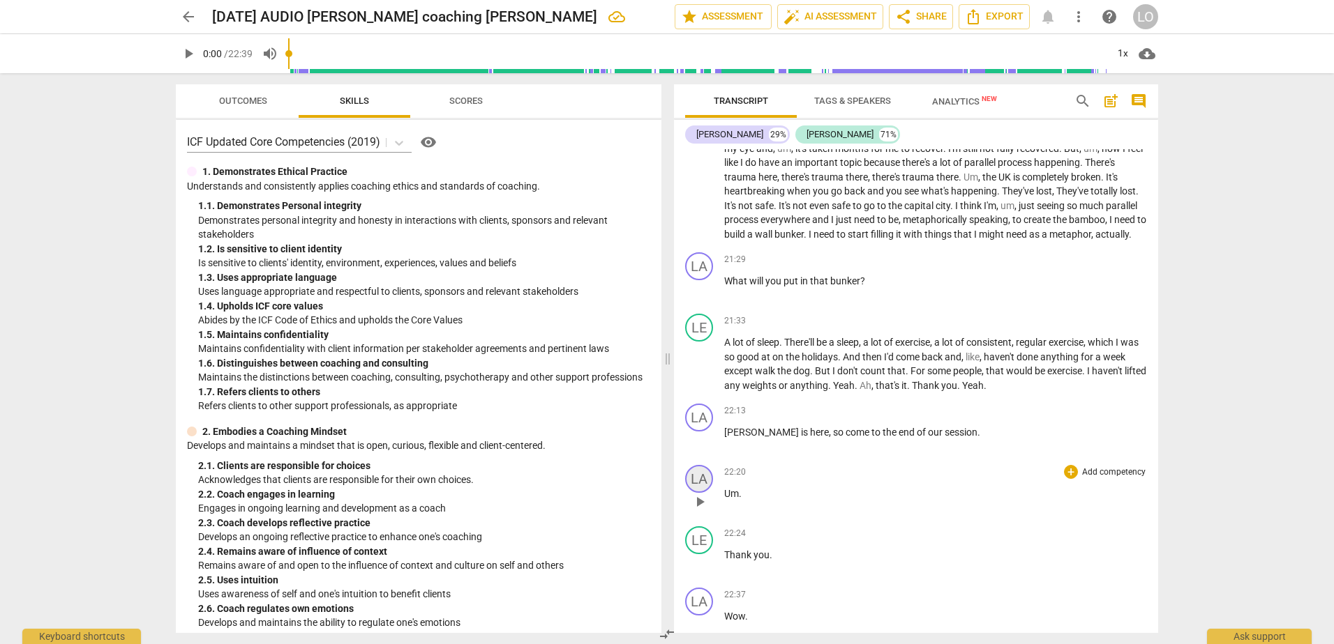
click at [698, 493] on div "LA" at bounding box center [699, 479] width 28 height 28
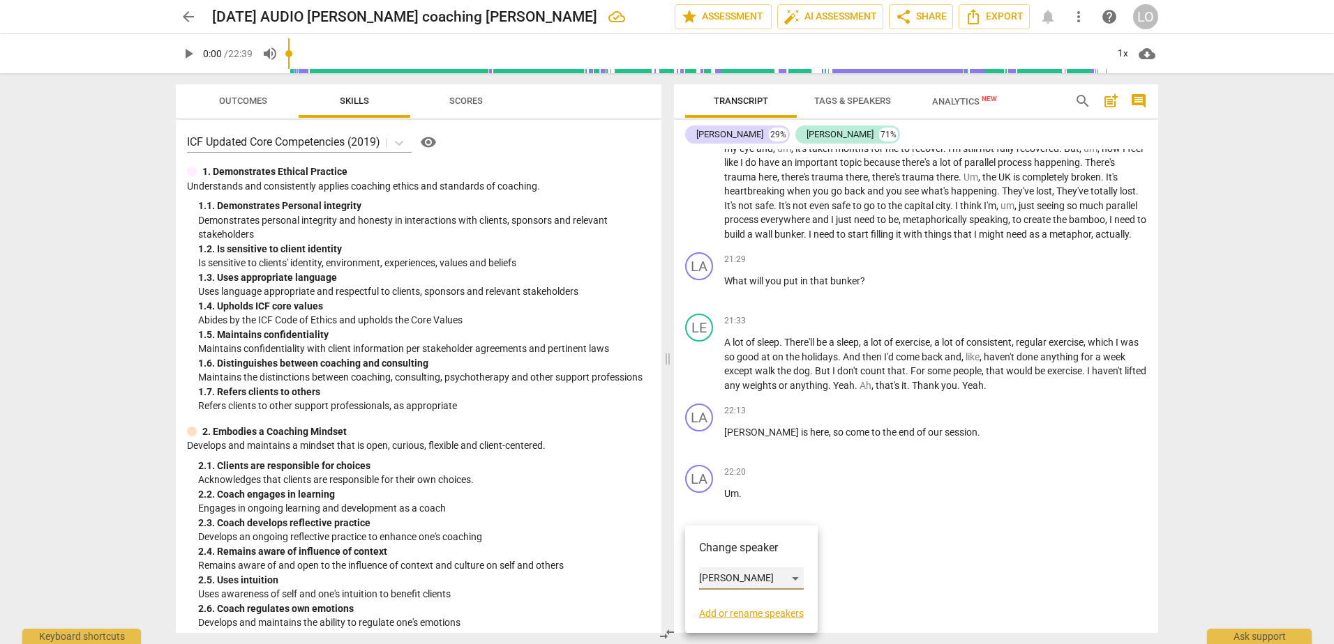
click at [799, 576] on div "[PERSON_NAME]" at bounding box center [751, 579] width 105 height 22
drag, startPoint x: 735, startPoint y: 604, endPoint x: 780, endPoint y: 582, distance: 50.5
click at [737, 603] on li "[PERSON_NAME]" at bounding box center [752, 605] width 106 height 27
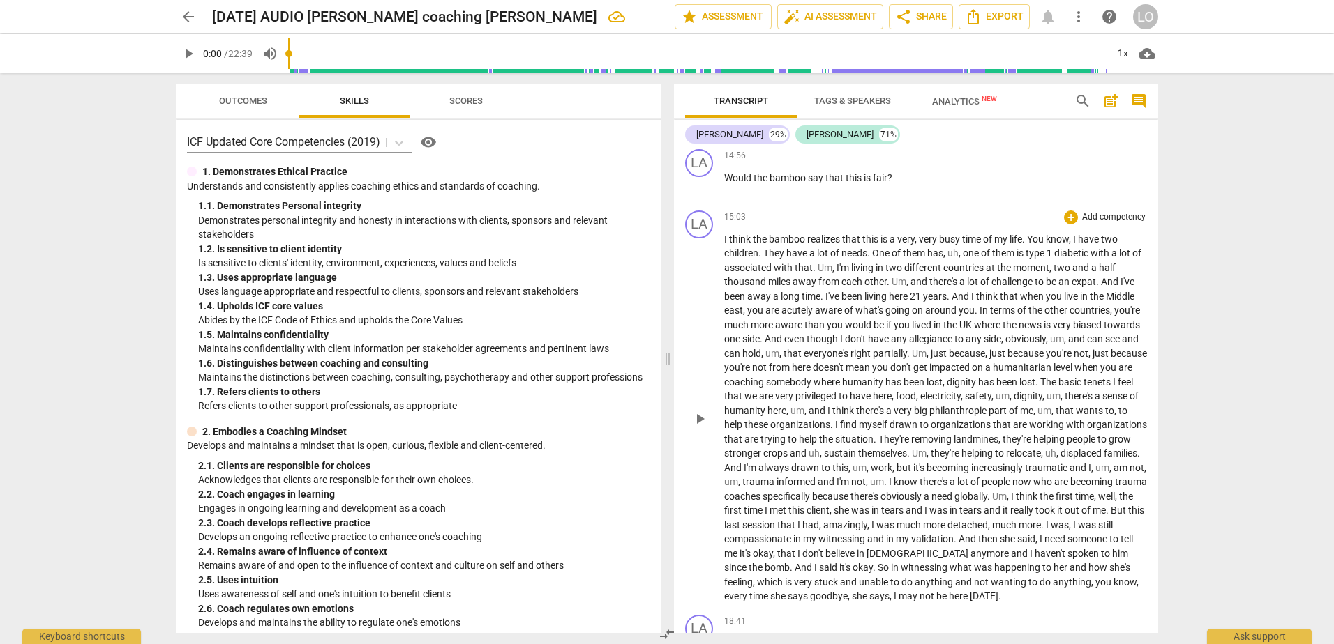
scroll to position [2756, 0]
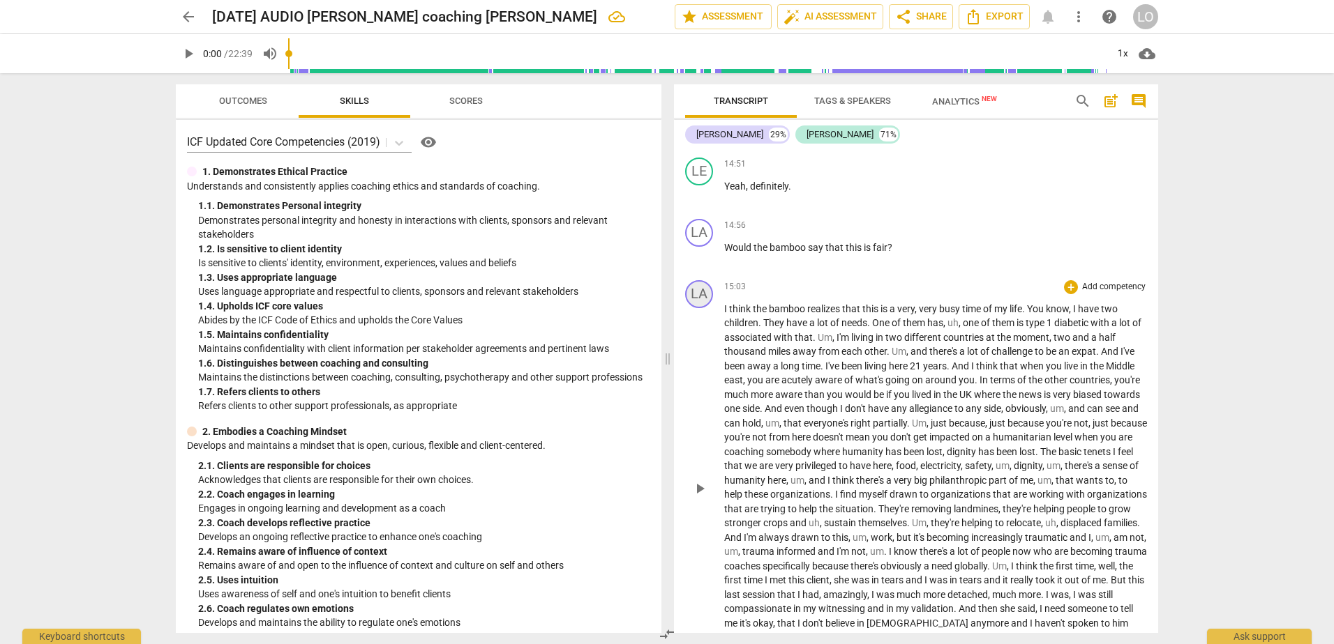
click at [699, 290] on div "LA" at bounding box center [699, 294] width 28 height 28
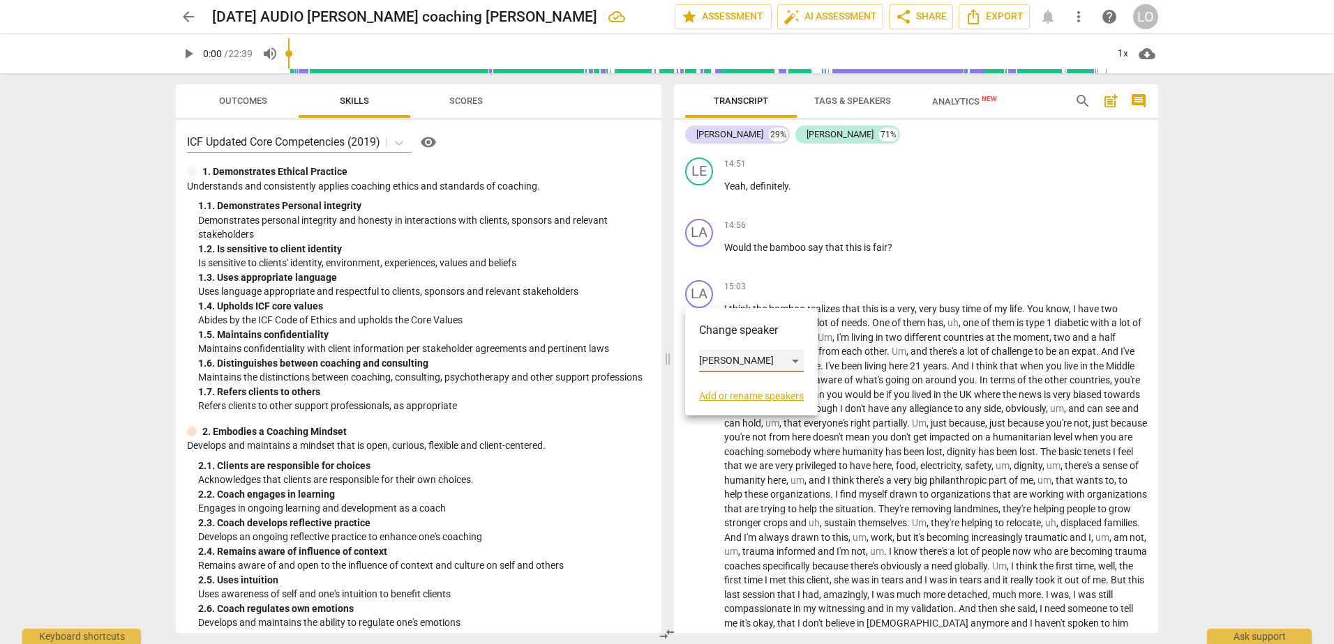
click at [795, 357] on div "[PERSON_NAME]" at bounding box center [751, 361] width 105 height 22
click at [727, 386] on li "[PERSON_NAME]" at bounding box center [752, 388] width 106 height 27
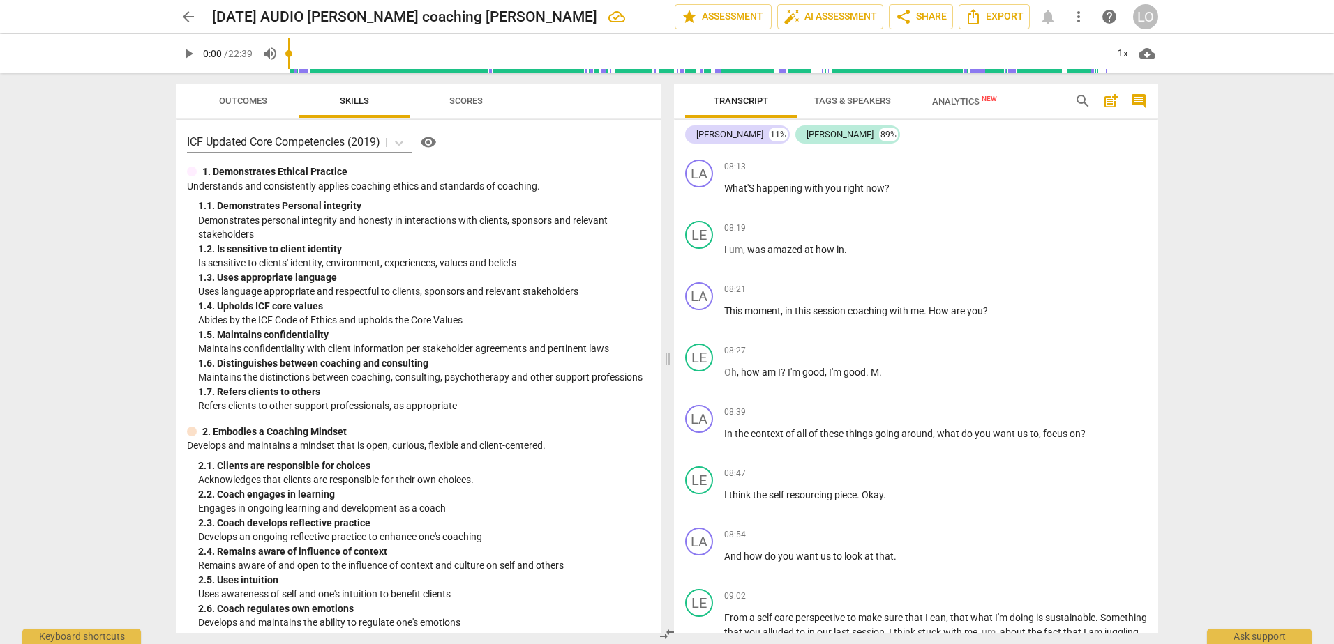
scroll to position [1152, 0]
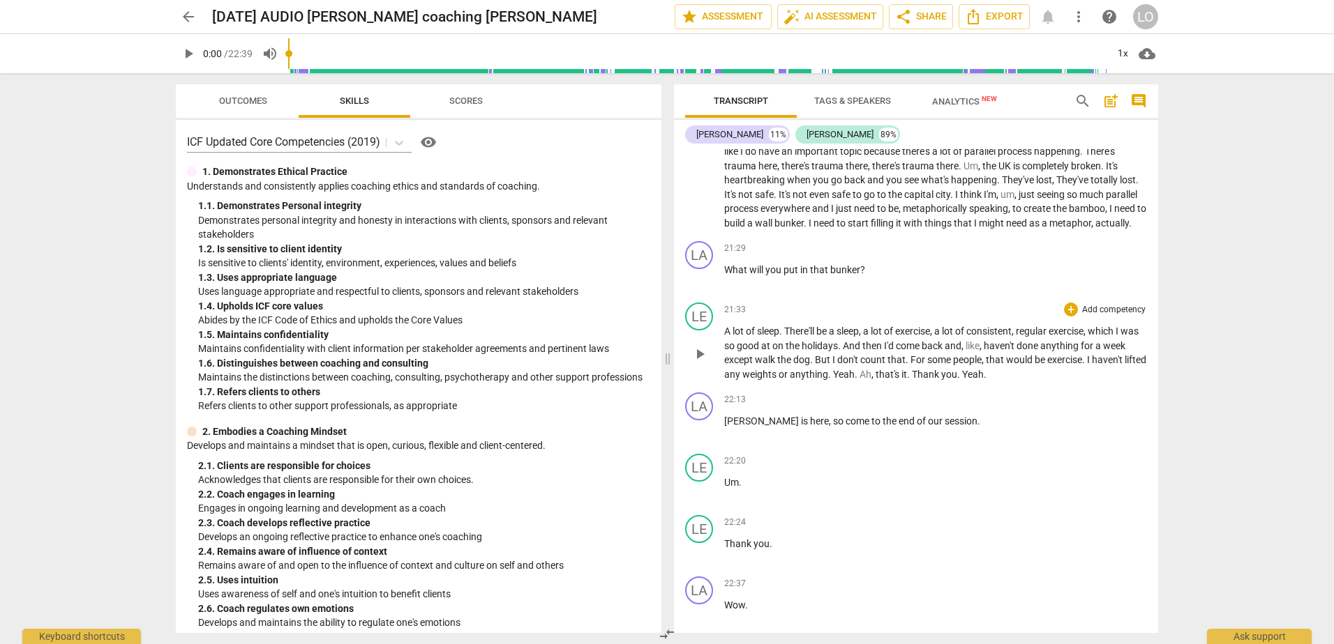
scroll to position [3906, 0]
